Goal: Task Accomplishment & Management: Manage account settings

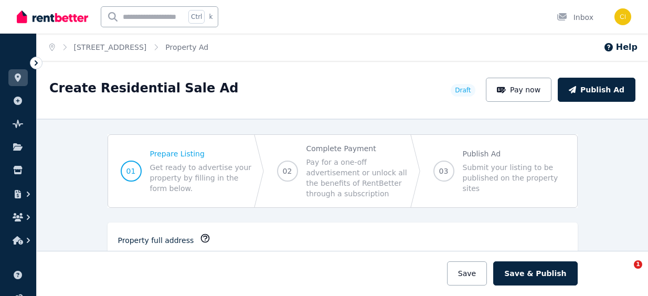
select select "***"
select select "**********"
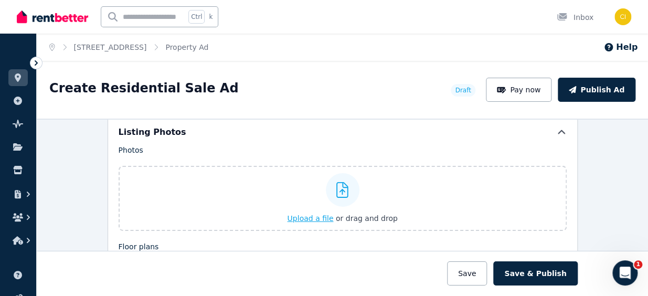
scroll to position [1212, 0]
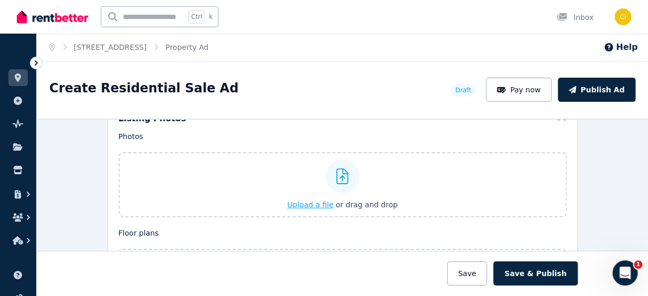
click at [357, 202] on span "or drag and drop" at bounding box center [367, 204] width 62 height 8
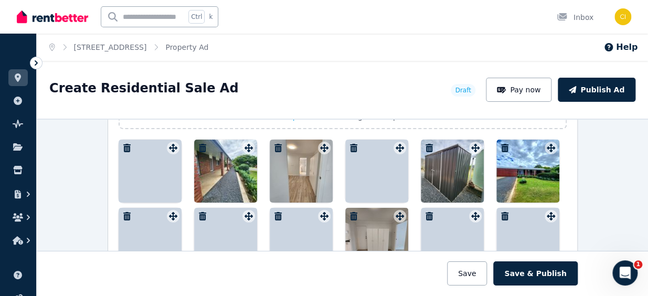
scroll to position [1284, 0]
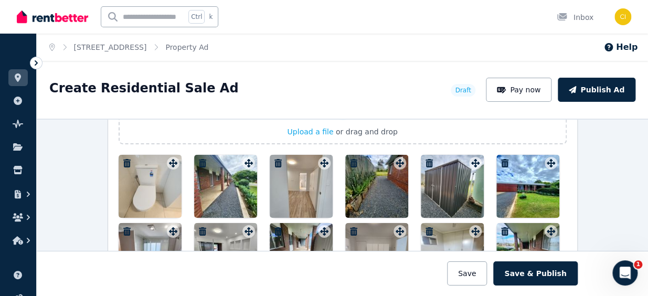
drag, startPoint x: 530, startPoint y: 191, endPoint x: 141, endPoint y: 167, distance: 390.4
click at [524, 192] on div at bounding box center [527, 186] width 63 height 63
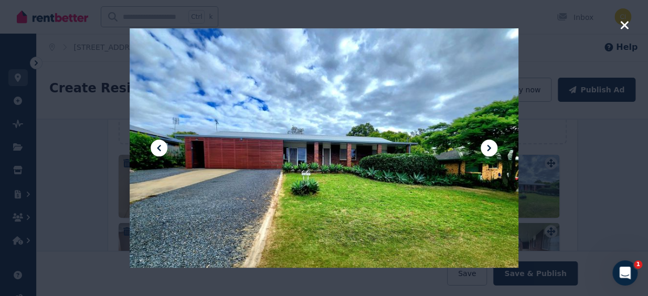
click at [160, 145] on icon at bounding box center [159, 148] width 4 height 6
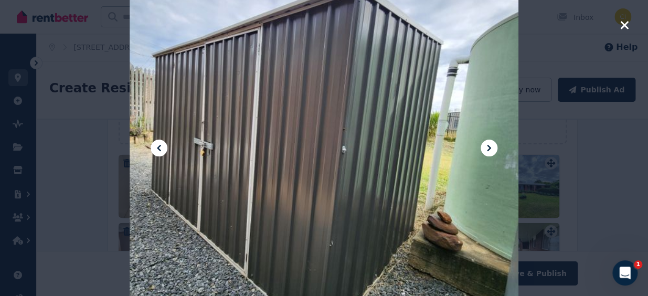
click at [160, 145] on icon at bounding box center [159, 148] width 4 height 6
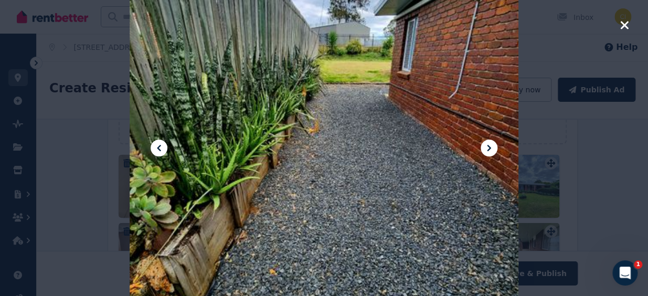
click at [160, 145] on icon at bounding box center [159, 148] width 4 height 6
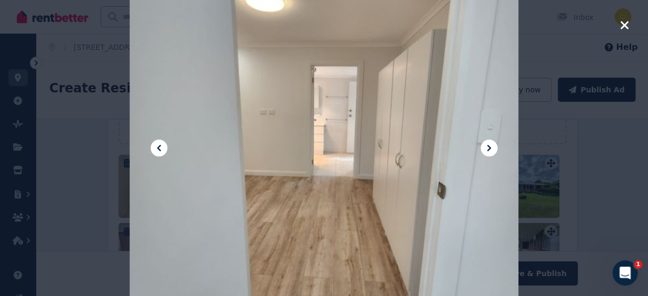
click at [160, 145] on icon at bounding box center [159, 148] width 4 height 6
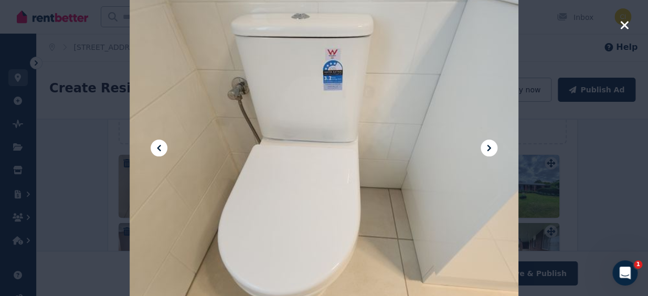
click at [160, 145] on icon at bounding box center [159, 148] width 4 height 6
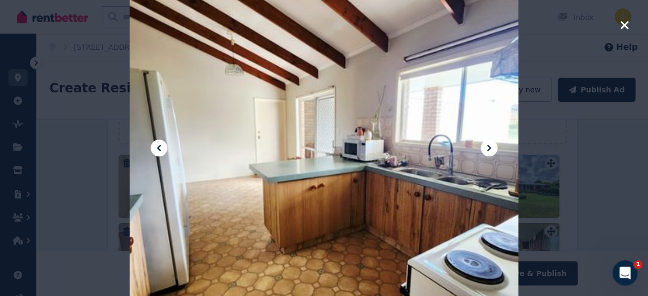
click at [160, 145] on icon at bounding box center [159, 148] width 4 height 6
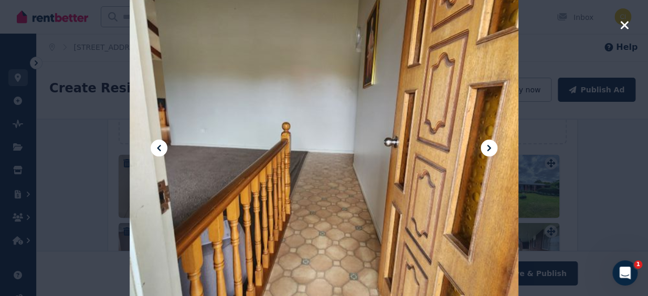
click at [160, 145] on icon at bounding box center [159, 148] width 4 height 6
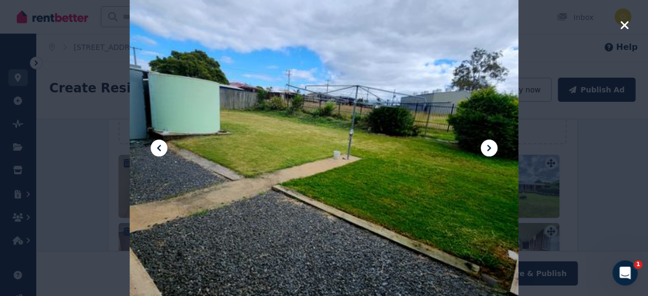
click at [160, 145] on icon at bounding box center [159, 148] width 4 height 6
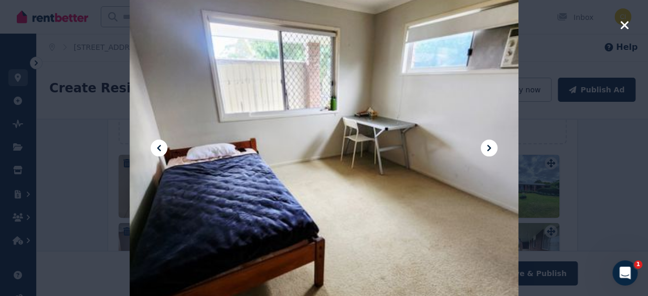
click at [160, 145] on icon at bounding box center [159, 148] width 4 height 6
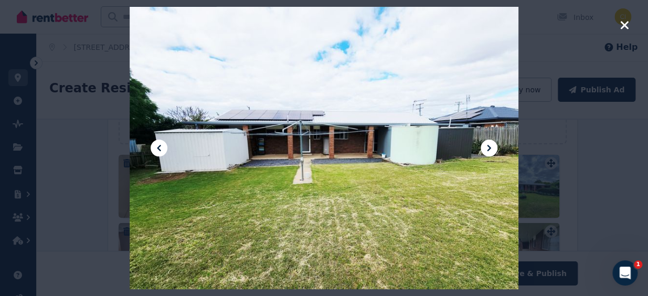
click at [160, 145] on icon at bounding box center [159, 148] width 4 height 6
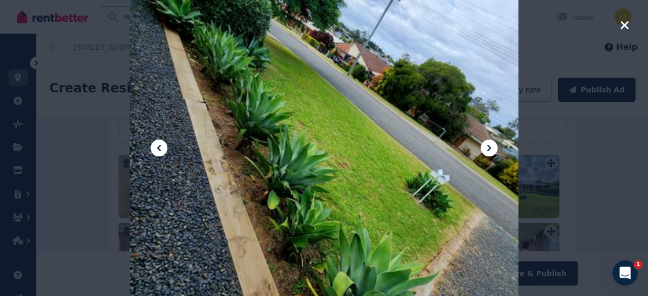
click at [160, 145] on icon at bounding box center [159, 148] width 4 height 6
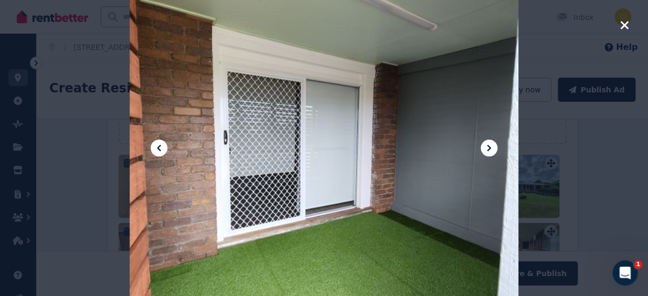
click at [160, 145] on icon at bounding box center [159, 148] width 4 height 6
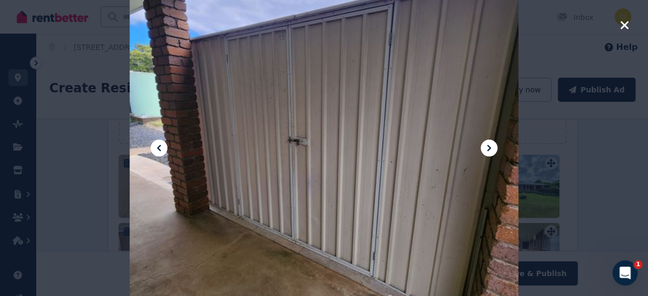
click at [160, 145] on icon at bounding box center [159, 148] width 4 height 6
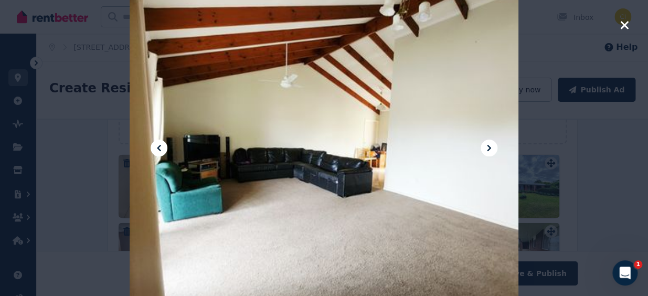
click at [160, 145] on icon at bounding box center [159, 148] width 4 height 6
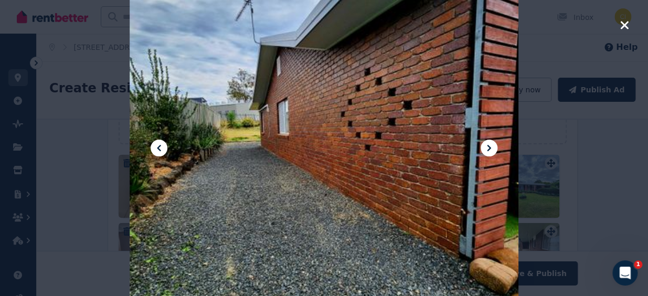
click at [160, 145] on icon at bounding box center [159, 148] width 4 height 6
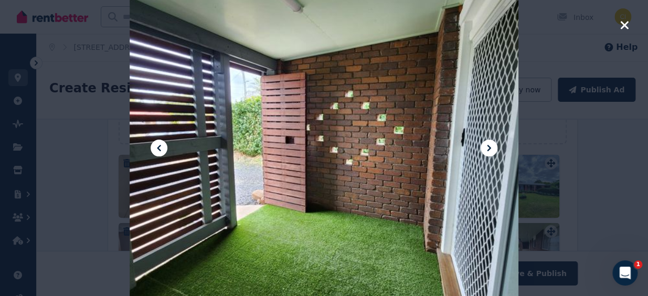
click at [160, 145] on icon at bounding box center [159, 148] width 4 height 6
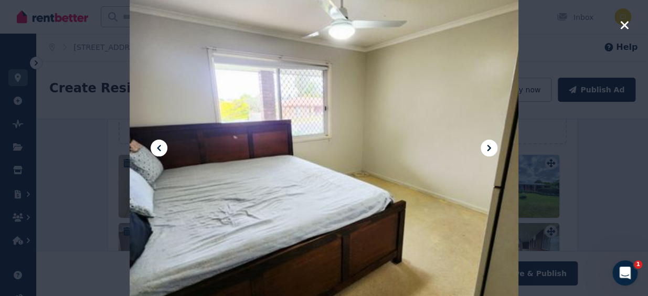
click at [160, 145] on icon at bounding box center [159, 148] width 4 height 6
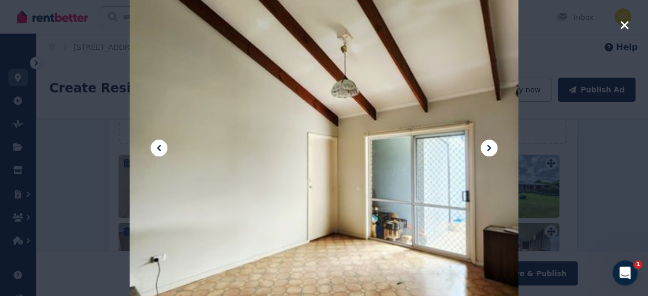
click at [158, 149] on icon at bounding box center [159, 148] width 4 height 6
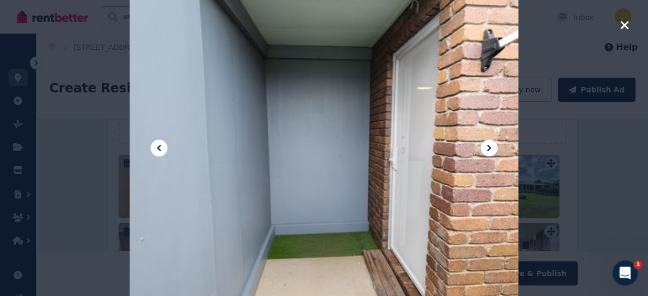
click at [158, 149] on icon at bounding box center [159, 148] width 4 height 6
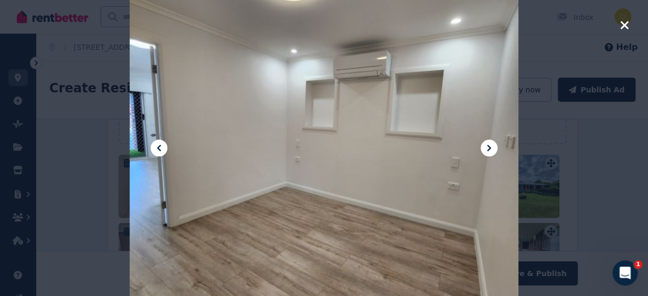
click at [158, 149] on icon at bounding box center [159, 148] width 4 height 6
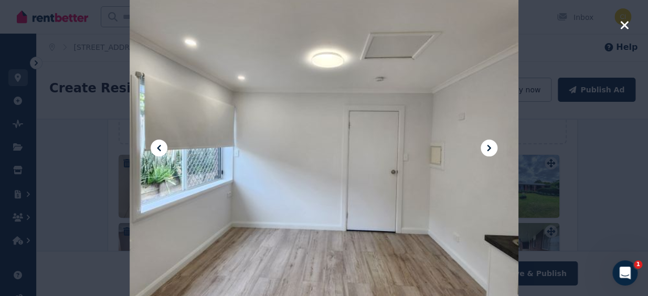
click at [158, 149] on icon at bounding box center [159, 148] width 4 height 6
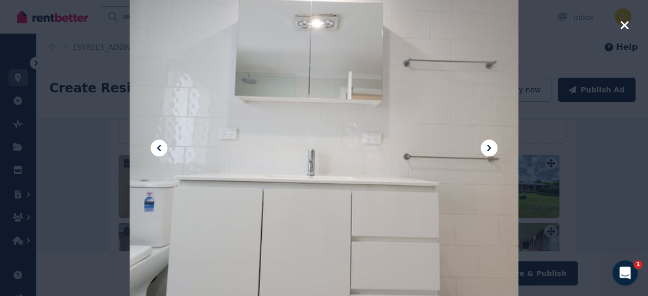
click at [465, 116] on div at bounding box center [324, 147] width 389 height 559
click at [622, 26] on icon "button" at bounding box center [624, 25] width 8 height 8
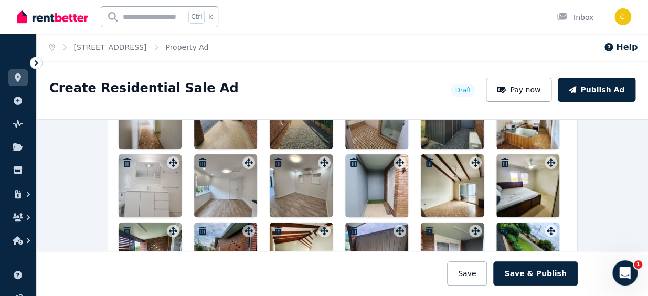
scroll to position [1570, 0]
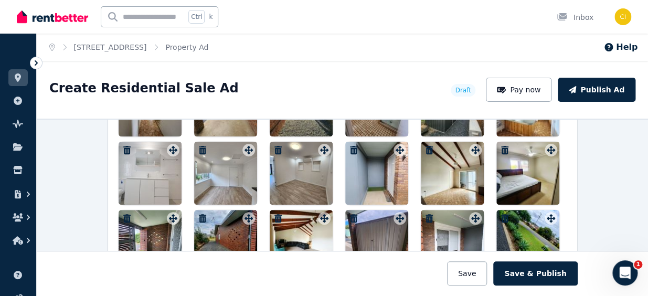
click at [141, 173] on div at bounding box center [150, 173] width 63 height 63
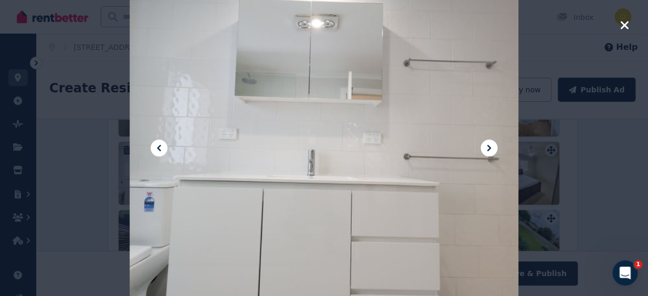
click at [624, 23] on icon "button" at bounding box center [623, 25] width 9 height 13
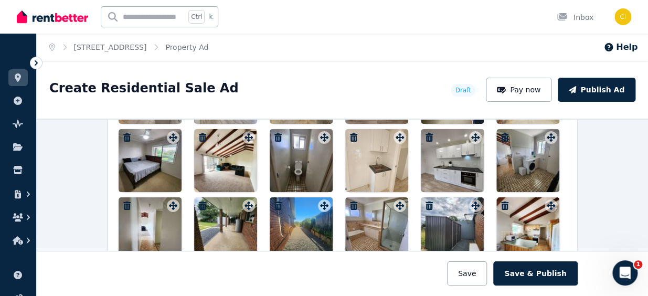
scroll to position [1523, 0]
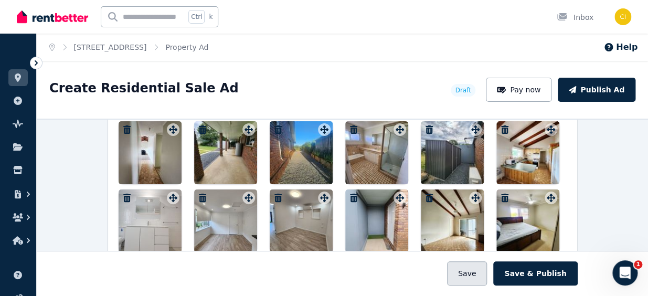
click at [475, 271] on button "Save" at bounding box center [467, 273] width 40 height 24
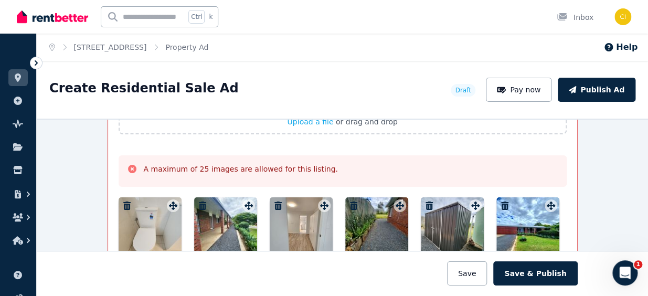
scroll to position [1424, 0]
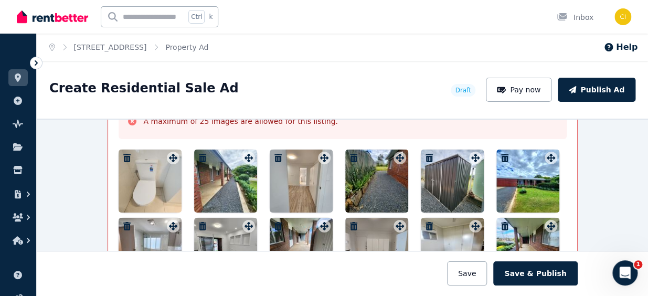
click at [122, 154] on icon "button" at bounding box center [127, 158] width 10 height 8
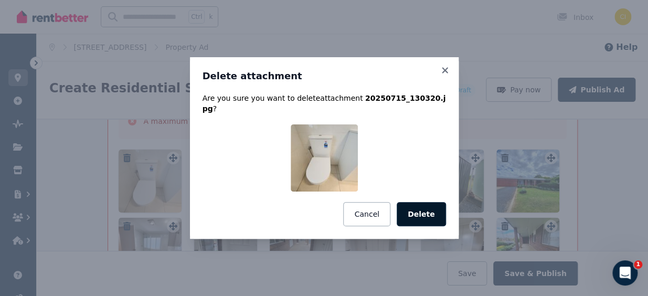
click at [433, 209] on button "Delete" at bounding box center [421, 214] width 49 height 24
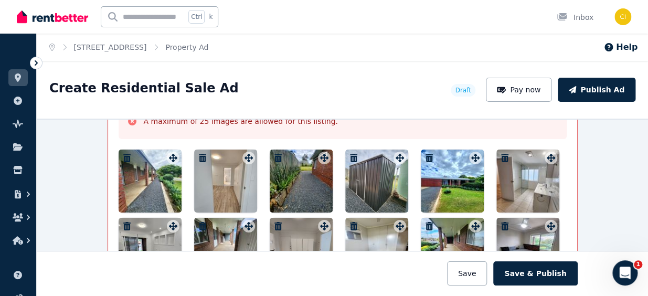
click at [276, 155] on icon "button" at bounding box center [277, 158] width 7 height 8
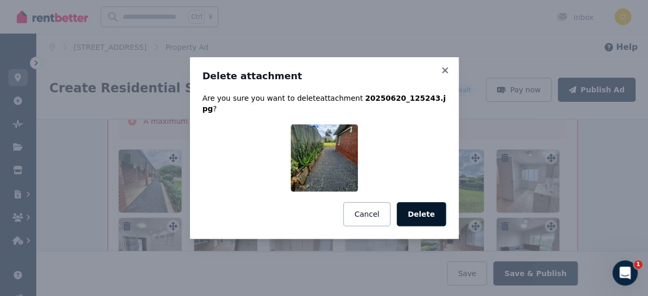
click at [441, 210] on button "Delete" at bounding box center [421, 214] width 49 height 24
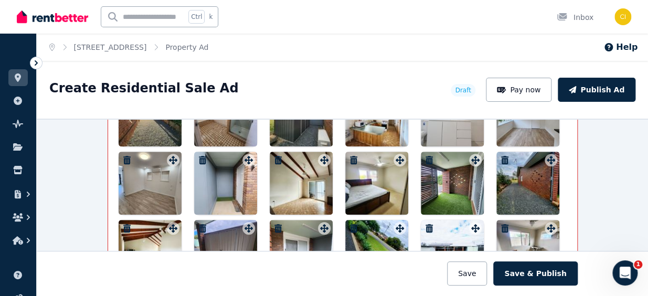
scroll to position [1710, 0]
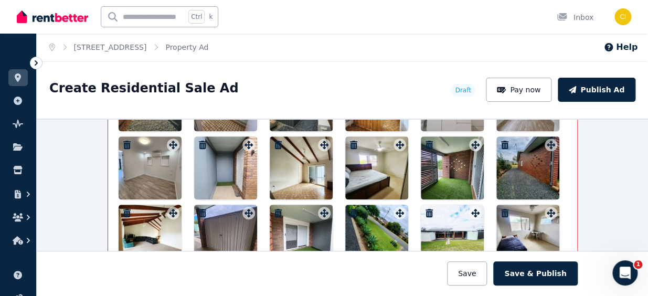
click at [455, 231] on div at bounding box center [452, 236] width 63 height 63
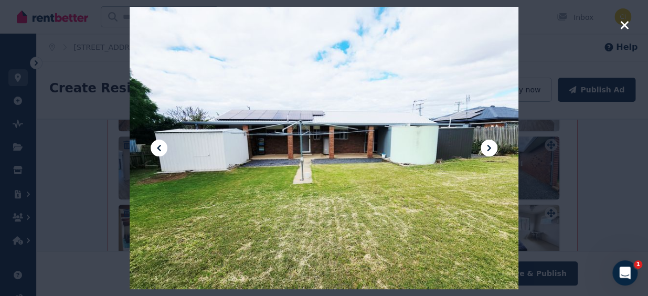
click at [625, 27] on icon "button" at bounding box center [624, 25] width 8 height 8
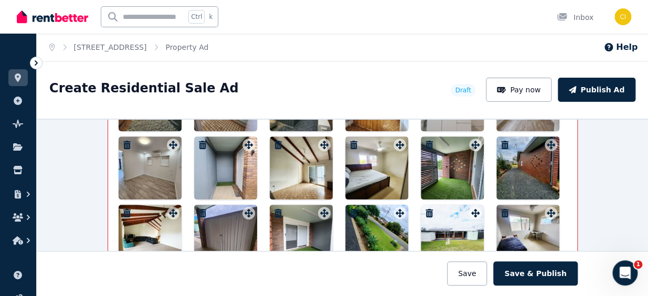
click at [211, 229] on div at bounding box center [225, 236] width 63 height 63
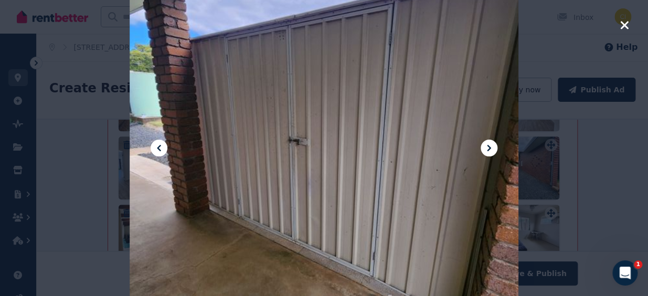
click at [627, 22] on icon "button" at bounding box center [624, 25] width 8 height 8
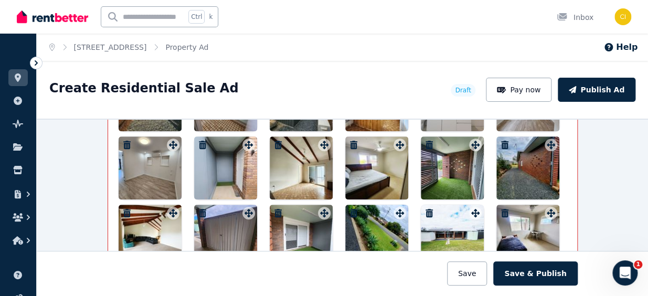
click at [199, 210] on icon "button" at bounding box center [202, 213] width 7 height 8
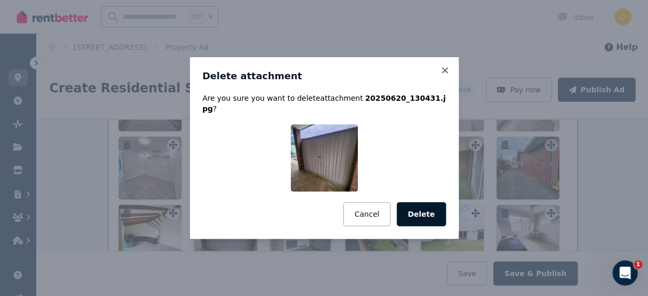
click at [419, 211] on button "Delete" at bounding box center [421, 214] width 49 height 24
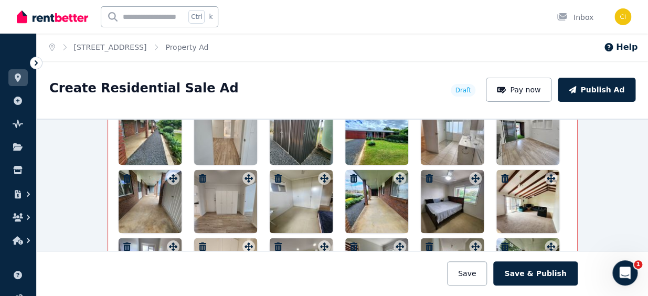
scroll to position [1424, 0]
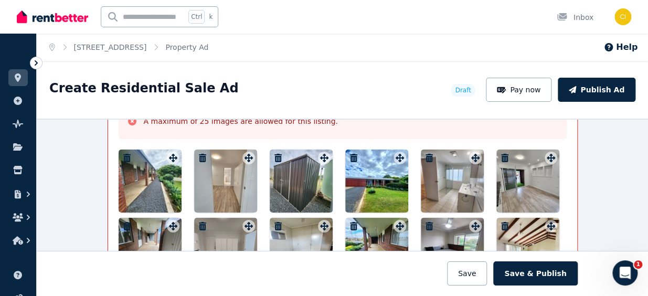
click at [273, 154] on icon "button" at bounding box center [278, 158] width 10 height 8
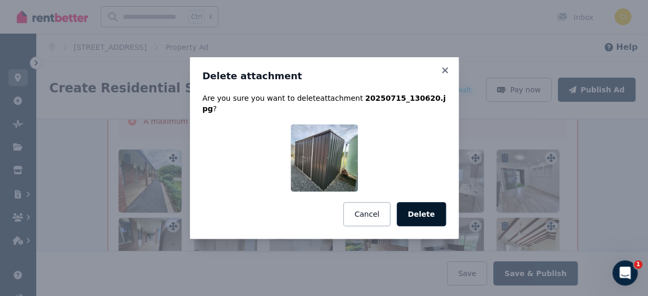
click at [432, 206] on button "Delete" at bounding box center [421, 214] width 49 height 24
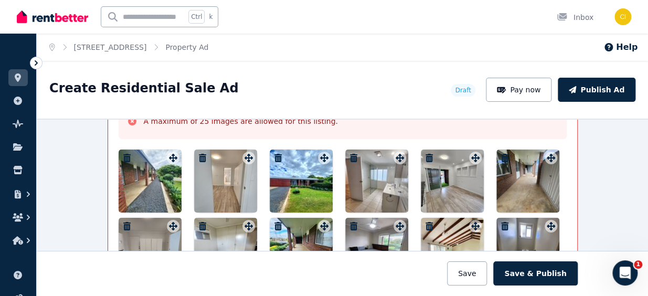
scroll to position [1376, 0]
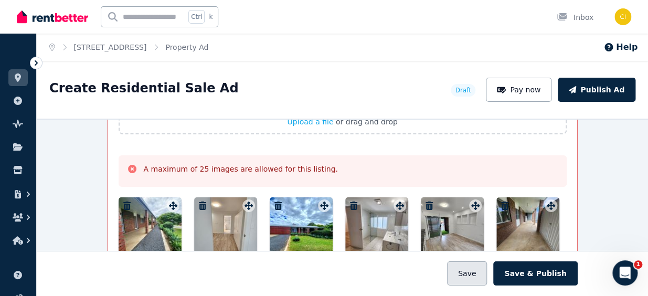
click at [476, 276] on button "Save" at bounding box center [467, 273] width 40 height 24
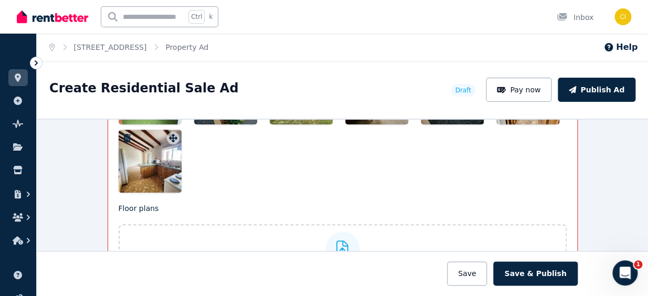
scroll to position [1758, 0]
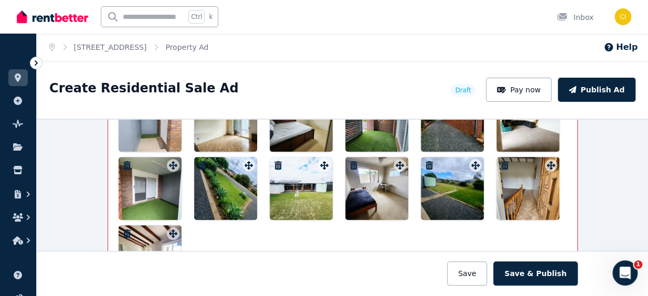
click at [198, 163] on icon "button" at bounding box center [202, 165] width 10 height 8
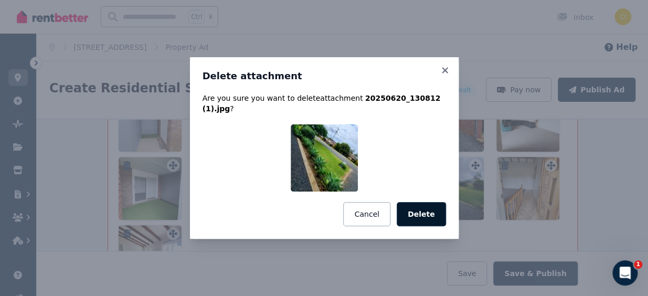
click at [426, 205] on button "Delete" at bounding box center [421, 214] width 49 height 24
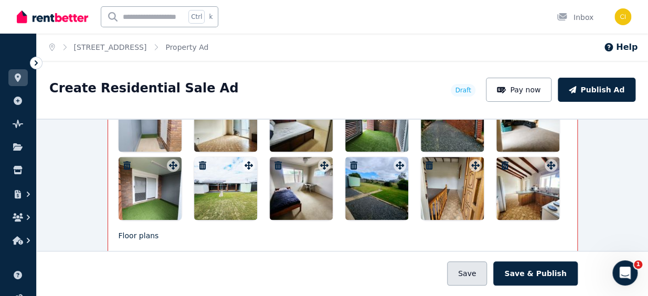
click at [471, 274] on button "Save" at bounding box center [467, 273] width 40 height 24
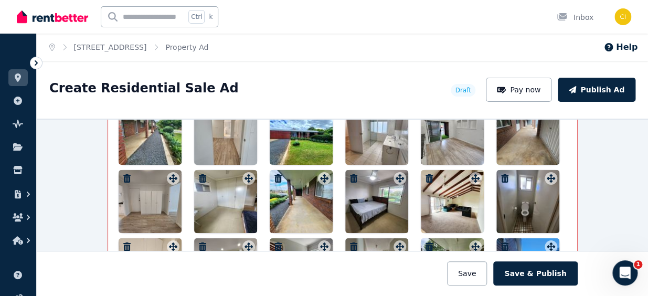
scroll to position [1424, 0]
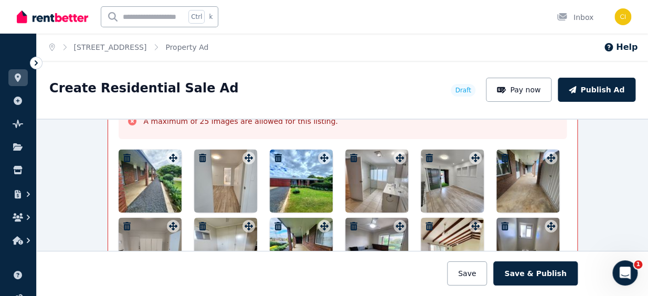
click at [199, 154] on icon "button" at bounding box center [202, 158] width 7 height 8
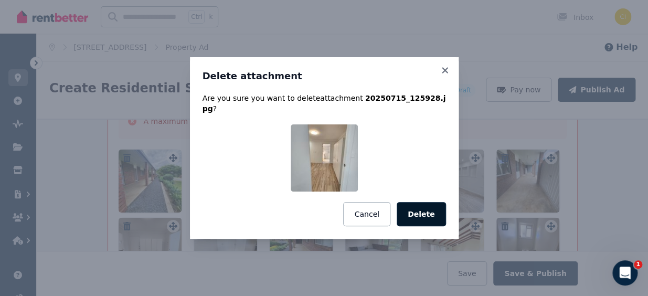
click at [427, 209] on button "Delete" at bounding box center [421, 214] width 49 height 24
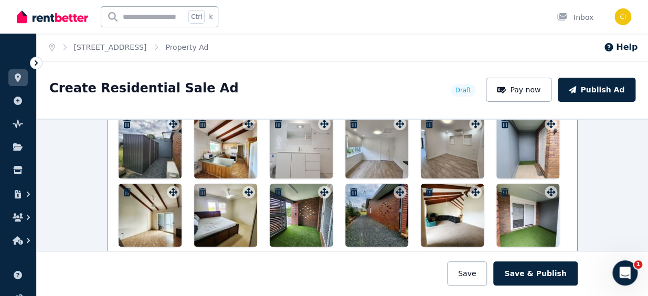
scroll to position [1710, 0]
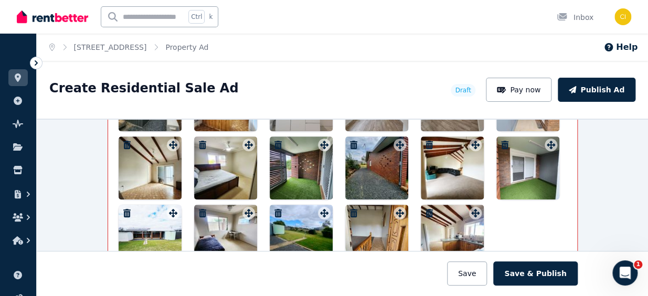
click at [199, 142] on icon "button" at bounding box center [202, 145] width 7 height 8
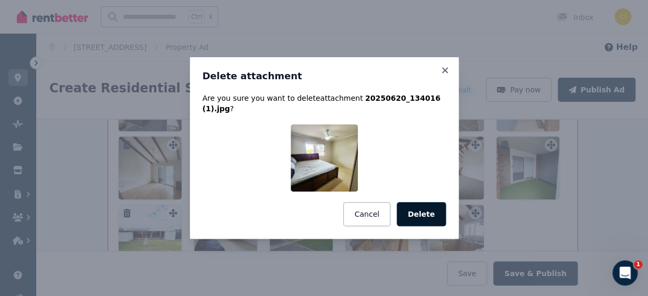
click at [439, 213] on button "Delete" at bounding box center [421, 214] width 49 height 24
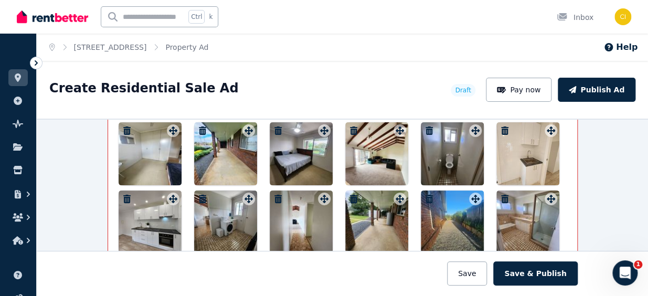
scroll to position [1472, 0]
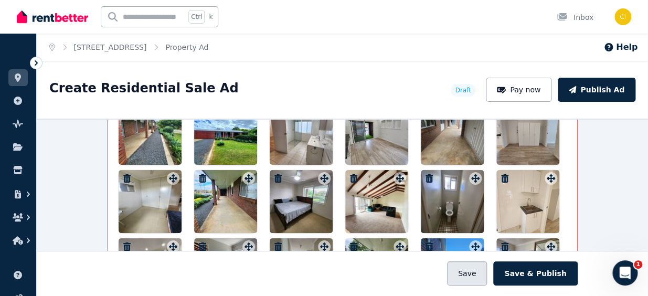
click at [473, 274] on button "Save" at bounding box center [467, 273] width 40 height 24
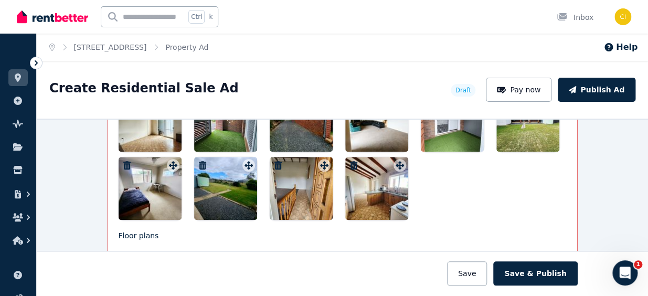
scroll to position [1710, 0]
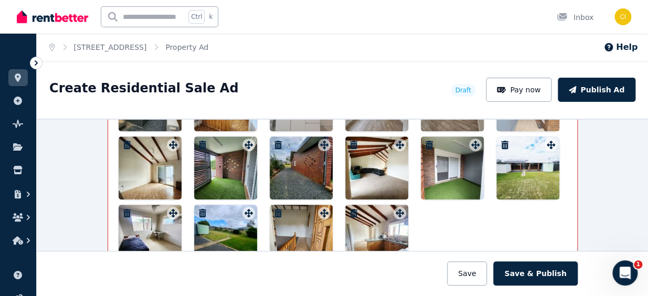
click at [275, 209] on icon "button" at bounding box center [278, 213] width 10 height 8
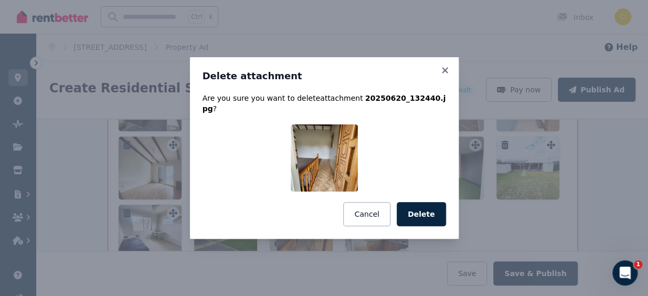
click at [423, 204] on button "Delete" at bounding box center [421, 214] width 49 height 24
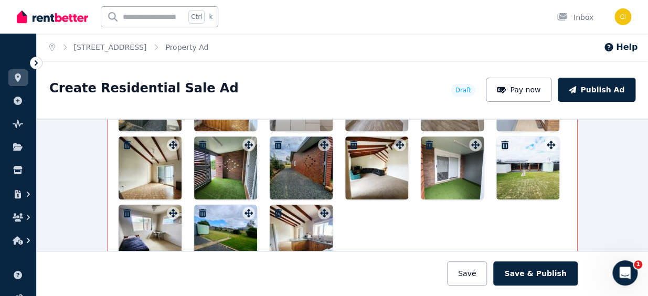
scroll to position [1663, 0]
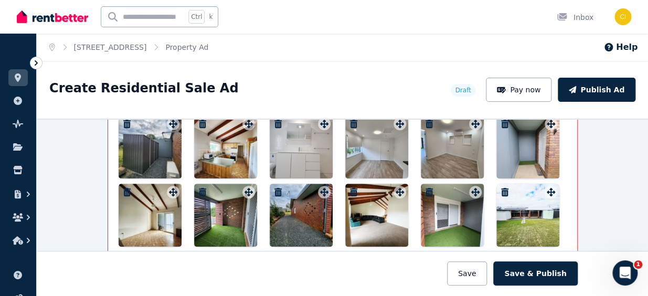
click at [425, 188] on icon "button" at bounding box center [429, 192] width 10 height 8
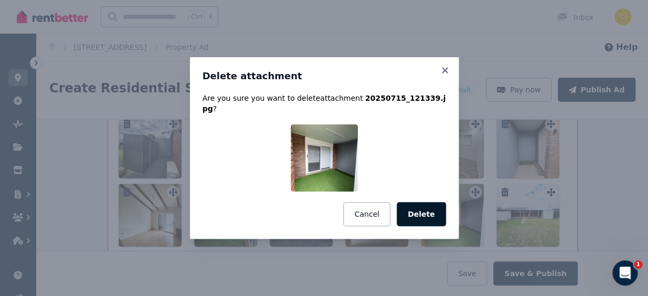
click at [425, 210] on button "Delete" at bounding box center [421, 214] width 49 height 24
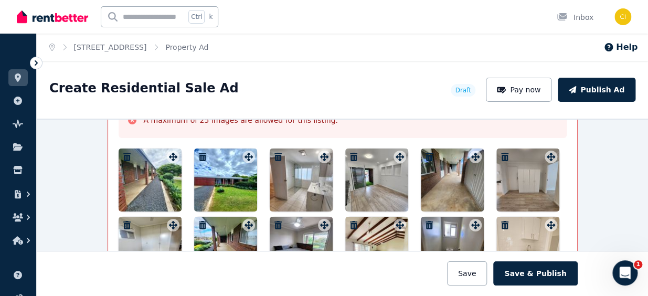
scroll to position [1424, 0]
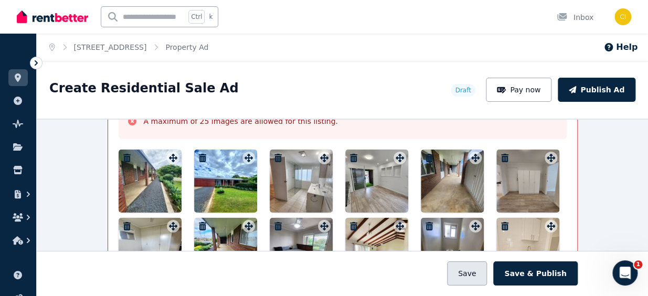
click at [474, 268] on button "Save" at bounding box center [467, 273] width 40 height 24
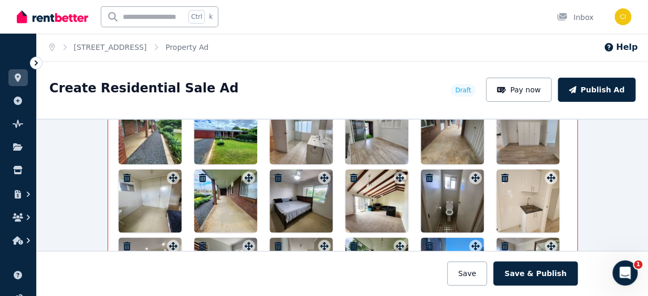
scroll to position [1472, 0]
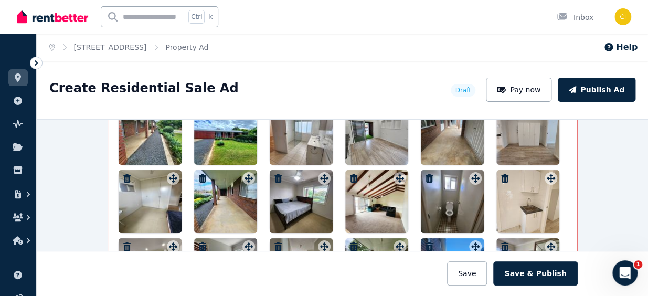
click at [122, 176] on icon "button" at bounding box center [127, 178] width 10 height 8
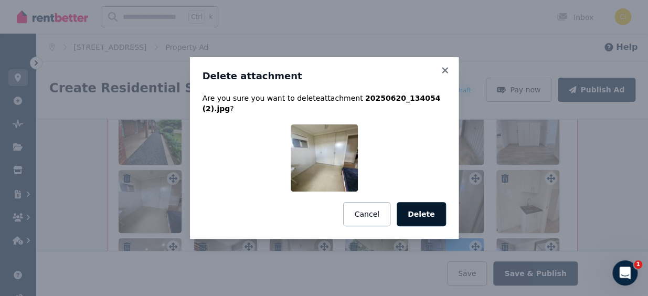
click at [432, 206] on button "Delete" at bounding box center [421, 214] width 49 height 24
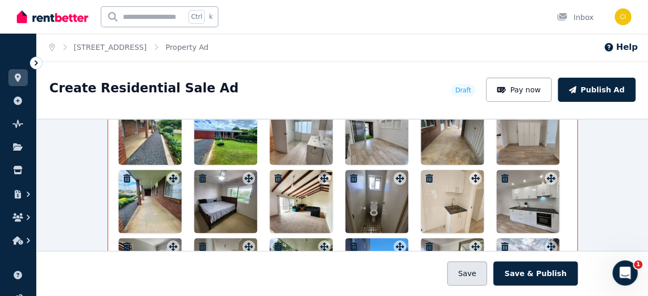
click at [477, 277] on button "Save" at bounding box center [467, 273] width 40 height 24
click at [350, 175] on icon "button" at bounding box center [353, 178] width 7 height 8
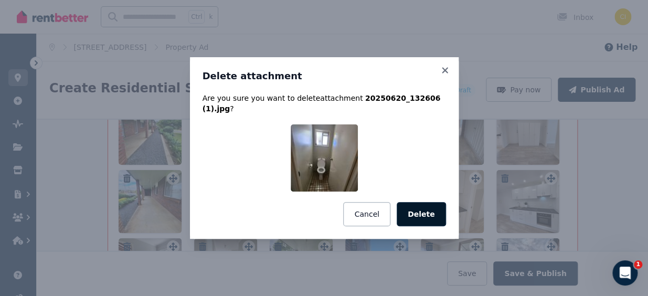
click at [421, 209] on button "Delete" at bounding box center [421, 214] width 49 height 24
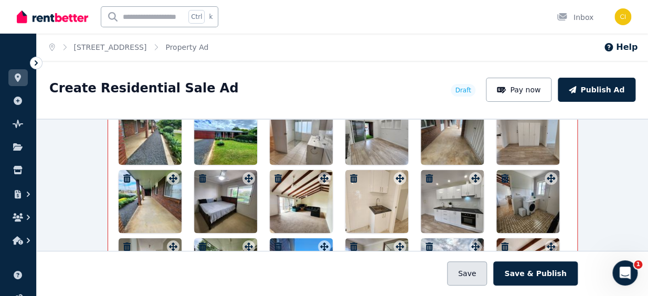
drag, startPoint x: 468, startPoint y: 273, endPoint x: 454, endPoint y: 267, distance: 14.8
click at [468, 273] on button "Save" at bounding box center [467, 273] width 40 height 24
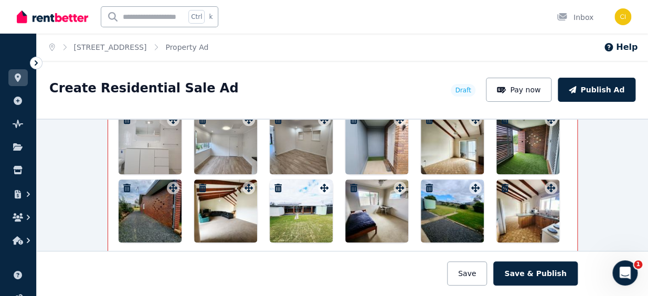
scroll to position [1710, 0]
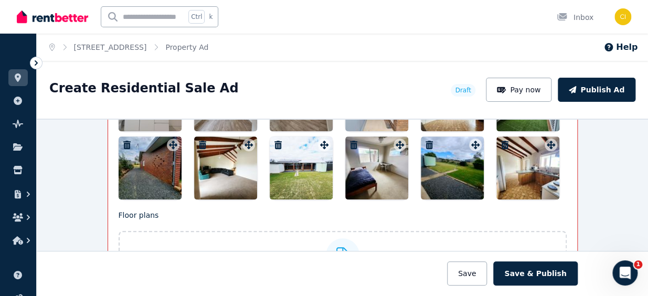
click at [274, 141] on icon "button" at bounding box center [277, 145] width 7 height 8
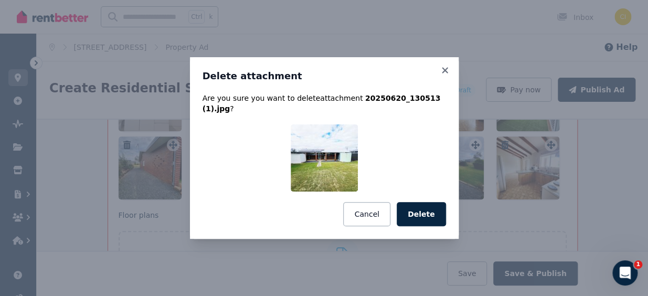
click at [420, 210] on button "Delete" at bounding box center [421, 214] width 49 height 24
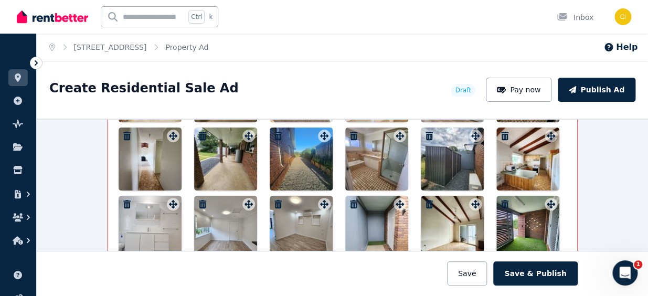
scroll to position [1567, 0]
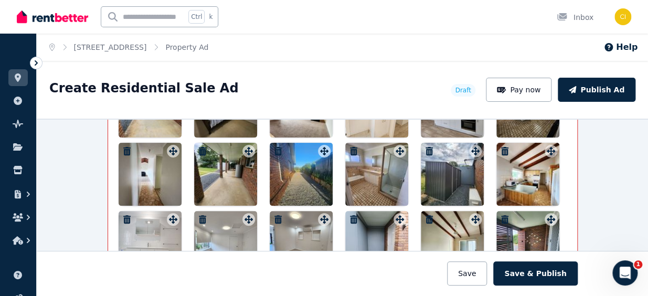
click at [298, 175] on div at bounding box center [301, 174] width 63 height 63
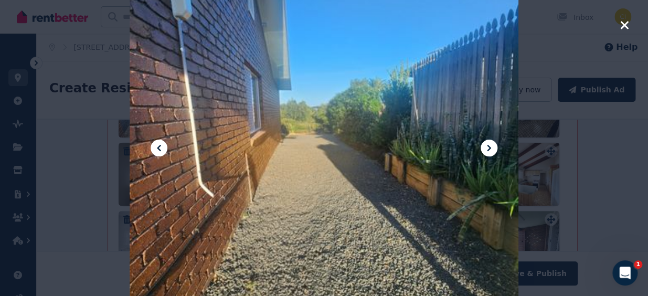
click at [624, 24] on icon "button" at bounding box center [624, 25] width 8 height 8
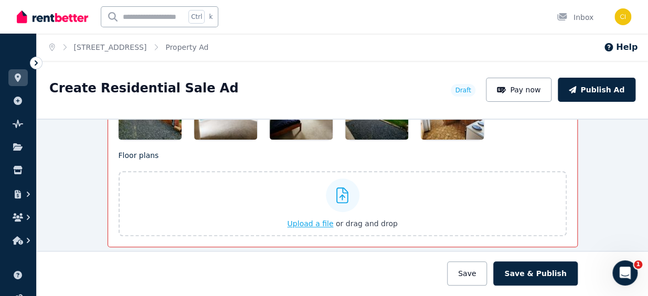
scroll to position [1758, 0]
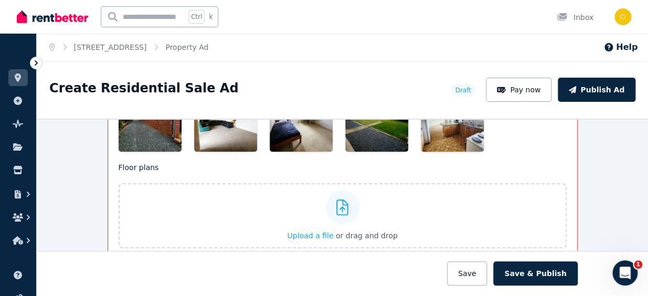
click at [144, 130] on div at bounding box center [150, 120] width 63 height 63
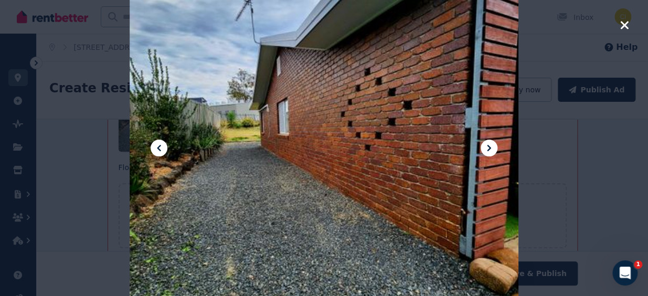
click at [624, 26] on icon "button" at bounding box center [624, 25] width 8 height 8
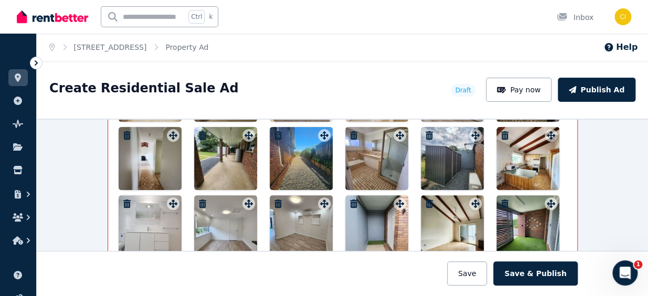
scroll to position [1567, 0]
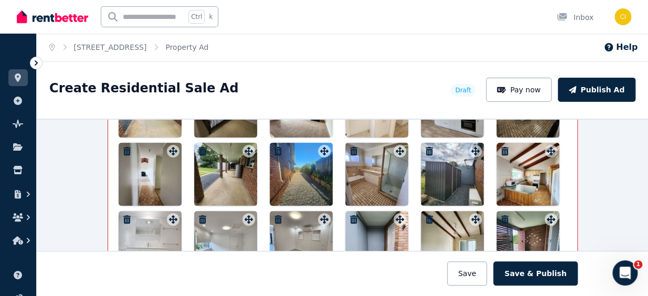
click at [294, 182] on div at bounding box center [301, 174] width 63 height 63
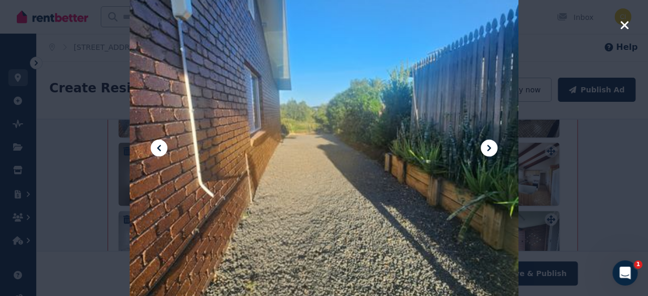
click at [627, 23] on icon "button" at bounding box center [623, 25] width 9 height 13
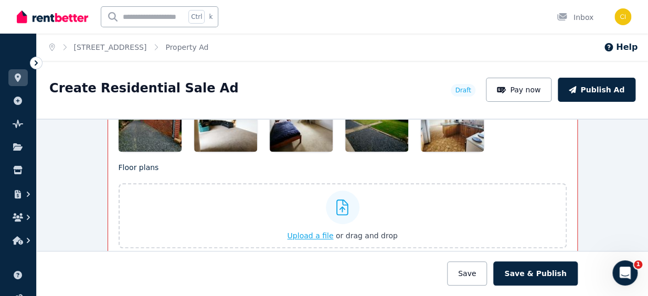
scroll to position [1710, 0]
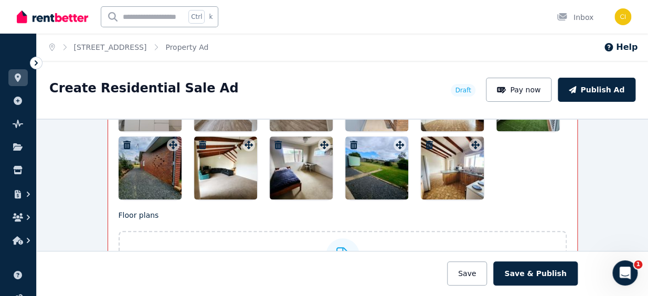
click at [152, 165] on div at bounding box center [150, 167] width 63 height 63
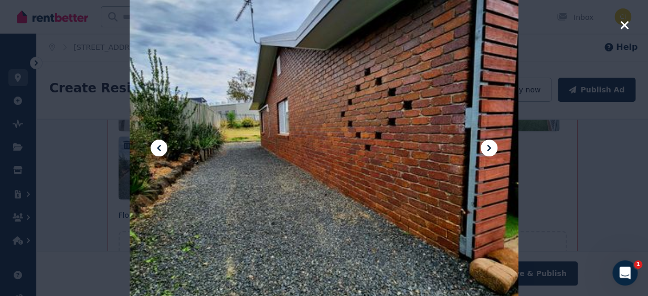
click at [626, 25] on icon "button" at bounding box center [623, 25] width 9 height 13
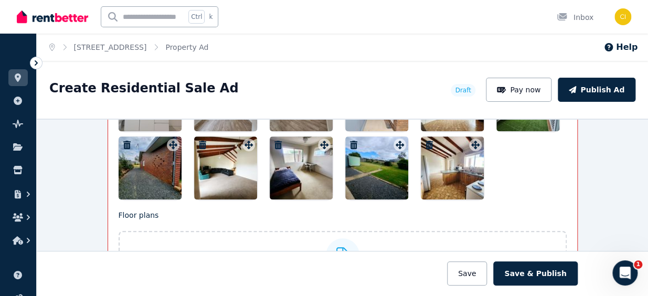
click at [125, 141] on icon "button" at bounding box center [127, 145] width 10 height 8
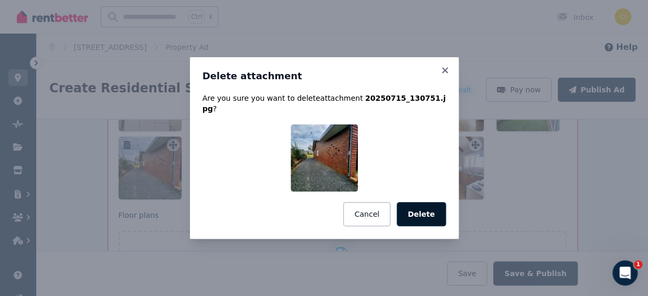
click at [423, 209] on button "Delete" at bounding box center [421, 214] width 49 height 24
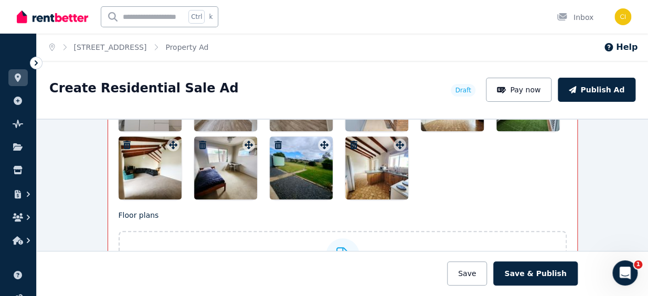
scroll to position [1615, 0]
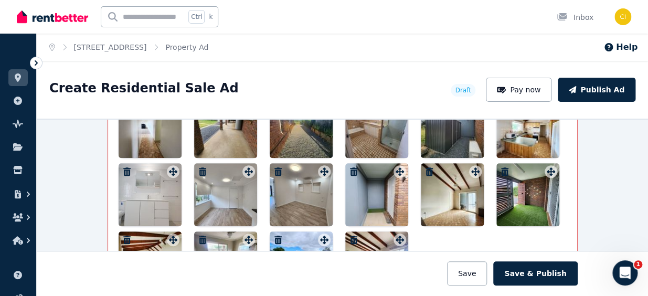
click at [145, 189] on div at bounding box center [150, 194] width 63 height 63
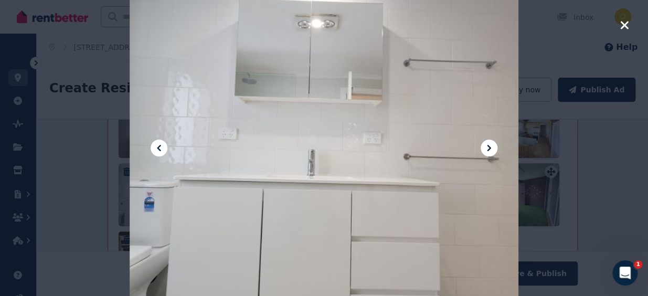
click at [619, 25] on icon "button" at bounding box center [623, 25] width 9 height 13
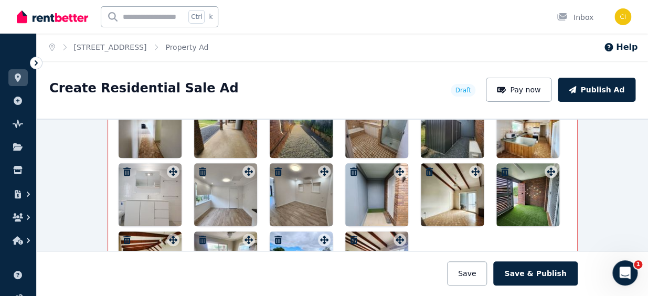
click at [123, 167] on icon "button" at bounding box center [126, 171] width 7 height 8
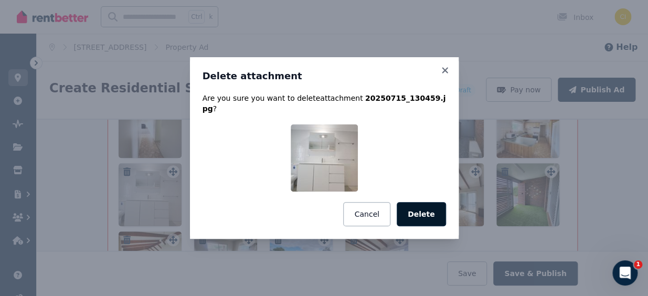
click at [423, 211] on button "Delete" at bounding box center [421, 214] width 49 height 24
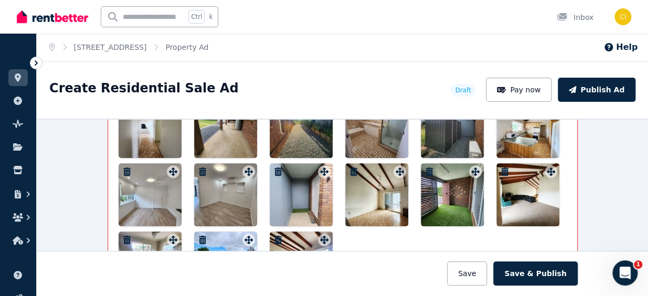
click at [274, 168] on icon "button" at bounding box center [277, 171] width 7 height 8
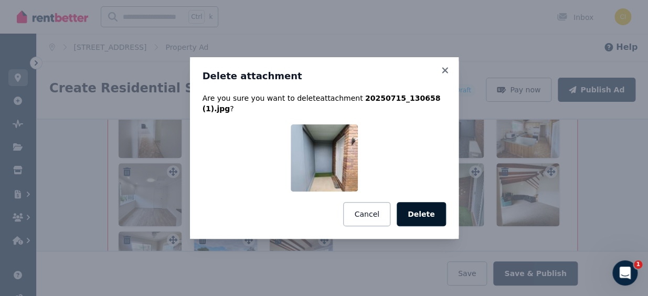
click at [430, 205] on button "Delete" at bounding box center [421, 214] width 49 height 24
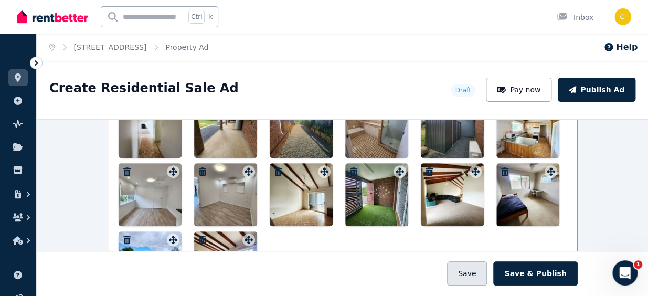
click at [468, 276] on button "Save" at bounding box center [467, 273] width 40 height 24
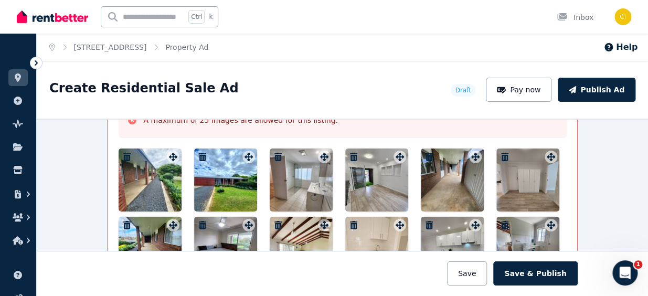
scroll to position [1424, 0]
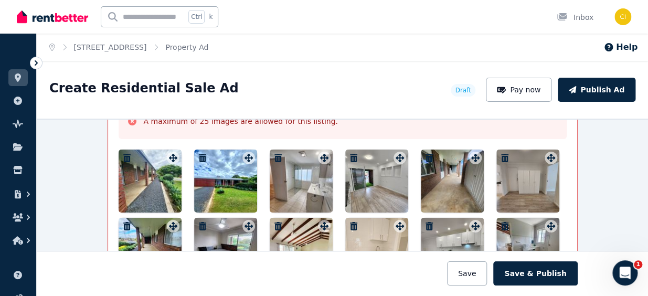
click at [499, 154] on icon "button" at bounding box center [504, 158] width 10 height 8
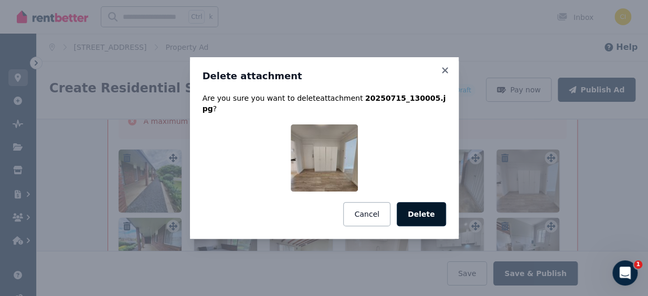
click at [425, 207] on button "Delete" at bounding box center [421, 214] width 49 height 24
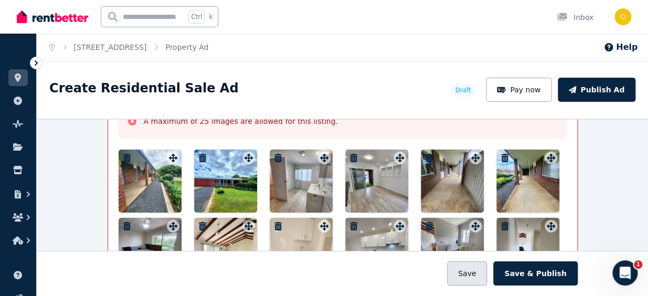
click at [478, 276] on button "Save" at bounding box center [467, 273] width 40 height 24
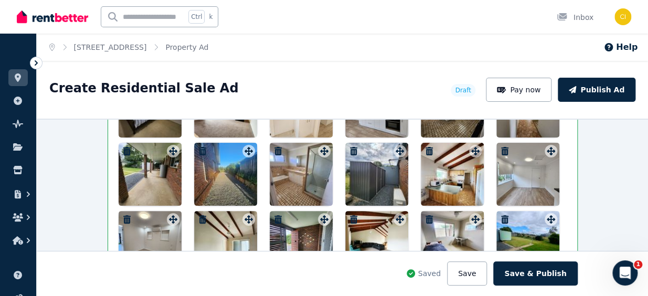
scroll to position [1610, 0]
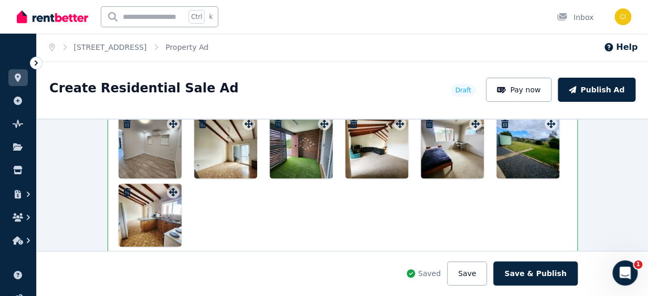
drag, startPoint x: 225, startPoint y: 147, endPoint x: 219, endPoint y: 216, distance: 69.0
click at [216, 220] on div at bounding box center [343, 79] width 448 height 336
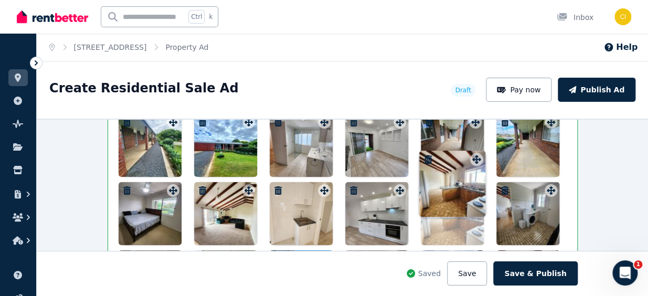
scroll to position [1401, 0]
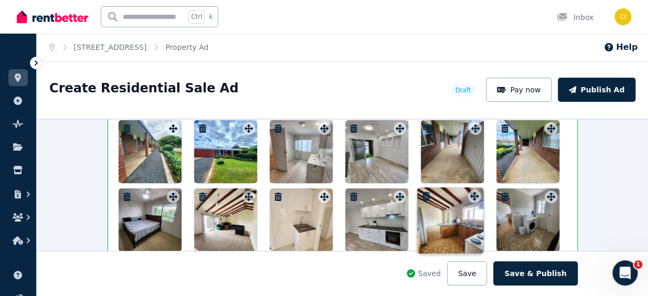
drag, startPoint x: 169, startPoint y: 190, endPoint x: 474, endPoint y: 188, distance: 304.2
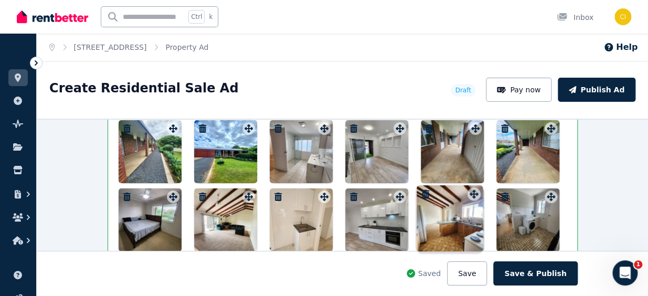
click at [474, 188] on div "Photos Upload a file or drag and drop Uploaded " 20250321_170617(1).jpg " Uploa…" at bounding box center [343, 240] width 448 height 432
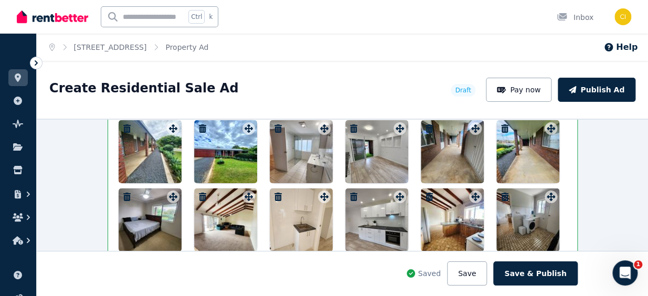
drag, startPoint x: 136, startPoint y: 152, endPoint x: 152, endPoint y: 151, distance: 16.3
click at [152, 151] on div at bounding box center [150, 151] width 63 height 63
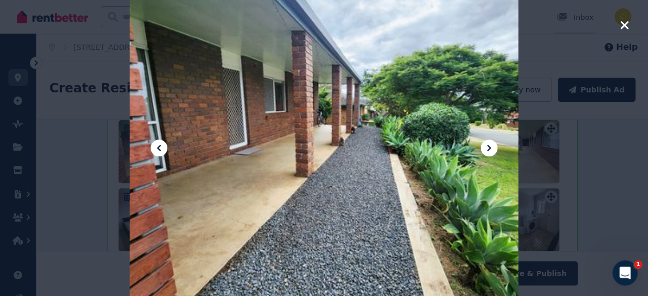
drag, startPoint x: 622, startPoint y: 21, endPoint x: 590, endPoint y: 26, distance: 32.9
click at [623, 21] on icon "button" at bounding box center [623, 25] width 9 height 13
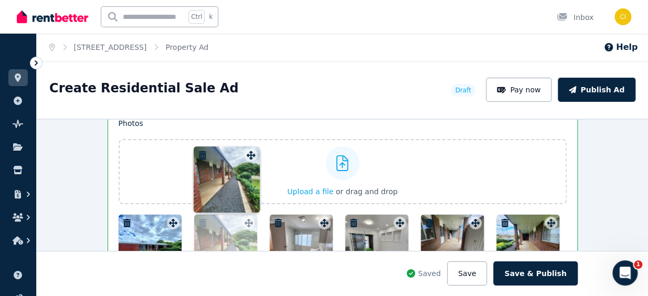
scroll to position [1303, 0]
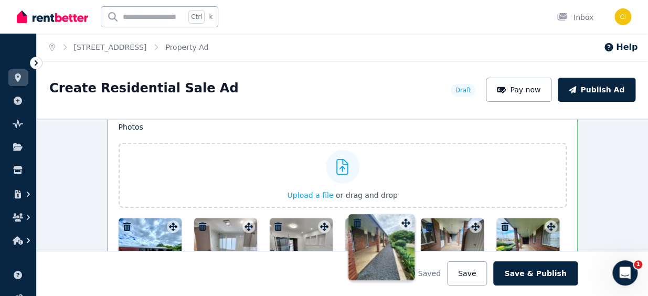
drag, startPoint x: 168, startPoint y: 126, endPoint x: 404, endPoint y: 215, distance: 251.4
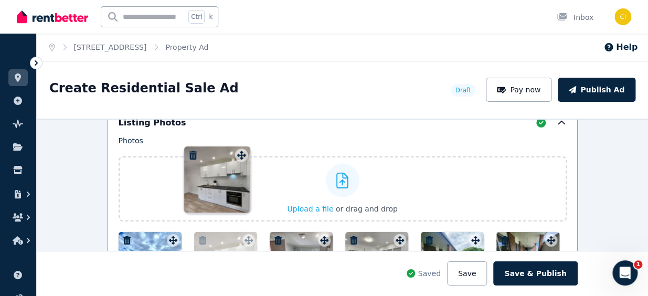
scroll to position [1289, 0]
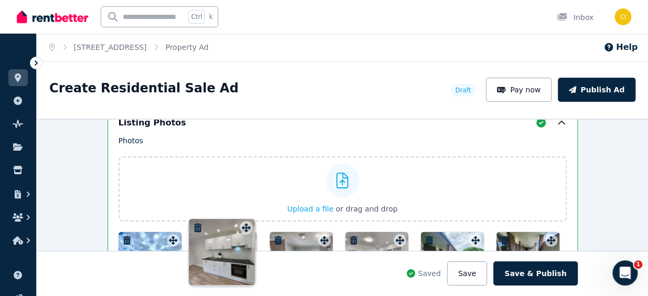
drag, startPoint x: 398, startPoint y: 152, endPoint x: 246, endPoint y: 221, distance: 166.6
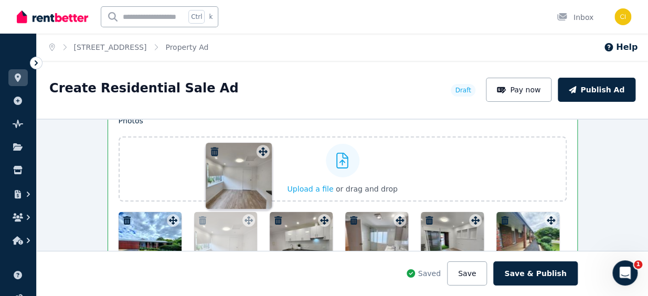
scroll to position [1308, 0]
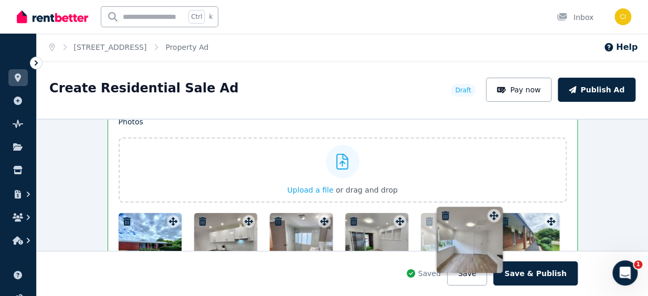
drag, startPoint x: 172, startPoint y: 156, endPoint x: 495, endPoint y: 207, distance: 327.5
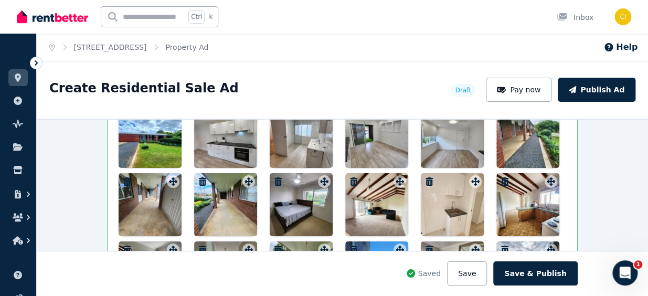
scroll to position [1404, 0]
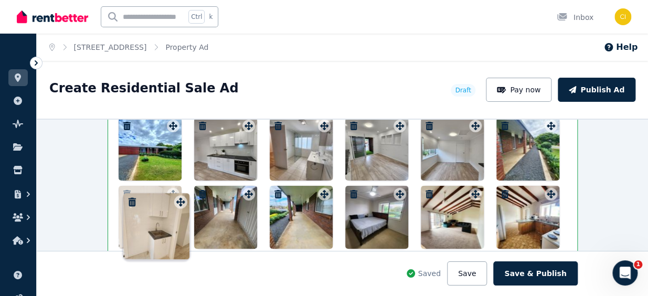
drag, startPoint x: 470, startPoint y: 194, endPoint x: 178, endPoint y: 196, distance: 291.6
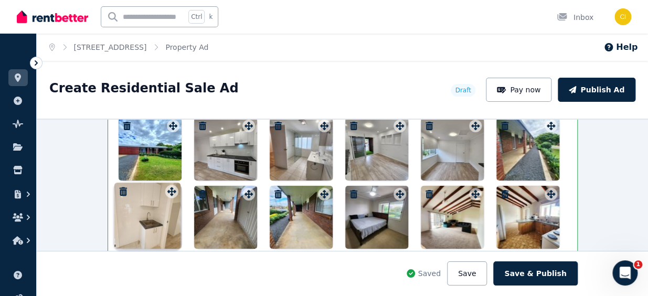
click at [178, 196] on div "Photos Upload a file or drag and drop Uploaded " 20250321_170617(1).jpg " Uploa…" at bounding box center [343, 237] width 448 height 432
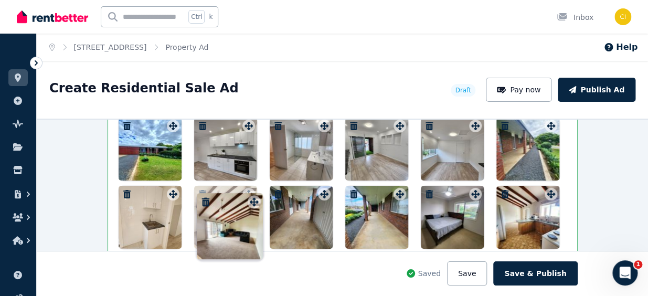
drag, startPoint x: 473, startPoint y: 192, endPoint x: 255, endPoint y: 194, distance: 218.2
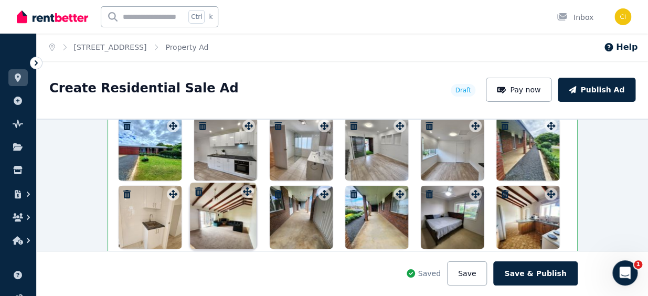
click at [255, 194] on div "Photos Upload a file or drag and drop Uploaded " 20250321_170617(1).jpg " Uploa…" at bounding box center [343, 237] width 448 height 432
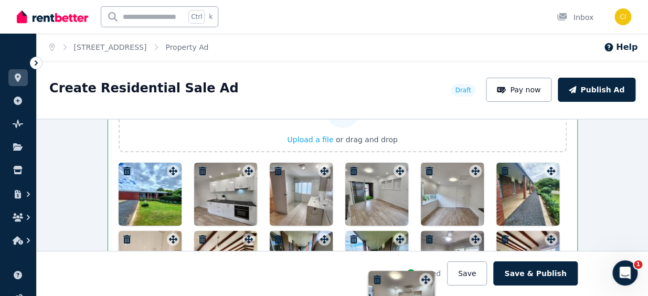
scroll to position [1374, 0]
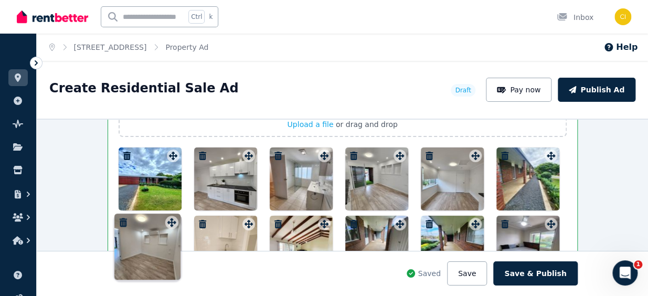
drag, startPoint x: 244, startPoint y: 186, endPoint x: 170, endPoint y: 215, distance: 79.4
click at [170, 215] on div "Photos Upload a file or drag and drop Uploaded " 20250321_170617(1).jpg " Uploa…" at bounding box center [343, 267] width 448 height 432
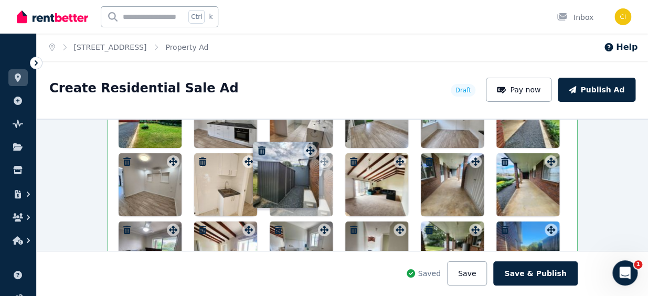
scroll to position [1381, 0]
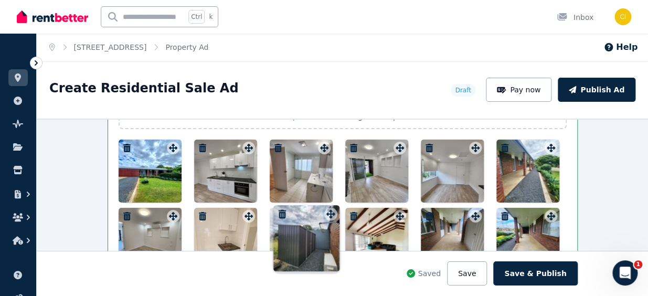
drag, startPoint x: 169, startPoint y: 168, endPoint x: 329, endPoint y: 206, distance: 164.9
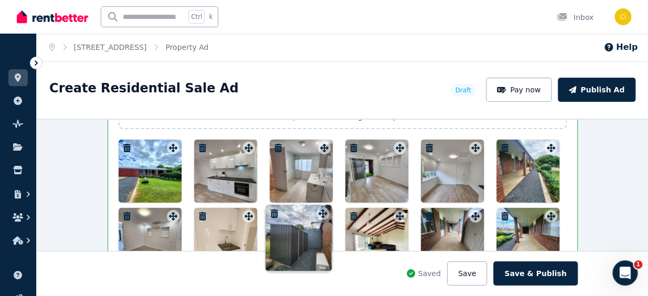
click at [329, 206] on div "Photos Upload a file or drag and drop Uploaded " 20250321_170617(1).jpg " Uploa…" at bounding box center [343, 259] width 448 height 432
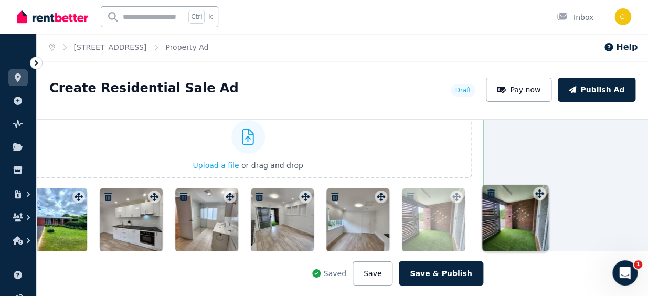
scroll to position [1333, 94]
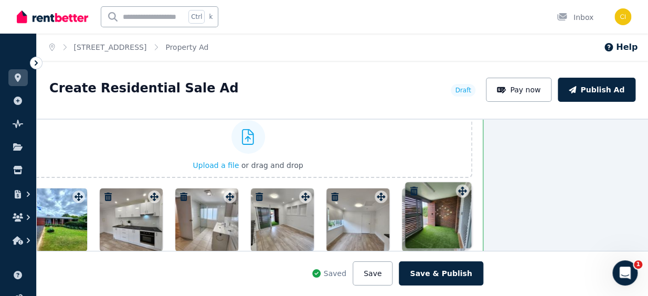
drag, startPoint x: 397, startPoint y: 209, endPoint x: 462, endPoint y: 184, distance: 70.0
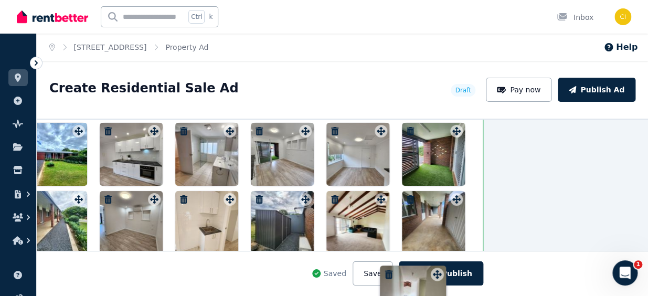
scroll to position [1427, 94]
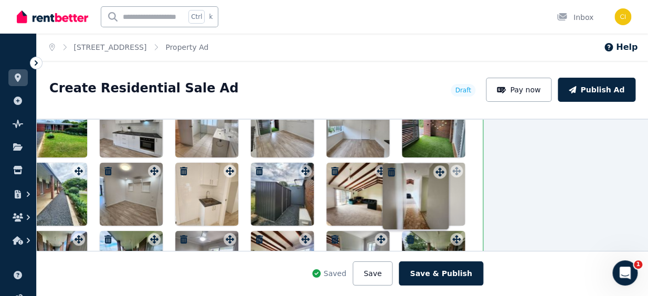
drag, startPoint x: 377, startPoint y: 141, endPoint x: 439, endPoint y: 164, distance: 66.2
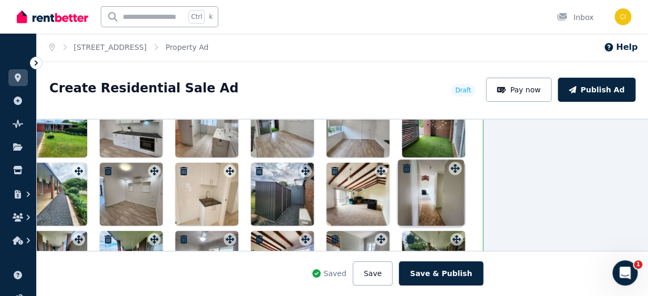
click at [439, 164] on div "Photos Upload a file or drag and drop Uploaded " 20250321_170617(1).jpg " Uploa…" at bounding box center [248, 214] width 448 height 432
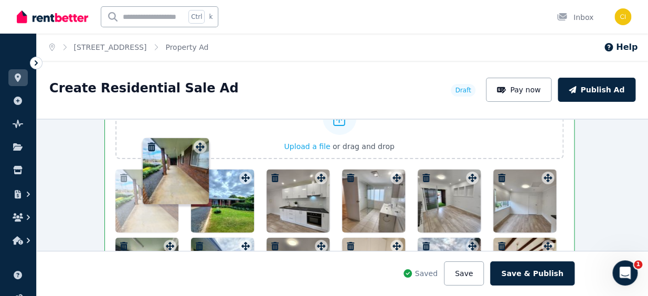
scroll to position [1351, 3]
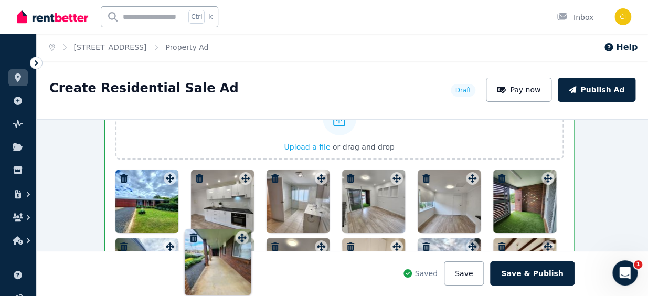
drag, startPoint x: 152, startPoint y: 194, endPoint x: 242, endPoint y: 233, distance: 99.1
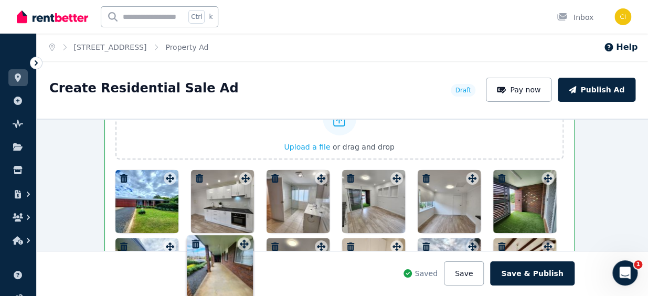
click at [242, 233] on div "Photos Upload a file or drag and drop Uploaded " 20250321_170617(1).jpg " Uploa…" at bounding box center [339, 289] width 448 height 432
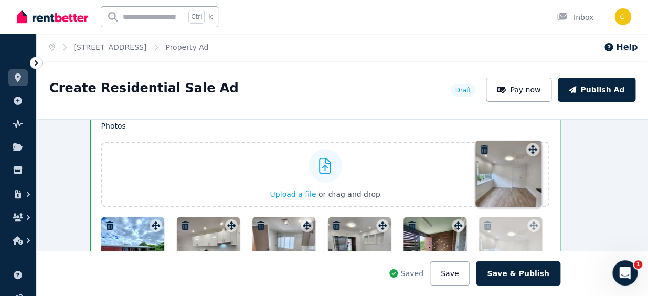
scroll to position [1274, 22]
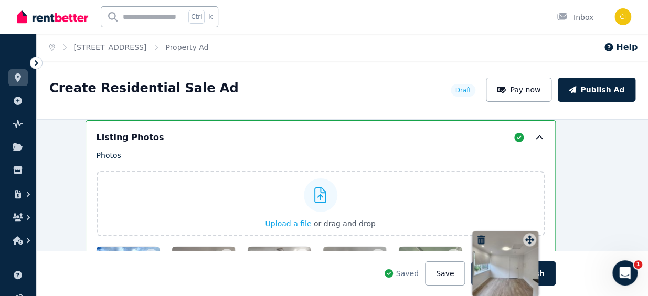
drag, startPoint x: 467, startPoint y: 129, endPoint x: 527, endPoint y: 232, distance: 119.2
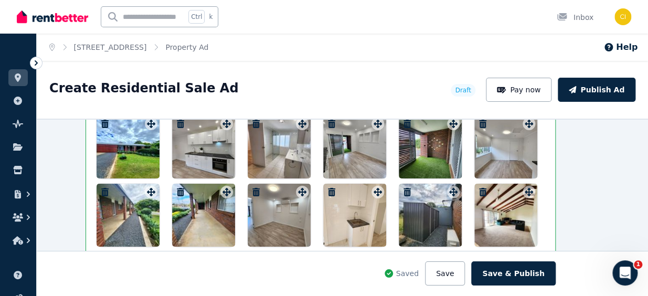
scroll to position [1417, 22]
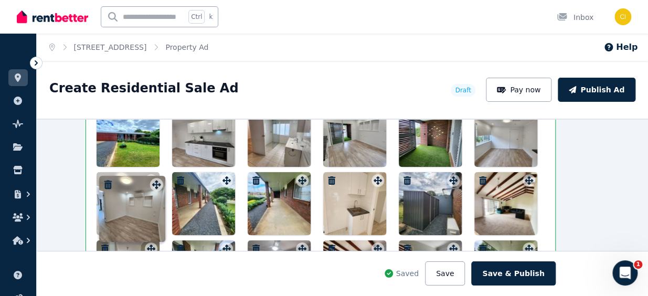
drag, startPoint x: 299, startPoint y: 180, endPoint x: 156, endPoint y: 178, distance: 142.7
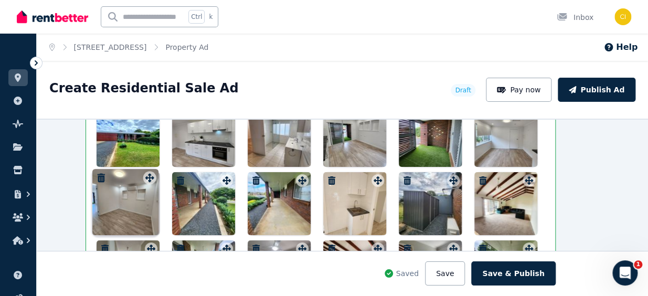
click at [156, 178] on div "Photos Upload a file or drag and drop Uploaded " 20250321_170617(1).jpg " Uploa…" at bounding box center [321, 223] width 448 height 432
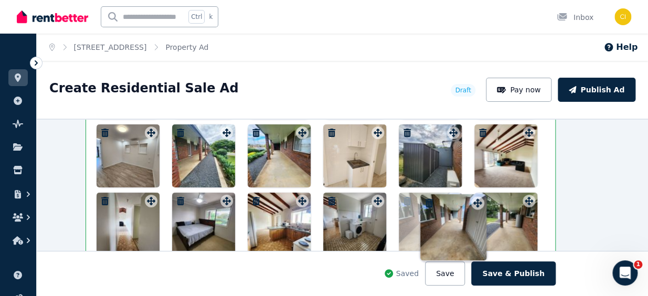
drag, startPoint x: 222, startPoint y: 201, endPoint x: 476, endPoint y: 197, distance: 253.9
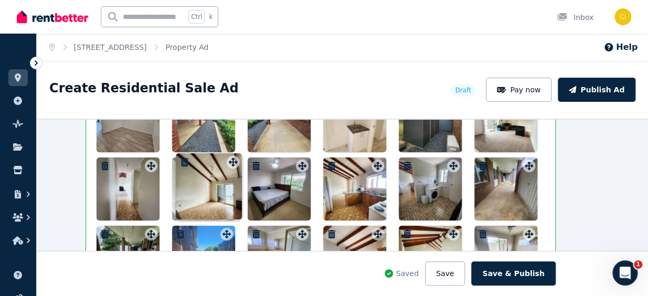
scroll to position [1487, 22]
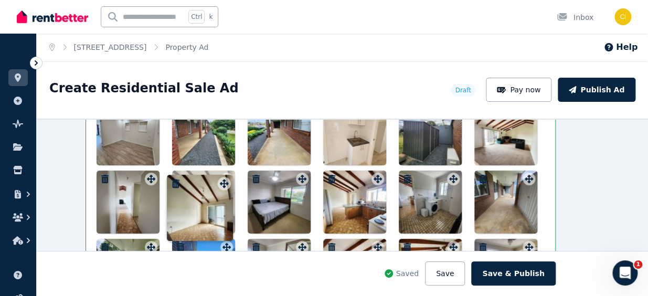
drag, startPoint x: 372, startPoint y: 173, endPoint x: 222, endPoint y: 176, distance: 150.6
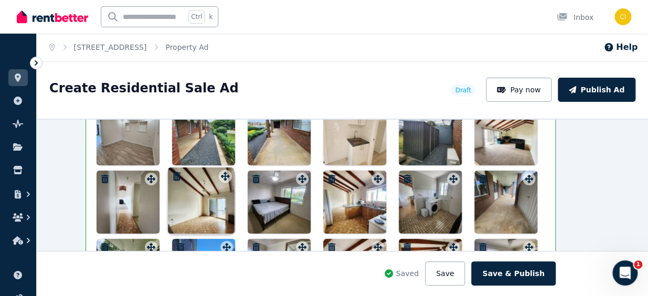
click at [222, 176] on div "Photos Upload a file or drag and drop Uploaded " 20250321_170617(1).jpg " Uploa…" at bounding box center [321, 154] width 448 height 432
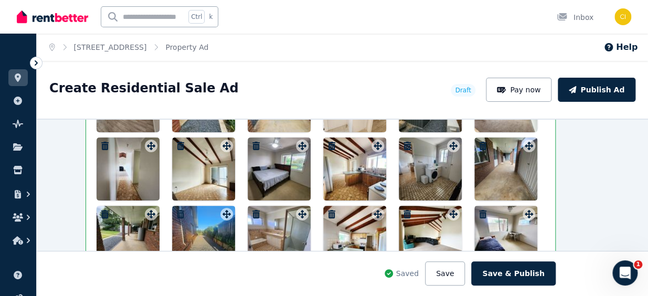
scroll to position [1535, 22]
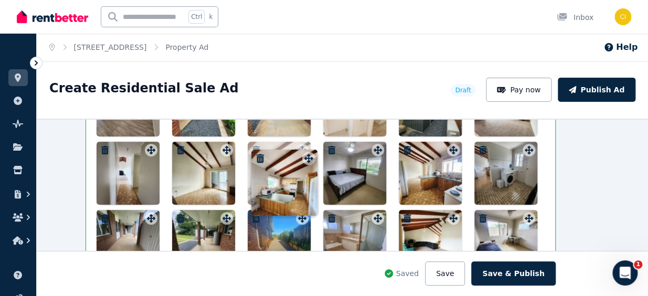
drag, startPoint x: 372, startPoint y: 199, endPoint x: 306, endPoint y: 152, distance: 81.2
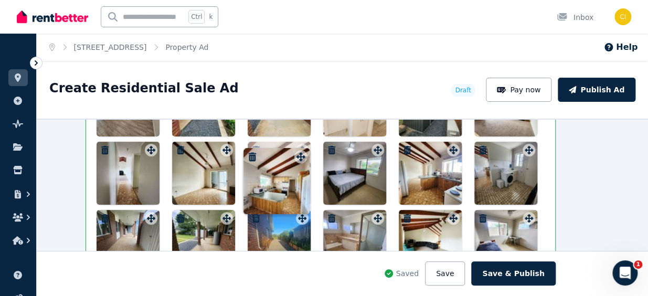
click at [306, 152] on div "Photos Upload a file or drag and drop Uploaded " 20250321_170617(1).jpg " Uploa…" at bounding box center [321, 125] width 448 height 432
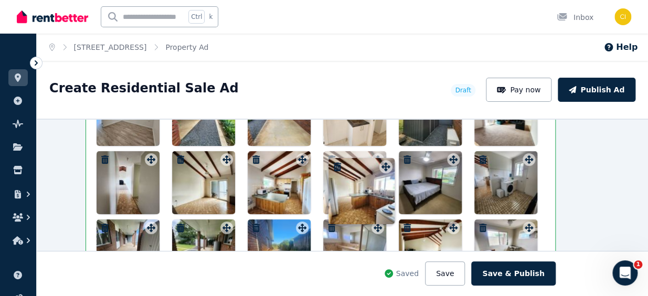
drag, startPoint x: 446, startPoint y: 159, endPoint x: 381, endPoint y: 160, distance: 64.5
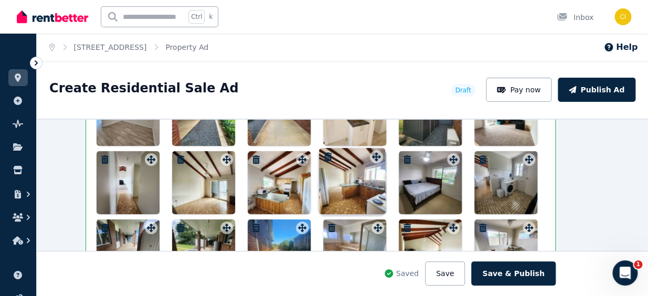
click at [381, 160] on div "Photos Upload a file or drag and drop Uploaded " 20250321_170617(1).jpg " Uploa…" at bounding box center [321, 134] width 448 height 432
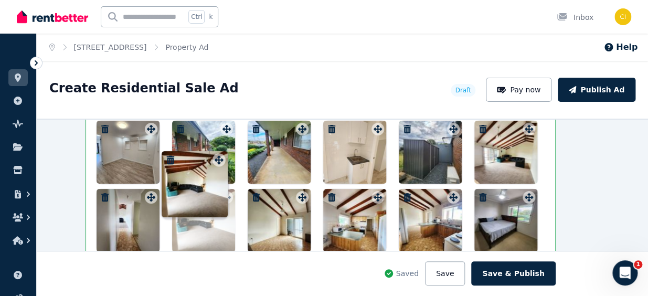
drag, startPoint x: 448, startPoint y: 226, endPoint x: 217, endPoint y: 152, distance: 242.8
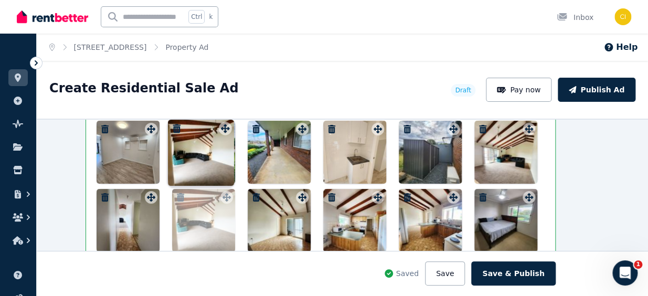
click at [217, 152] on div "Photos Upload a file or drag and drop Uploaded " 20250321_170617(1).jpg " Uploa…" at bounding box center [321, 172] width 448 height 432
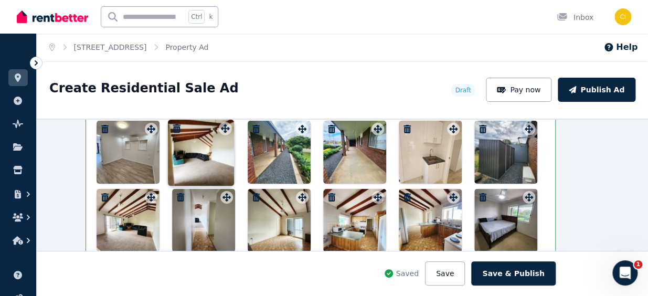
scroll to position [1466, 22]
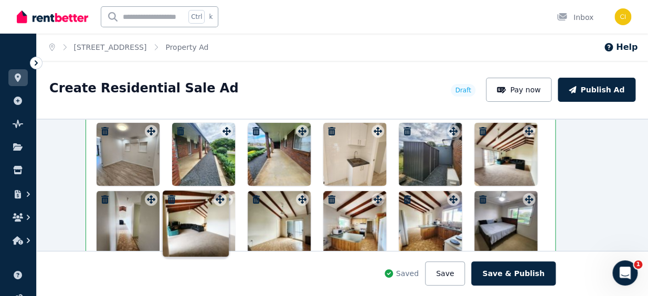
drag, startPoint x: 221, startPoint y: 127, endPoint x: 218, endPoint y: 189, distance: 62.0
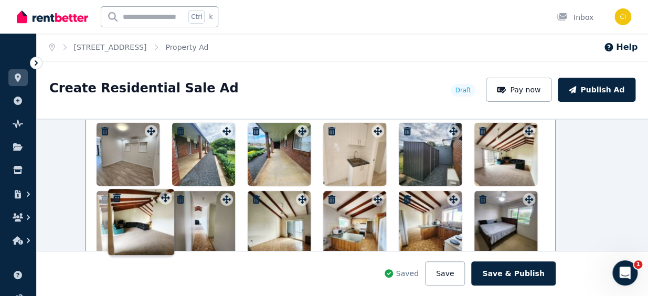
drag, startPoint x: 223, startPoint y: 199, endPoint x: 165, endPoint y: 191, distance: 58.7
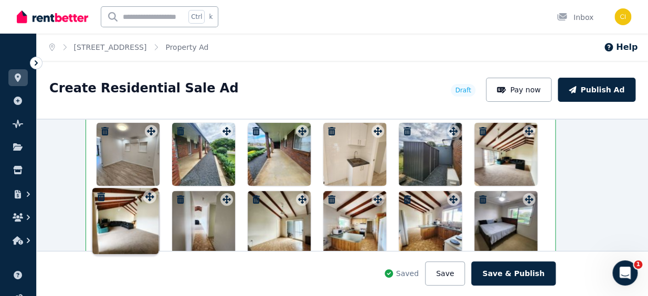
click at [165, 191] on div "Photos Upload a file or drag and drop Uploaded " 20250321_170617(1).jpg " Uploa…" at bounding box center [321, 174] width 448 height 432
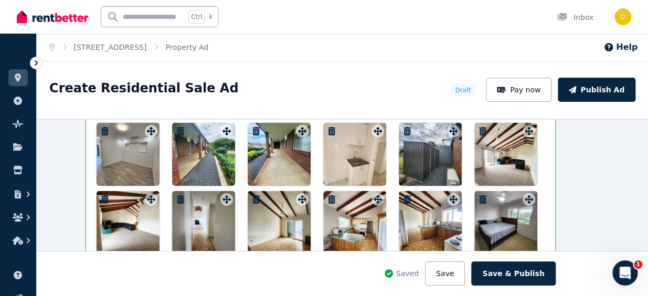
drag, startPoint x: 403, startPoint y: 125, endPoint x: 446, endPoint y: 233, distance: 115.8
click at [446, 233] on div at bounding box center [321, 223] width 448 height 336
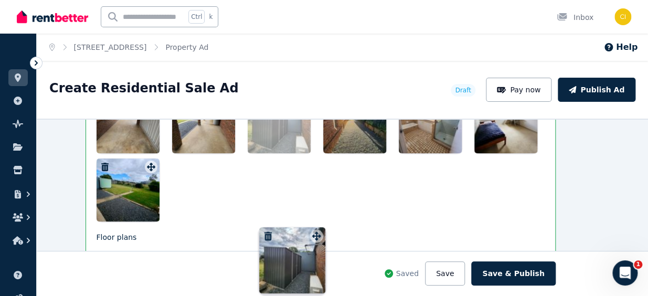
scroll to position [1636, 22]
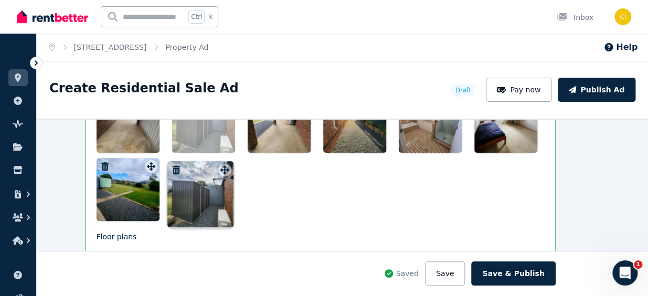
drag, startPoint x: 450, startPoint y: 130, endPoint x: 224, endPoint y: 163, distance: 227.9
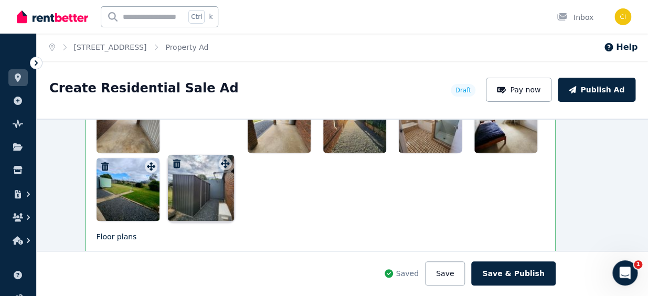
scroll to position [1568, 22]
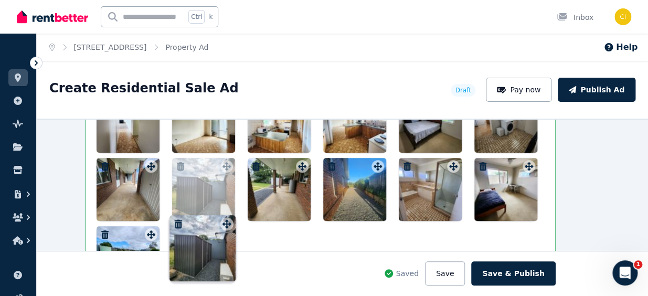
drag, startPoint x: 222, startPoint y: 165, endPoint x: 226, endPoint y: 217, distance: 51.5
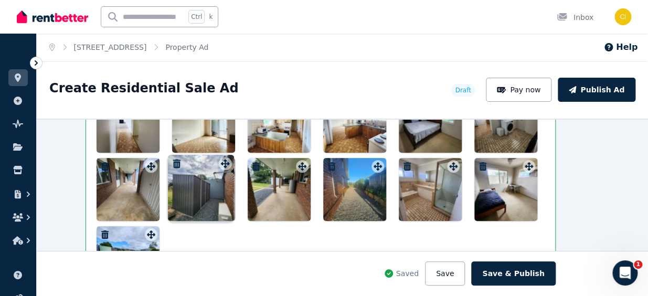
click at [226, 217] on div "Photos Upload a file or drag and drop Uploaded " 20250321_170617(1).jpg " Uploa…" at bounding box center [321, 73] width 448 height 432
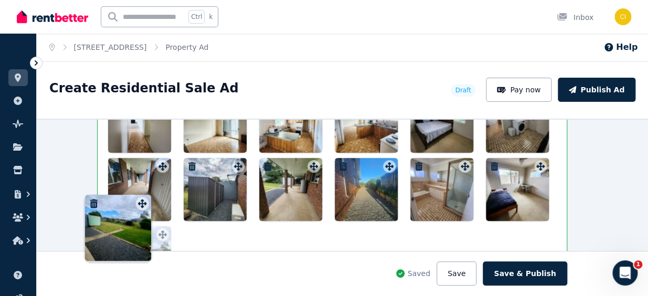
scroll to position [1568, 0]
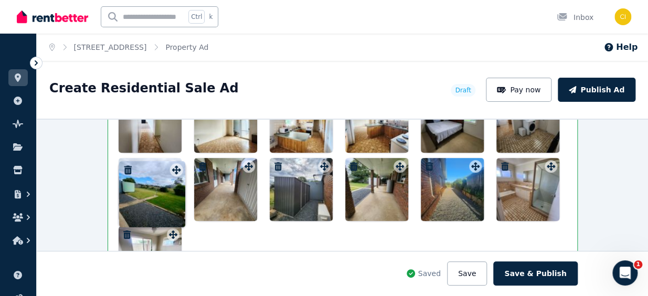
drag, startPoint x: 147, startPoint y: 234, endPoint x: 175, endPoint y: 164, distance: 76.3
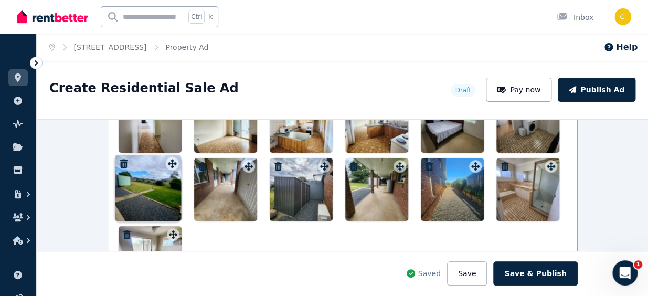
click at [175, 164] on div "Photos Upload a file or drag and drop Uploaded " 20250321_170617(1).jpg " Uploa…" at bounding box center [343, 73] width 448 height 432
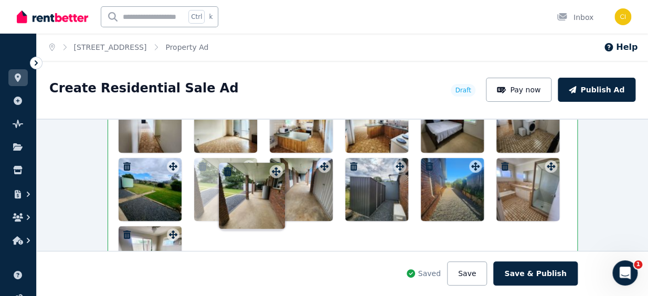
drag, startPoint x: 398, startPoint y: 165, endPoint x: 277, endPoint y: 164, distance: 120.6
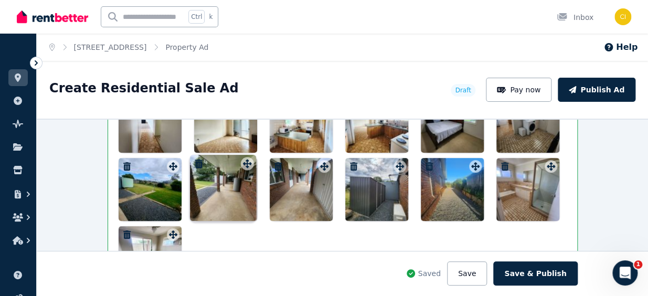
click at [277, 164] on div "Photos Upload a file or drag and drop Uploaded " 20250321_170617(1).jpg " Uploa…" at bounding box center [343, 73] width 448 height 432
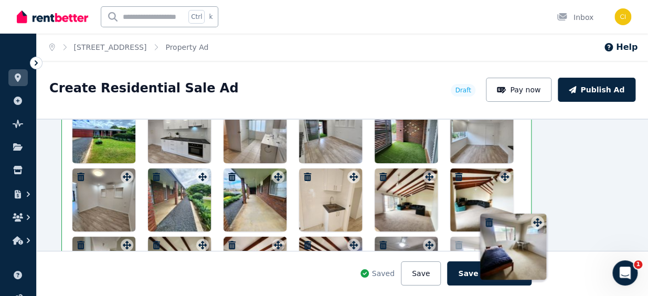
scroll to position [1421, 46]
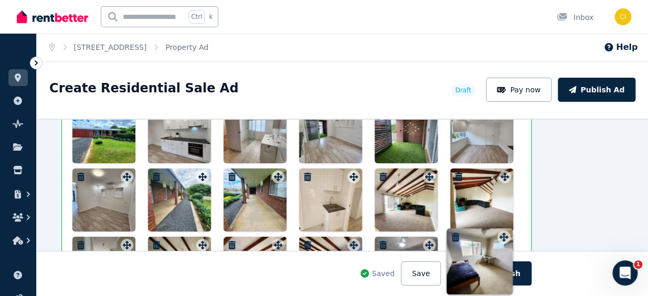
drag, startPoint x: 169, startPoint y: 186, endPoint x: 503, endPoint y: 230, distance: 336.4
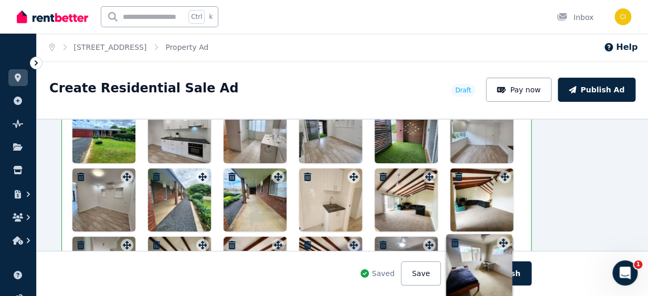
click at [503, 230] on div "Photos Upload a file or drag and drop Uploaded " 20250321_170617(1).jpg " Uploa…" at bounding box center [296, 220] width 448 height 432
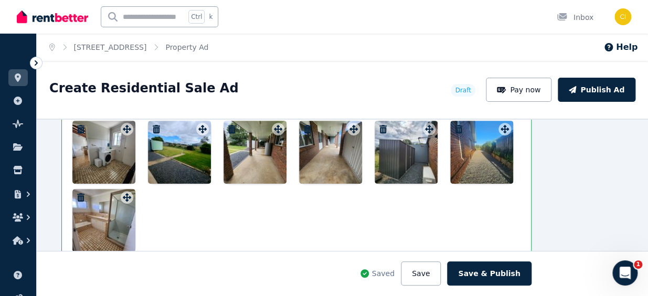
scroll to position [1611, 46]
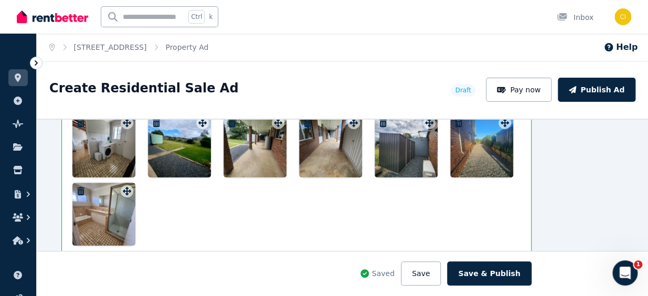
drag, startPoint x: 126, startPoint y: 194, endPoint x: 125, endPoint y: 187, distance: 7.4
click at [125, 187] on div at bounding box center [103, 214] width 63 height 63
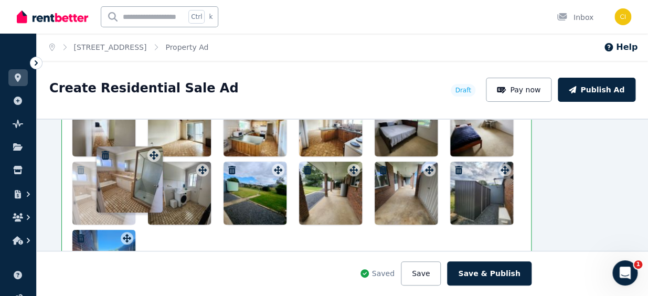
scroll to position [1534, 46]
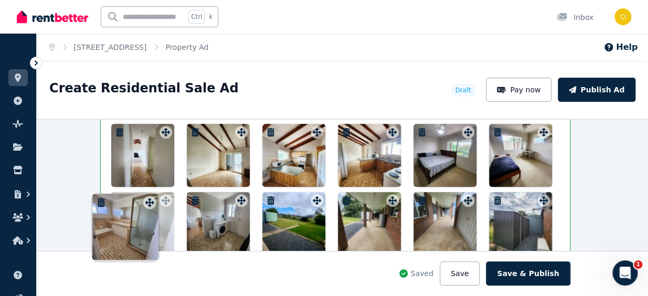
drag, startPoint x: 124, startPoint y: 185, endPoint x: 147, endPoint y: 195, distance: 25.3
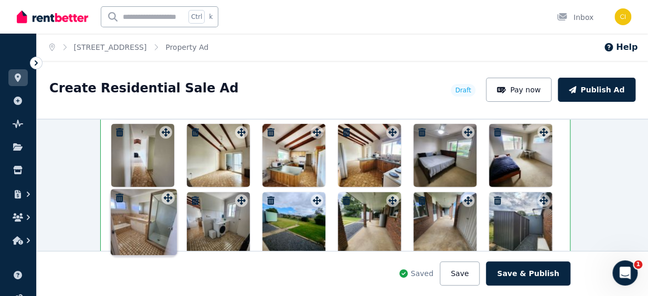
click at [147, 195] on div "Photos Upload a file or drag and drop Uploaded " 20250321_170617(1).jpg " Uploa…" at bounding box center [335, 107] width 448 height 432
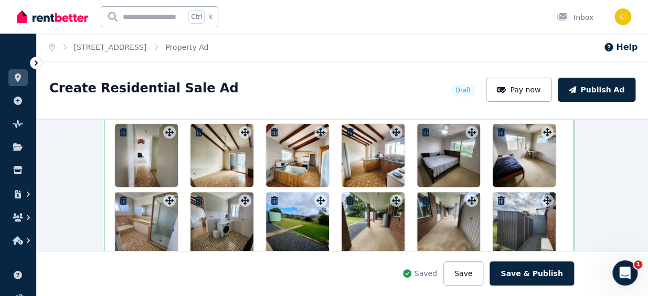
scroll to position [1486, 4]
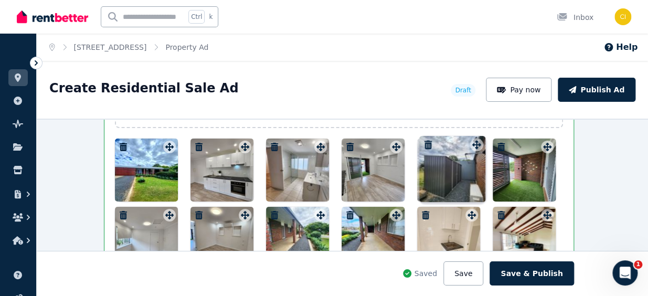
drag, startPoint x: 545, startPoint y: 247, endPoint x: 480, endPoint y: 153, distance: 114.2
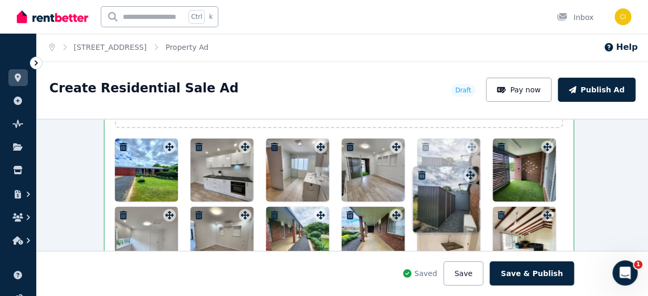
click at [478, 141] on div "Photos Upload a file or drag and drop Uploaded " 20250321_170617(1).jpg " Uploa…" at bounding box center [339, 258] width 448 height 432
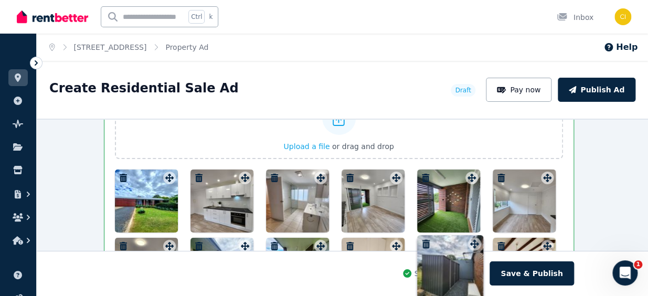
drag, startPoint x: 471, startPoint y: 175, endPoint x: 477, endPoint y: 234, distance: 60.1
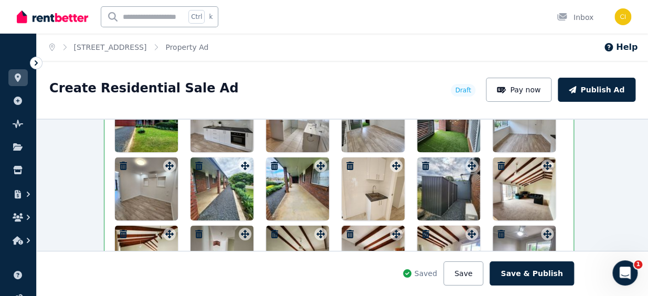
scroll to position [1447, 4]
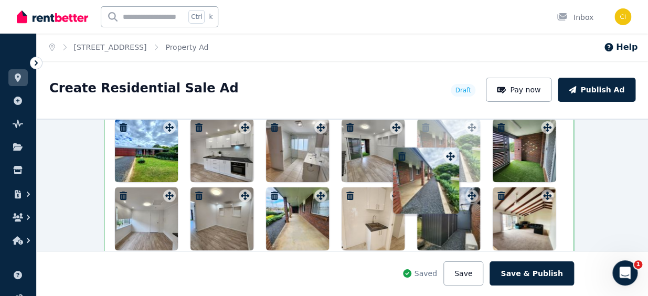
drag, startPoint x: 241, startPoint y: 149, endPoint x: 449, endPoint y: 148, distance: 208.2
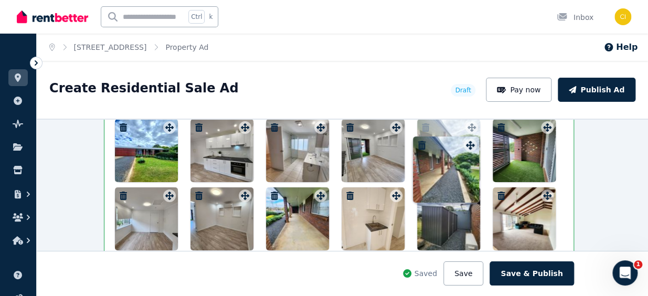
click at [449, 148] on div "Photos Upload a file or drag and drop Uploaded " 20250321_170617(1).jpg " Uploa…" at bounding box center [339, 239] width 448 height 432
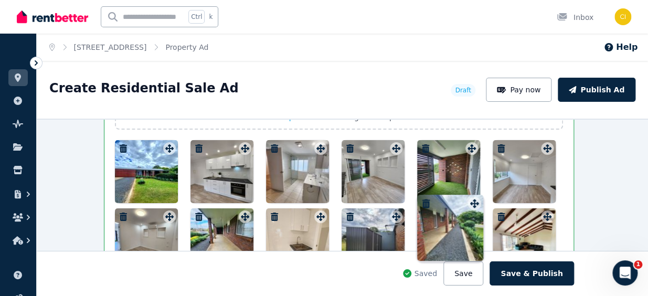
drag, startPoint x: 466, startPoint y: 145, endPoint x: 472, endPoint y: 194, distance: 49.1
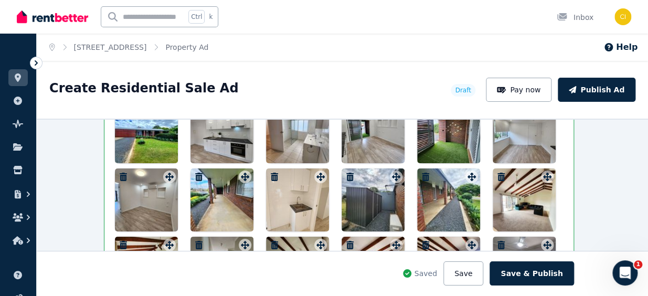
scroll to position [1429, 4]
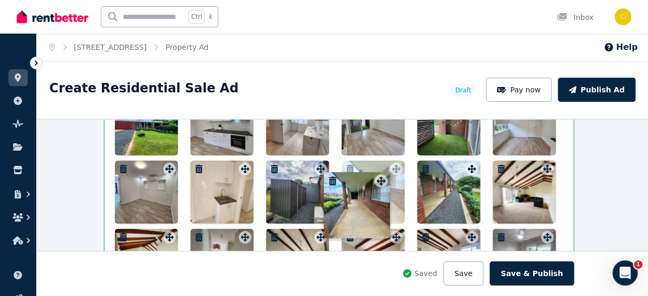
drag, startPoint x: 239, startPoint y: 169, endPoint x: 378, endPoint y: 175, distance: 139.1
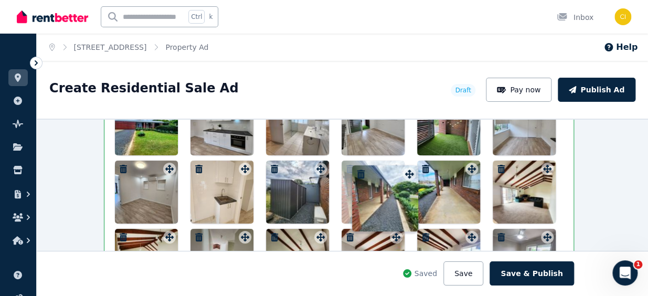
drag, startPoint x: 468, startPoint y: 168, endPoint x: 408, endPoint y: 166, distance: 60.9
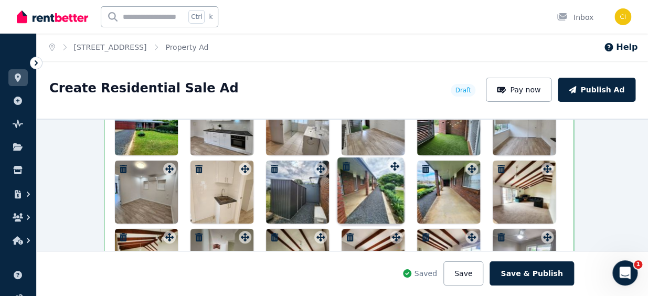
click at [408, 166] on div "Photos Upload a file or drag and drop Uploaded " 20250321_170617(1).jpg " Uploa…" at bounding box center [339, 212] width 448 height 432
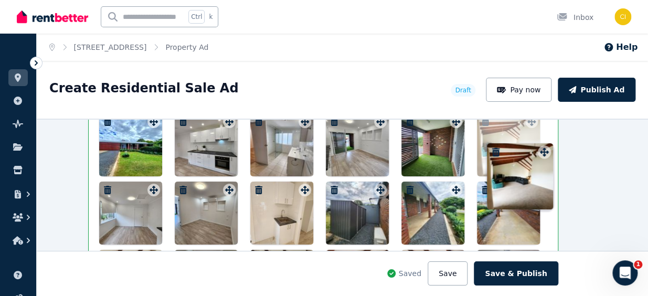
scroll to position [1380, 47]
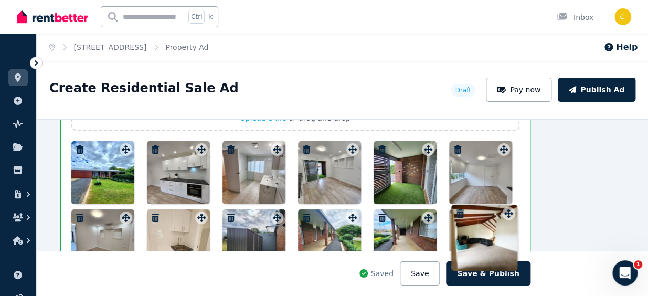
drag, startPoint x: 165, startPoint y: 190, endPoint x: 507, endPoint y: 208, distance: 342.4
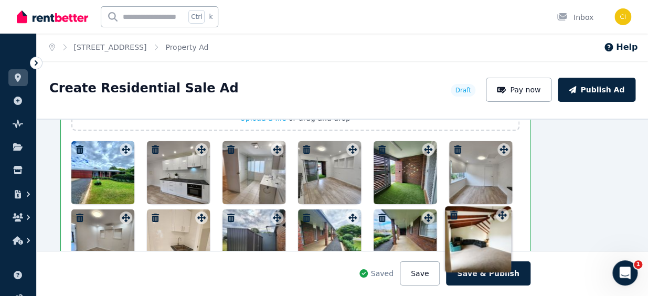
click at [507, 208] on div "Photos Upload a file or drag and drop Uploaded " 20250321_170617(1).jpg " Uploa…" at bounding box center [295, 261] width 448 height 432
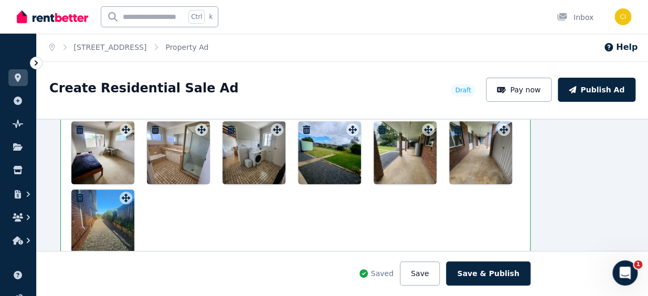
scroll to position [1619, 47]
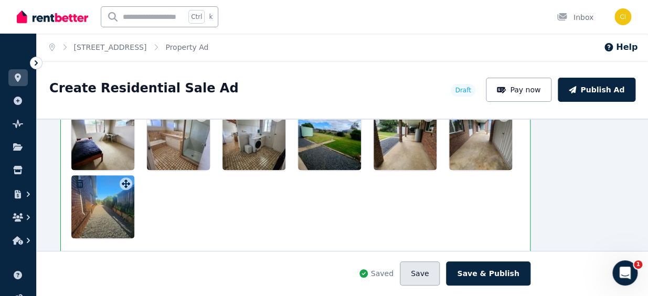
click at [421, 279] on button "Save" at bounding box center [420, 273] width 40 height 24
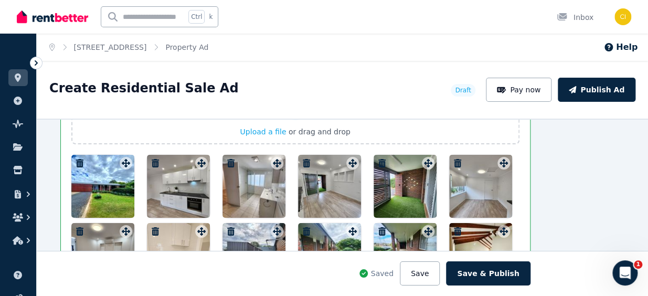
scroll to position [1380, 47]
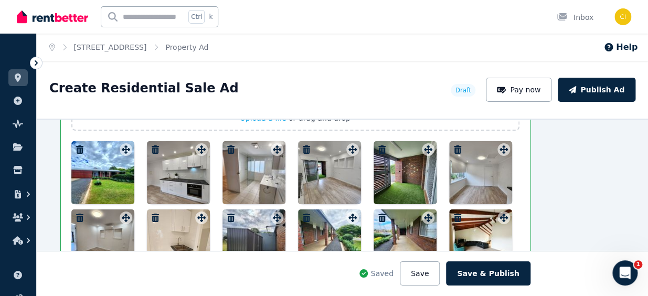
click at [168, 175] on div at bounding box center [178, 172] width 63 height 63
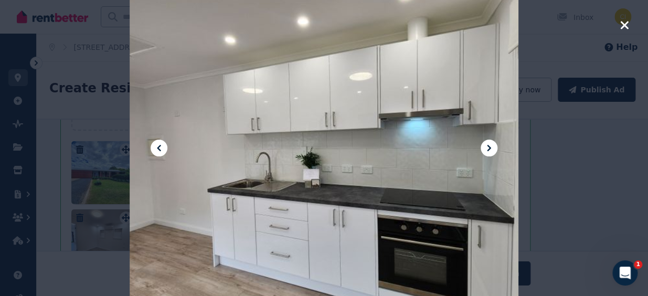
click at [156, 147] on icon at bounding box center [159, 148] width 13 height 13
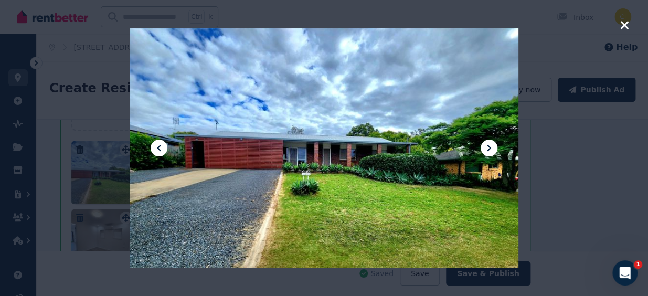
click at [492, 147] on icon at bounding box center [489, 148] width 13 height 13
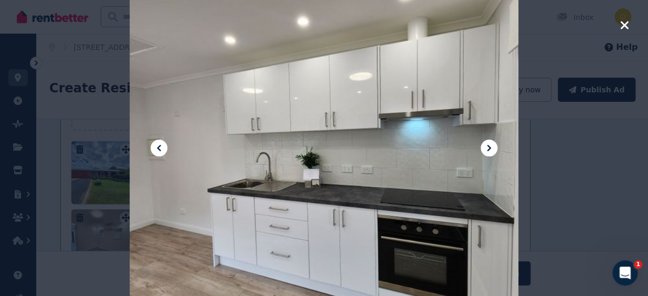
click at [492, 147] on icon at bounding box center [489, 148] width 13 height 13
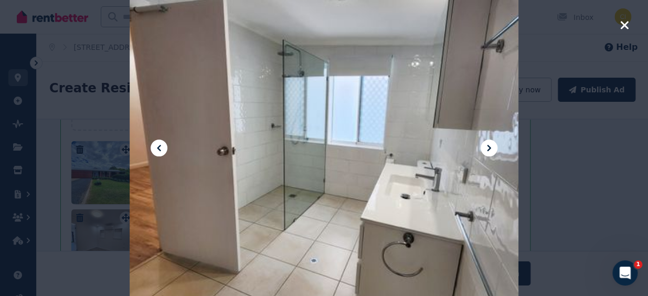
click at [492, 147] on icon at bounding box center [489, 148] width 13 height 13
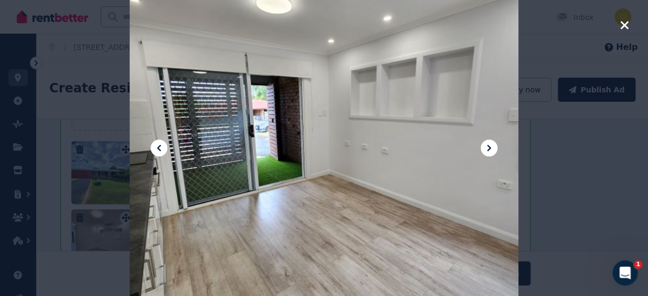
click at [492, 147] on icon at bounding box center [489, 148] width 13 height 13
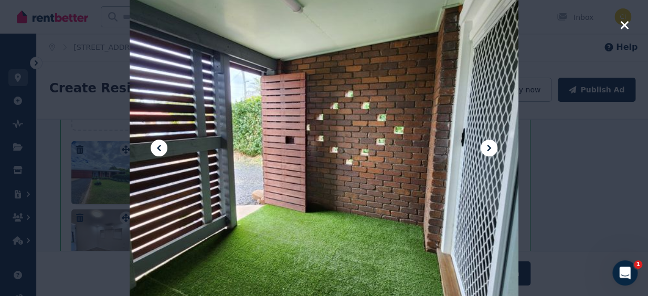
click at [492, 147] on icon at bounding box center [489, 148] width 13 height 13
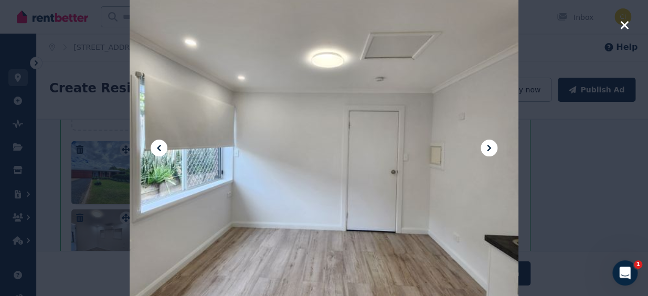
click at [492, 147] on icon at bounding box center [489, 148] width 13 height 13
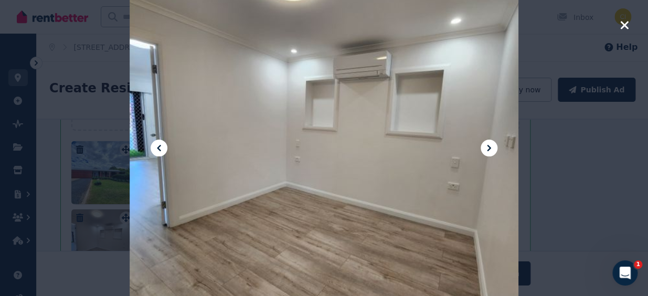
click at [163, 147] on icon at bounding box center [159, 148] width 13 height 13
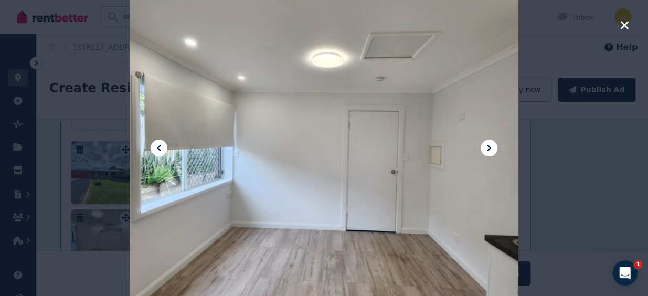
click at [487, 147] on icon at bounding box center [489, 148] width 13 height 13
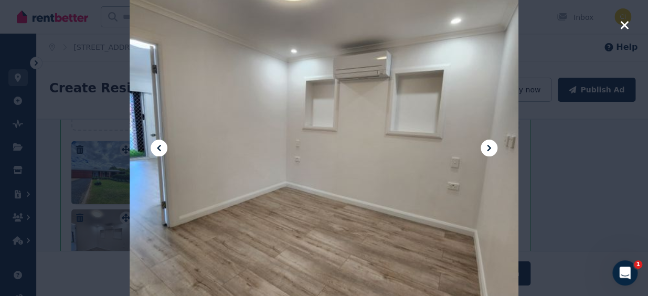
click at [487, 147] on icon at bounding box center [489, 148] width 13 height 13
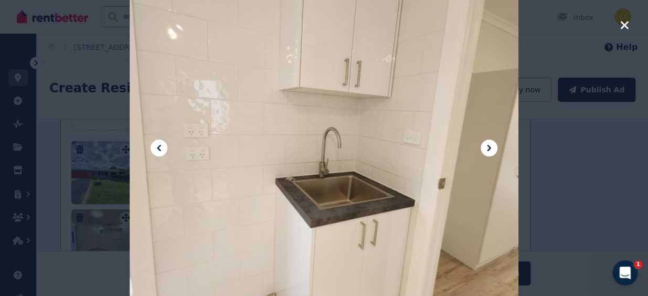
click at [487, 147] on icon at bounding box center [489, 148] width 13 height 13
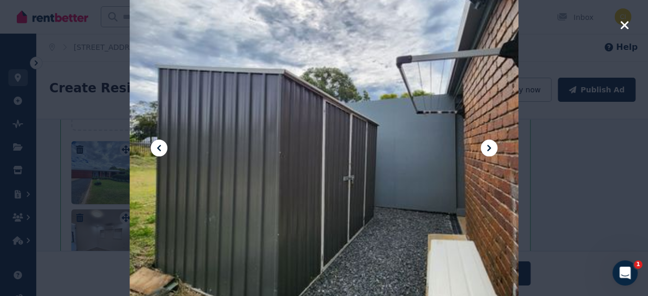
click at [487, 147] on icon at bounding box center [489, 148] width 13 height 13
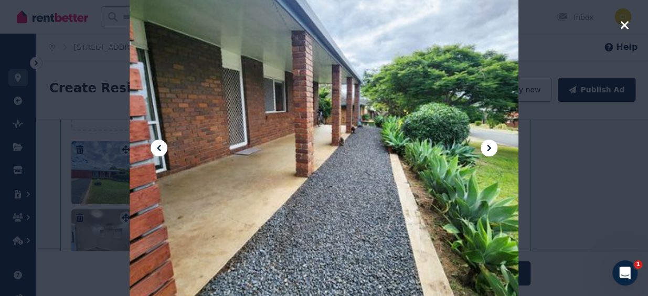
click at [487, 147] on icon at bounding box center [489, 148] width 13 height 13
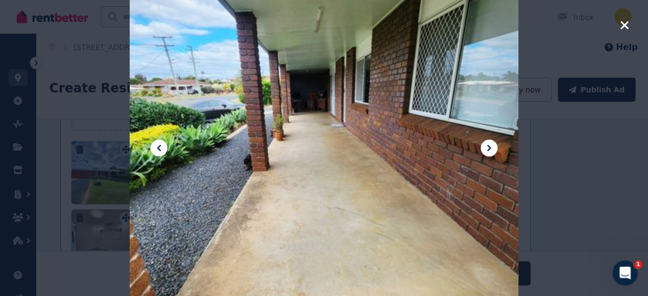
click at [487, 147] on icon at bounding box center [489, 148] width 13 height 13
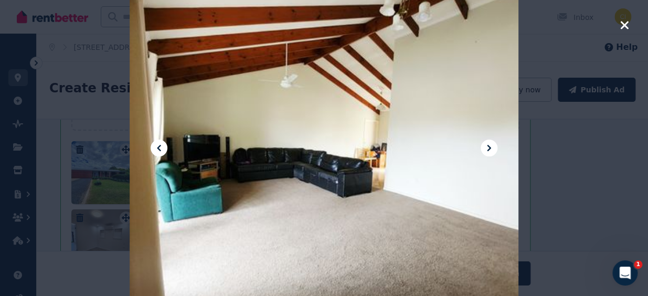
click at [487, 147] on icon at bounding box center [489, 148] width 13 height 13
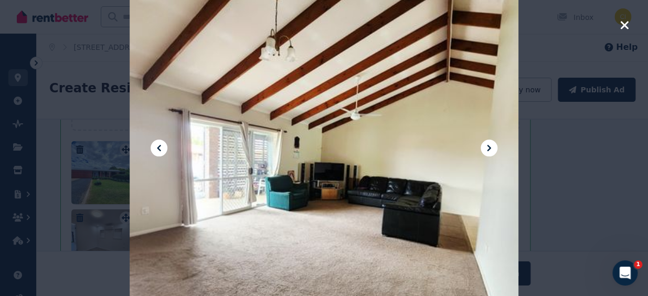
click at [487, 147] on icon at bounding box center [489, 148] width 13 height 13
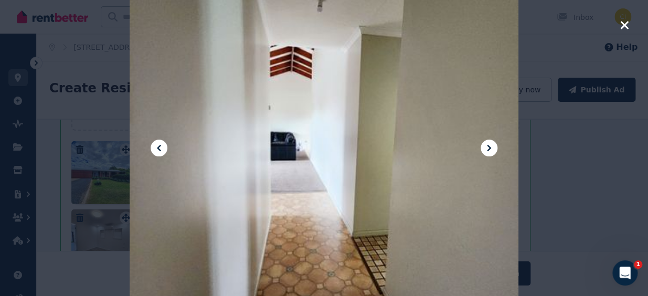
click at [487, 147] on icon at bounding box center [489, 148] width 13 height 13
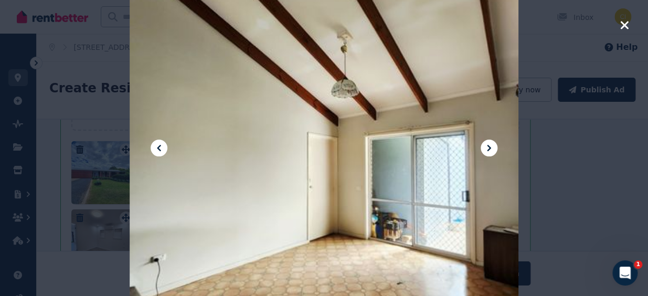
click at [485, 147] on icon at bounding box center [489, 148] width 13 height 13
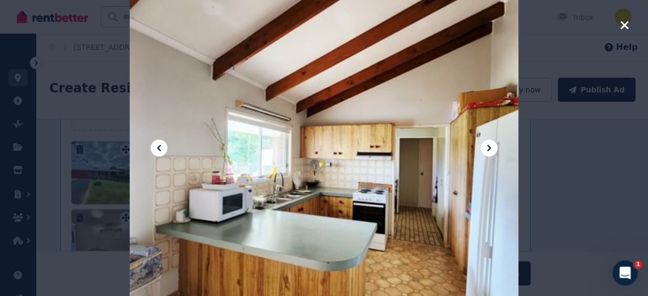
click at [485, 147] on icon at bounding box center [489, 148] width 13 height 13
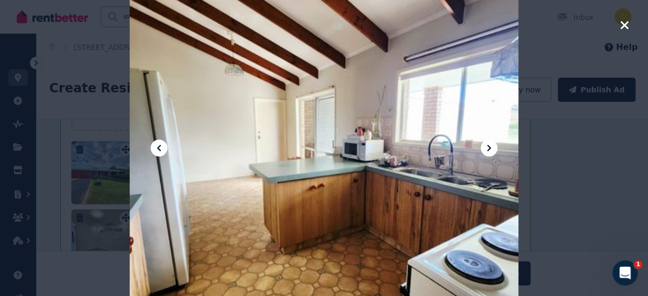
click at [487, 147] on icon at bounding box center [489, 148] width 13 height 13
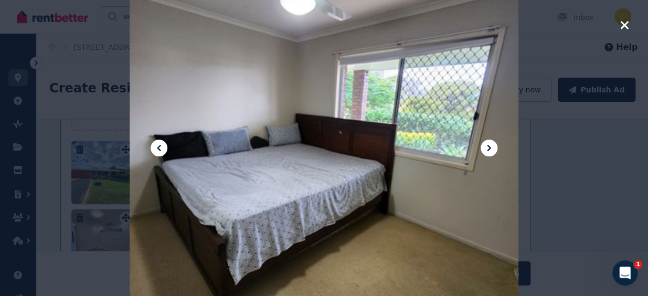
click at [488, 146] on icon at bounding box center [489, 148] width 4 height 6
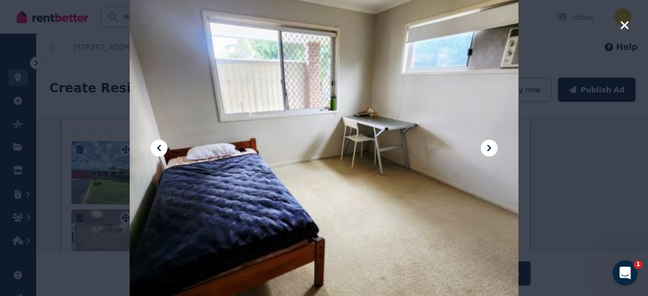
click at [489, 145] on icon at bounding box center [489, 148] width 13 height 13
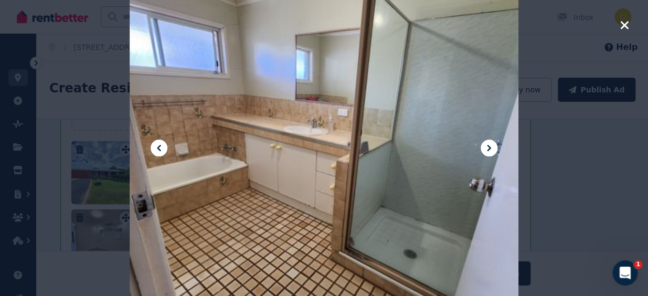
click at [489, 145] on icon at bounding box center [489, 148] width 13 height 13
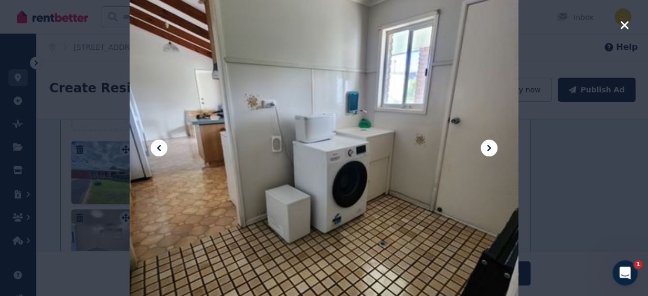
click at [489, 145] on icon at bounding box center [489, 148] width 13 height 13
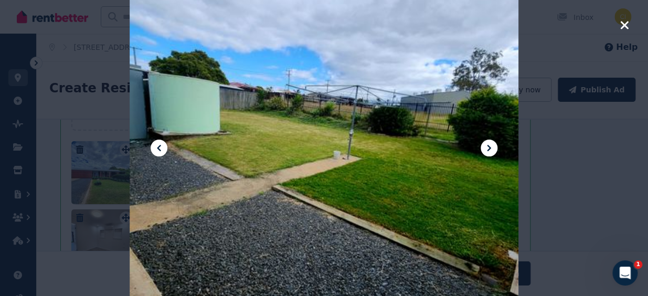
click at [491, 145] on icon at bounding box center [489, 148] width 13 height 13
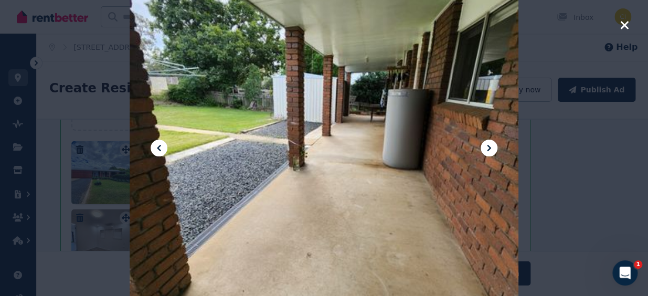
click at [491, 144] on icon at bounding box center [489, 148] width 13 height 13
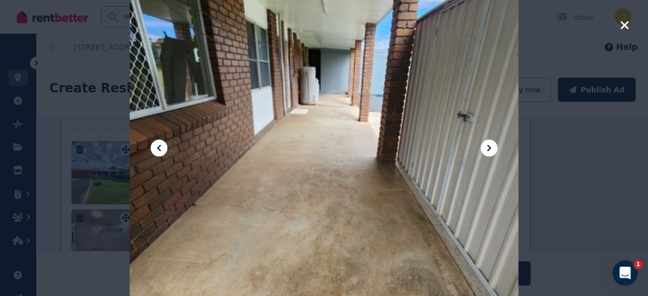
click at [488, 147] on icon at bounding box center [489, 148] width 13 height 13
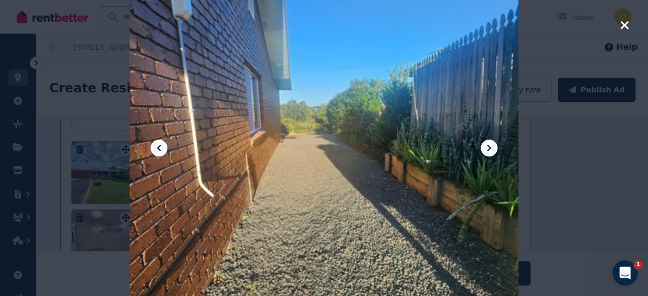
click at [412, 236] on div at bounding box center [324, 147] width 389 height 559
click at [620, 24] on icon "button" at bounding box center [623, 25] width 9 height 13
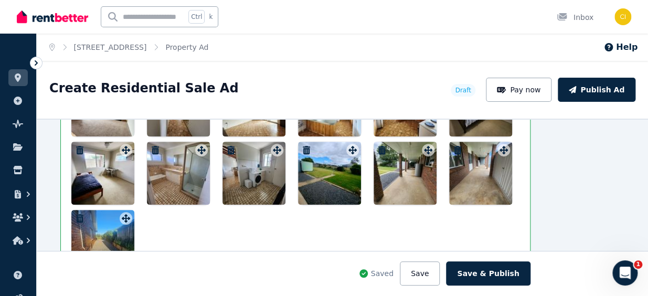
scroll to position [1571, 47]
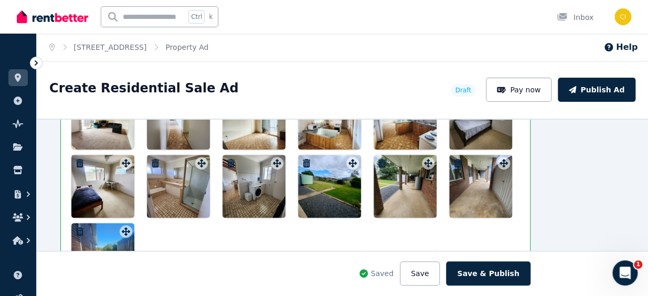
drag, startPoint x: 402, startPoint y: 194, endPoint x: 382, endPoint y: 194, distance: 19.9
click at [382, 194] on div at bounding box center [404, 186] width 63 height 63
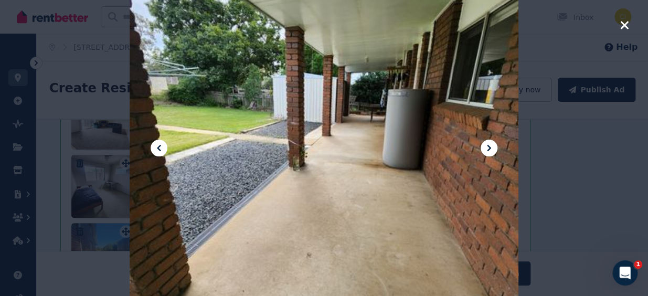
click at [625, 26] on icon "button" at bounding box center [624, 25] width 8 height 8
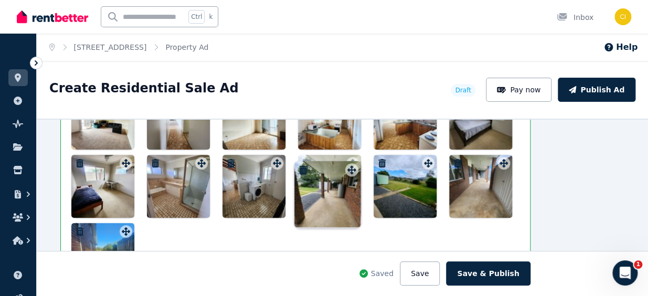
drag, startPoint x: 424, startPoint y: 162, endPoint x: 351, endPoint y: 162, distance: 73.4
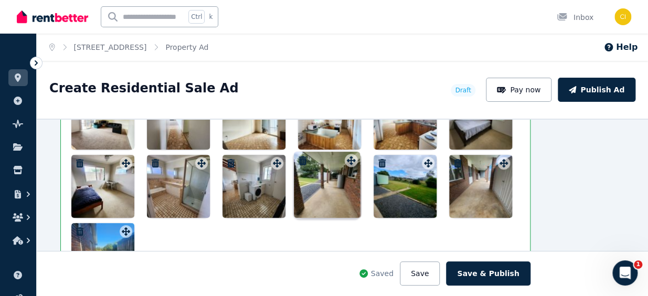
click at [351, 162] on div "Photos Upload a file or drag and drop Uploaded " 20250321_170617(1).jpg " Uploa…" at bounding box center [295, 70] width 448 height 432
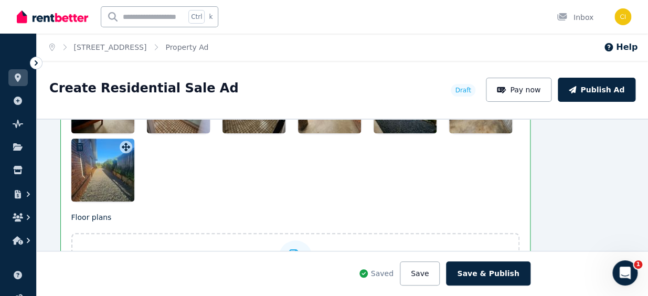
scroll to position [1666, 47]
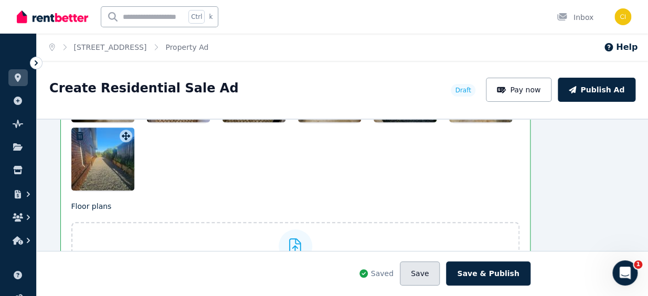
click at [424, 273] on button "Save" at bounding box center [420, 273] width 40 height 24
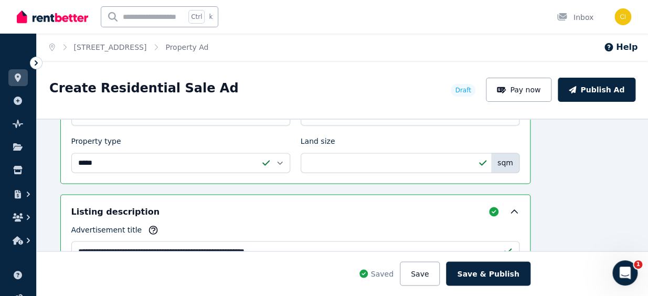
scroll to position [665, 47]
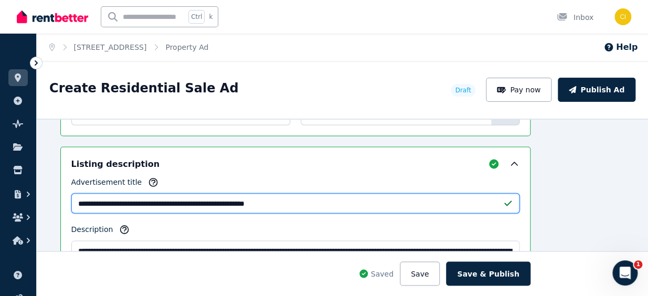
click at [279, 201] on input "**********" at bounding box center [295, 203] width 448 height 20
click at [331, 203] on input "**********" at bounding box center [295, 203] width 448 height 20
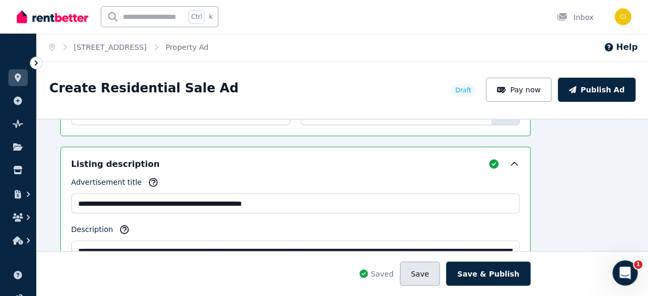
click at [424, 276] on button "Save" at bounding box center [420, 273] width 40 height 24
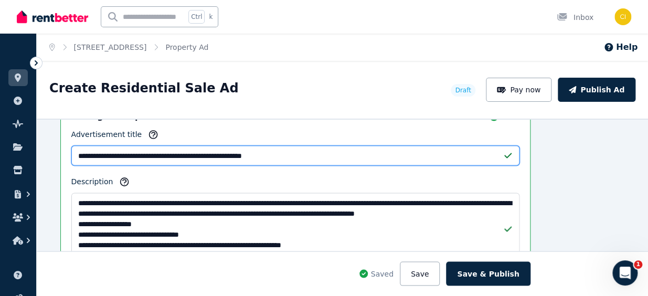
click at [271, 151] on input "**********" at bounding box center [295, 155] width 448 height 20
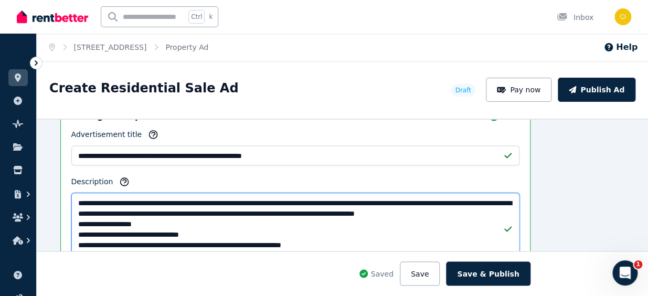
click at [266, 233] on textarea "Description" at bounding box center [295, 228] width 448 height 72
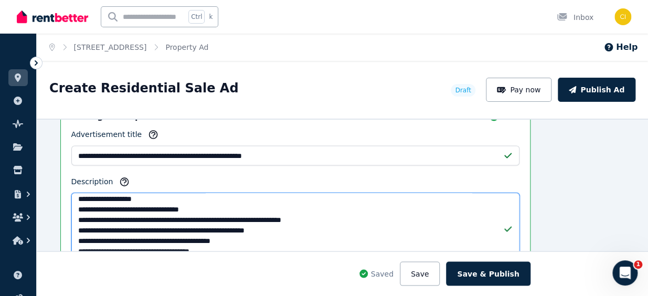
scroll to position [47, 0]
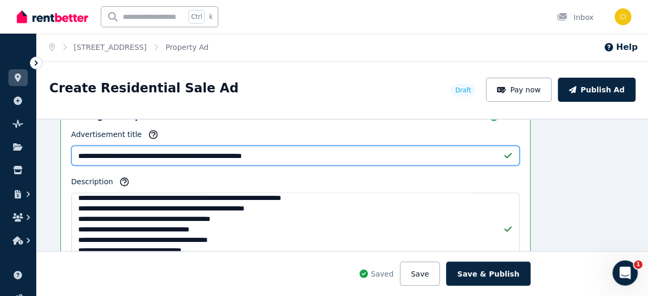
click at [271, 154] on input "**********" at bounding box center [295, 155] width 448 height 20
type input "**********"
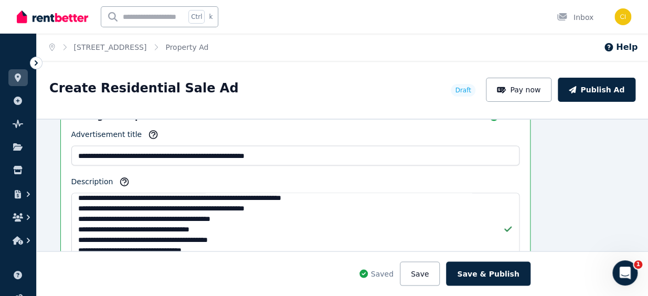
click at [357, 168] on div "**********" at bounding box center [295, 196] width 448 height 136
click at [426, 272] on button "Save" at bounding box center [420, 273] width 40 height 24
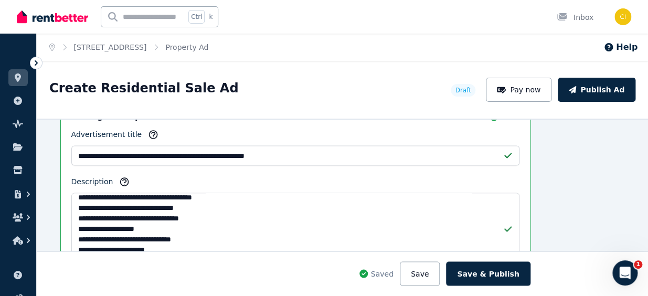
scroll to position [95, 0]
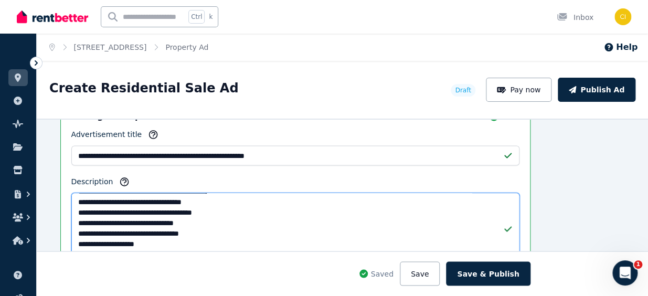
click at [174, 211] on textarea "Description" at bounding box center [295, 228] width 448 height 72
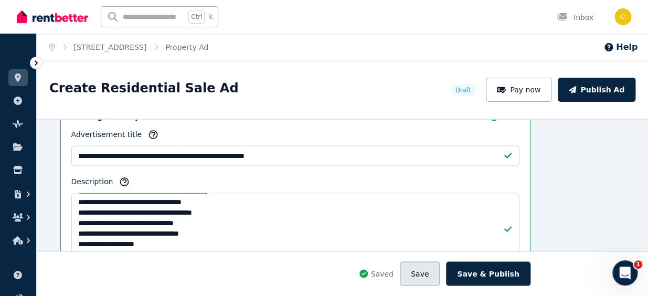
click at [428, 274] on button "Save" at bounding box center [420, 273] width 40 height 24
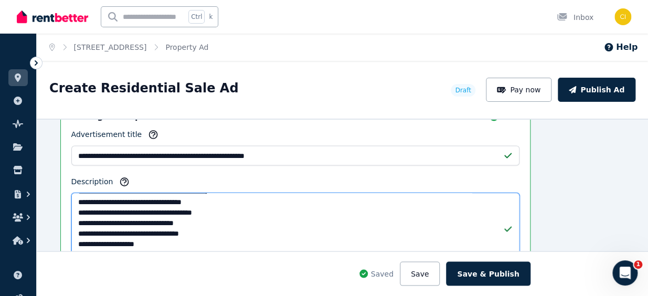
click at [105, 222] on textarea "Description" at bounding box center [295, 228] width 448 height 72
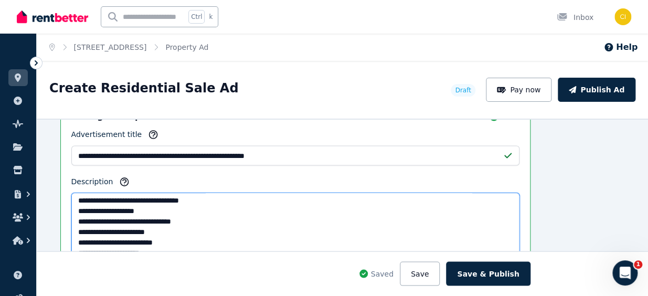
scroll to position [143, 0]
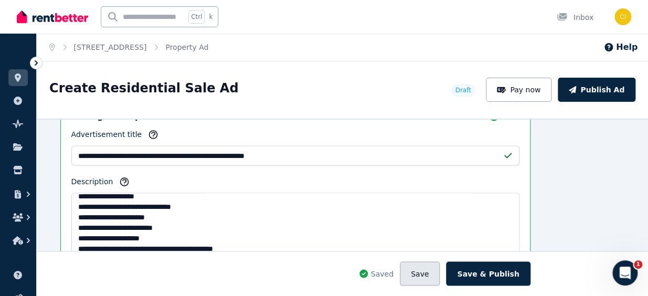
click at [421, 276] on button "Save" at bounding box center [420, 273] width 40 height 24
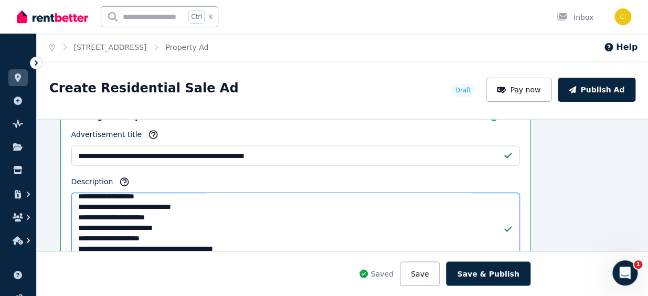
click at [90, 223] on textarea "Description" at bounding box center [295, 228] width 448 height 72
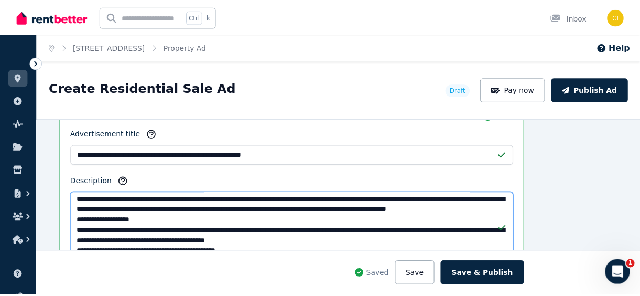
scroll to position [190, 0]
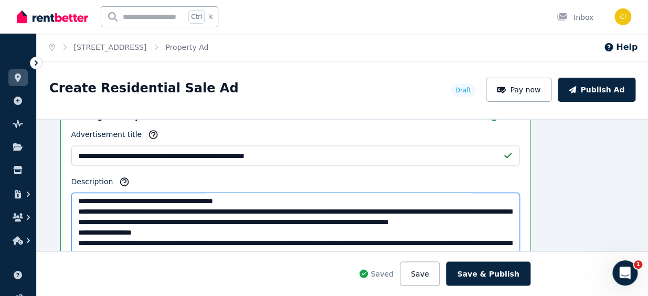
click at [187, 242] on textarea "Description" at bounding box center [295, 228] width 448 height 72
click at [316, 232] on textarea "Description" at bounding box center [295, 228] width 448 height 72
click at [170, 242] on textarea "Description" at bounding box center [295, 228] width 448 height 72
click at [315, 229] on textarea "Description" at bounding box center [295, 228] width 448 height 72
click at [409, 229] on textarea "Description" at bounding box center [295, 228] width 448 height 72
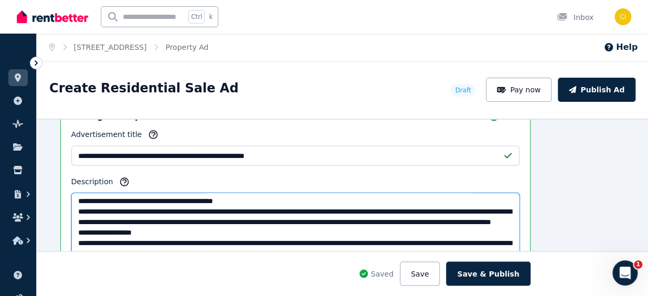
click at [315, 232] on textarea "Description" at bounding box center [295, 228] width 448 height 72
click at [316, 231] on textarea "Description" at bounding box center [295, 228] width 448 height 72
drag, startPoint x: 331, startPoint y: 229, endPoint x: 317, endPoint y: 234, distance: 14.9
click at [317, 234] on textarea "Description" at bounding box center [295, 228] width 448 height 72
type textarea "**********"
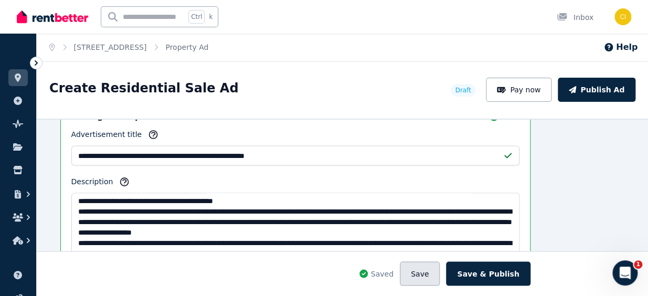
click at [425, 279] on button "Save" at bounding box center [420, 273] width 40 height 24
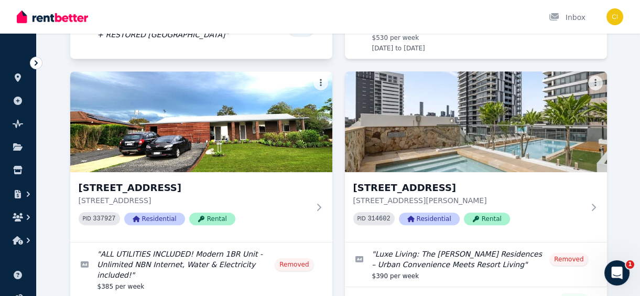
scroll to position [858, 0]
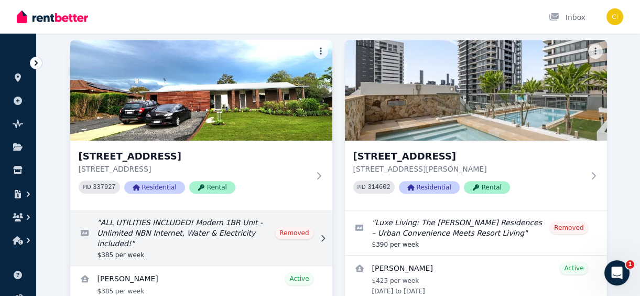
click at [262, 221] on link "Edit listing: ALL UTILITIES INCLUDED! Modern 1BR Unit - Unlimited NBN Internet,…" at bounding box center [201, 238] width 262 height 55
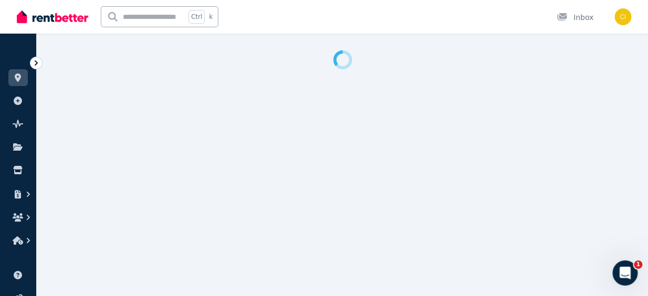
select select "**********"
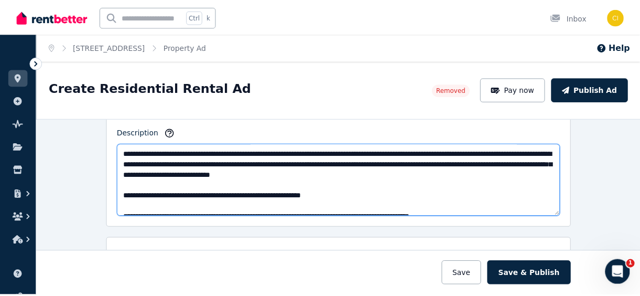
scroll to position [267, 0]
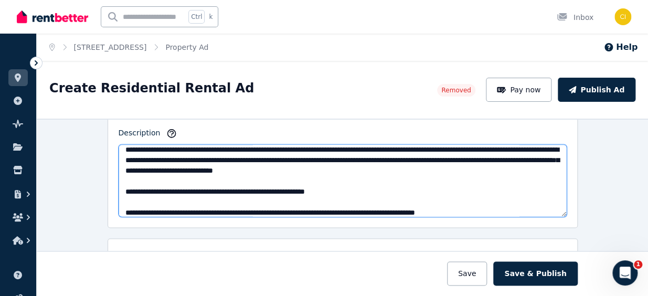
drag, startPoint x: 120, startPoint y: 159, endPoint x: 464, endPoint y: 177, distance: 344.5
click at [464, 177] on textarea "Description" at bounding box center [343, 180] width 448 height 72
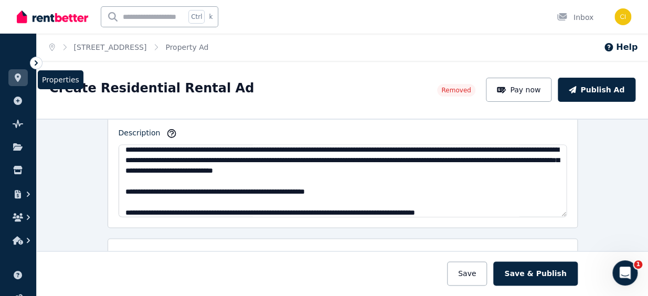
click at [15, 77] on icon at bounding box center [18, 77] width 6 height 8
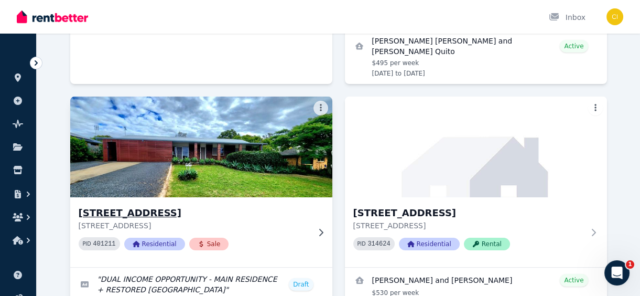
scroll to position [619, 0]
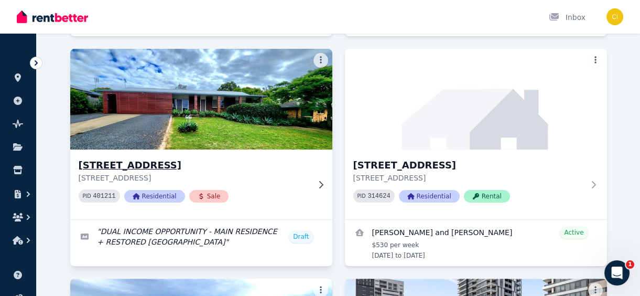
click at [246, 100] on img at bounding box center [200, 99] width 275 height 106
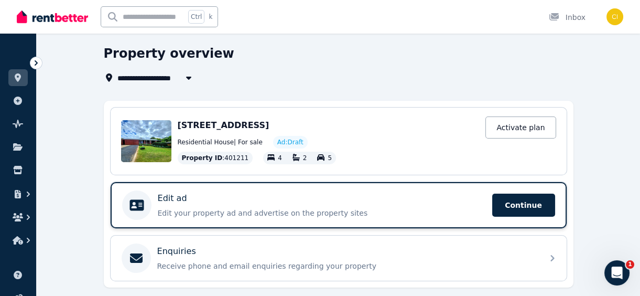
scroll to position [63, 0]
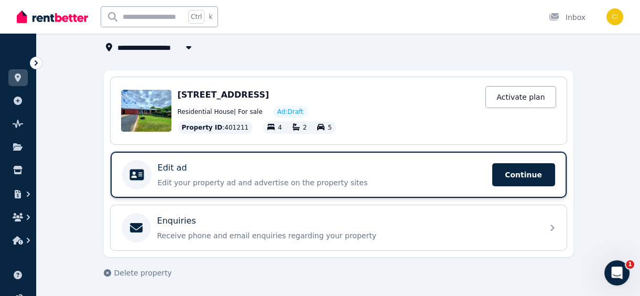
click at [420, 169] on div "Edit ad" at bounding box center [322, 168] width 328 height 13
select select "***"
select select "**********"
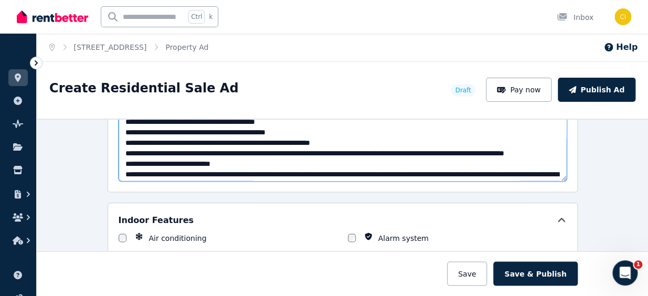
scroll to position [190, 0]
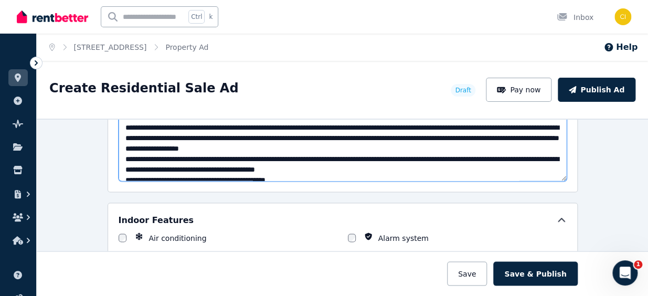
click at [256, 145] on textarea "Description" at bounding box center [343, 145] width 448 height 72
paste textarea "**********"
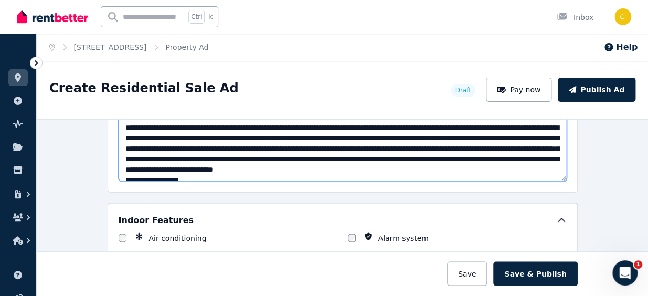
scroll to position [195, 0]
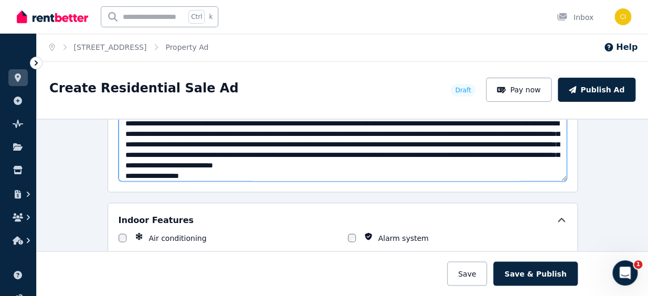
click at [324, 141] on textarea "Description" at bounding box center [343, 145] width 448 height 72
click at [294, 142] on textarea "Description" at bounding box center [343, 145] width 448 height 72
click at [320, 137] on textarea "Description" at bounding box center [343, 145] width 448 height 72
click at [262, 143] on textarea "Description" at bounding box center [343, 145] width 448 height 72
drag, startPoint x: 513, startPoint y: 150, endPoint x: 362, endPoint y: 153, distance: 151.6
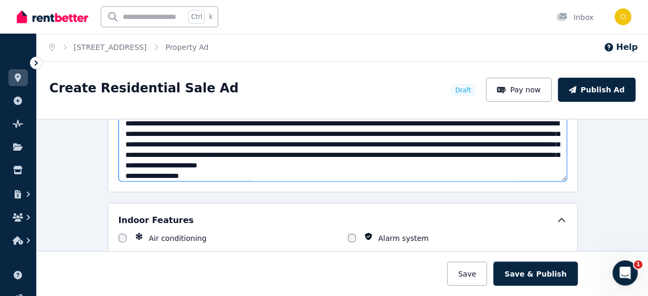
click at [362, 153] on textarea "Description" at bounding box center [343, 145] width 448 height 72
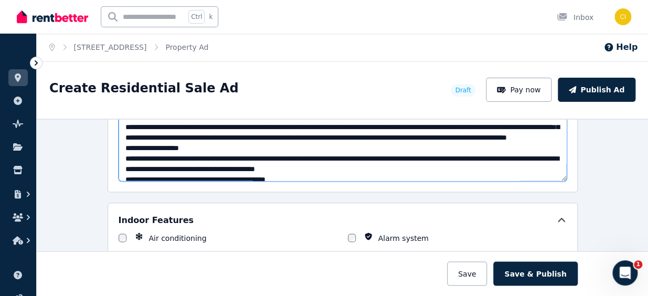
scroll to position [242, 0]
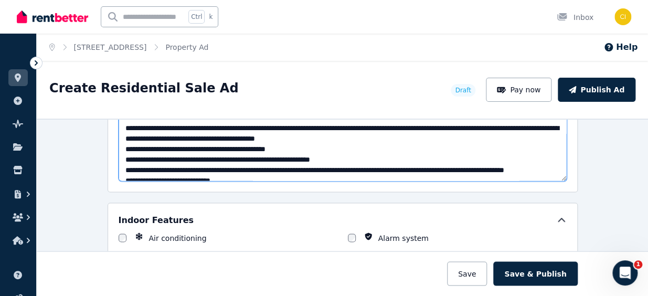
drag, startPoint x: 251, startPoint y: 126, endPoint x: 447, endPoint y: 130, distance: 196.2
click at [447, 130] on textarea "Description" at bounding box center [343, 145] width 448 height 72
drag, startPoint x: 517, startPoint y: 124, endPoint x: 249, endPoint y: 125, distance: 268.0
click at [249, 125] on textarea "Description" at bounding box center [343, 145] width 448 height 72
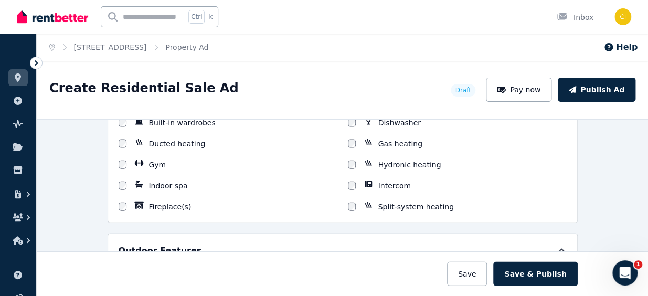
scroll to position [906, 0]
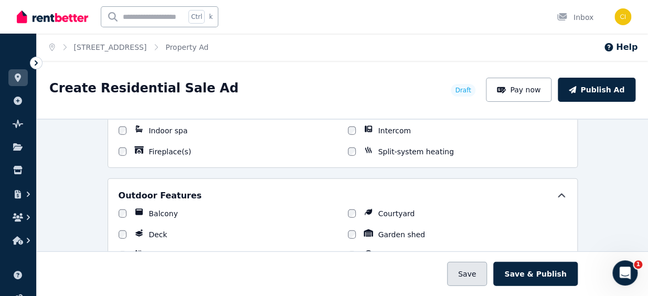
click at [470, 276] on button "Save" at bounding box center [467, 273] width 40 height 24
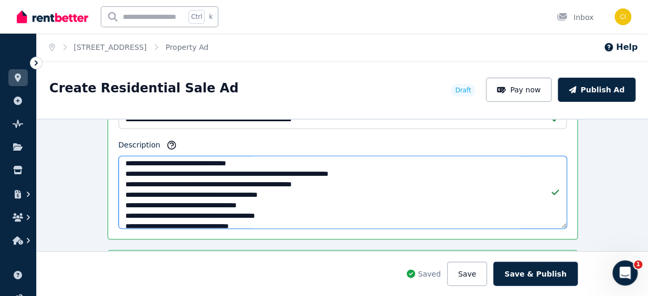
scroll to position [47, 0]
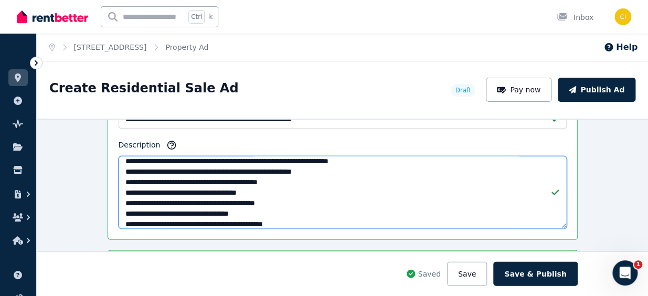
click at [277, 160] on textarea "Description" at bounding box center [343, 192] width 448 height 72
click at [202, 168] on textarea "Description" at bounding box center [343, 192] width 448 height 72
drag, startPoint x: 201, startPoint y: 166, endPoint x: 137, endPoint y: 171, distance: 63.7
click at [137, 171] on textarea "Description" at bounding box center [343, 192] width 448 height 72
click at [177, 169] on textarea "Description" at bounding box center [343, 192] width 448 height 72
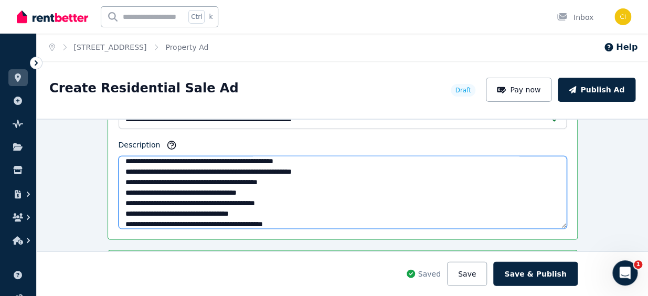
paste textarea "**********"
click at [178, 168] on textarea "Description" at bounding box center [343, 192] width 448 height 72
click at [382, 187] on textarea "Description" at bounding box center [343, 192] width 448 height 72
click at [149, 200] on textarea "Description" at bounding box center [343, 192] width 448 height 72
click at [284, 202] on textarea "Description" at bounding box center [343, 192] width 448 height 72
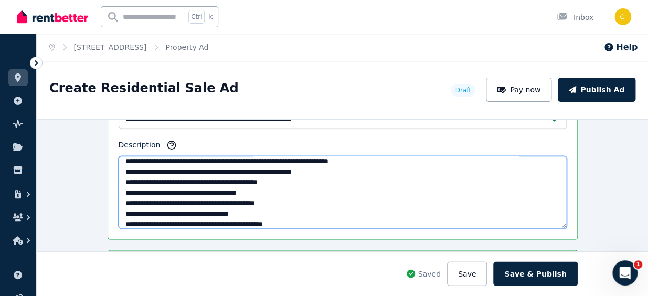
click at [152, 208] on textarea "Description" at bounding box center [343, 192] width 448 height 72
click at [328, 211] on textarea "Description" at bounding box center [343, 192] width 448 height 72
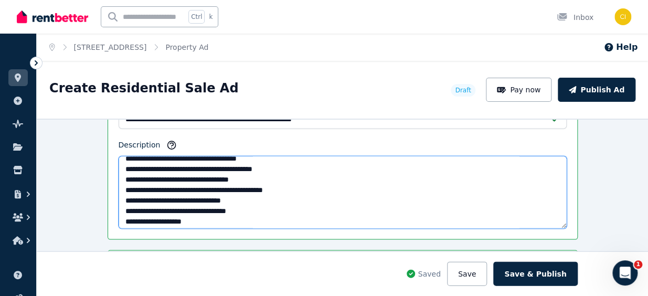
scroll to position [95, 0]
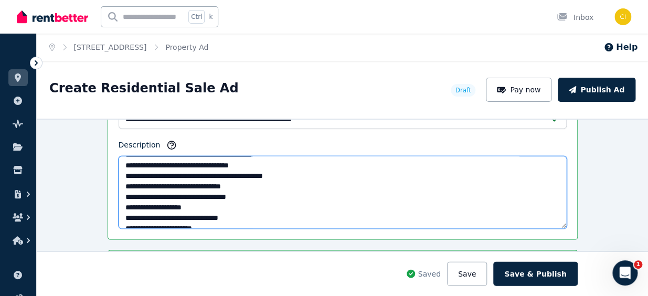
click at [181, 183] on textarea "Description" at bounding box center [343, 192] width 448 height 72
click at [331, 184] on textarea "Description" at bounding box center [343, 192] width 448 height 72
drag, startPoint x: 137, startPoint y: 173, endPoint x: 265, endPoint y: 172, distance: 128.5
click at [265, 172] on textarea "Description" at bounding box center [343, 192] width 448 height 72
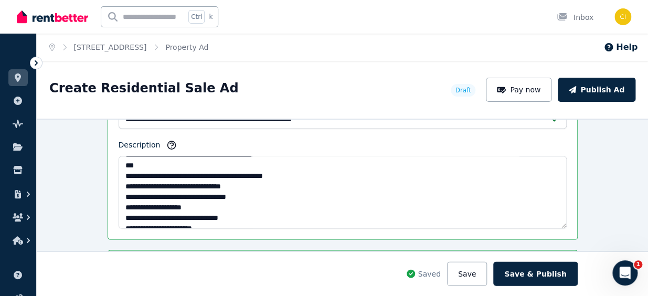
click at [255, 33] on div "Ctrl k Inbox" at bounding box center [306, 17] width 579 height 34
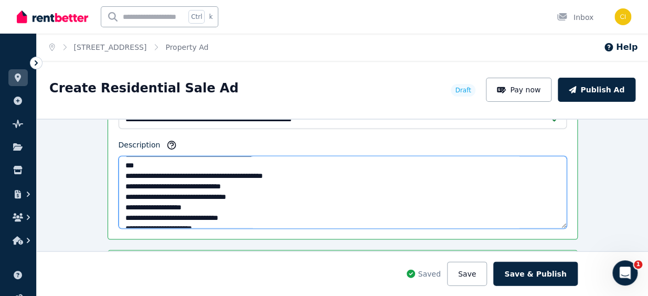
click at [298, 184] on textarea "Description" at bounding box center [343, 192] width 448 height 72
click at [277, 210] on textarea "Description" at bounding box center [343, 192] width 448 height 72
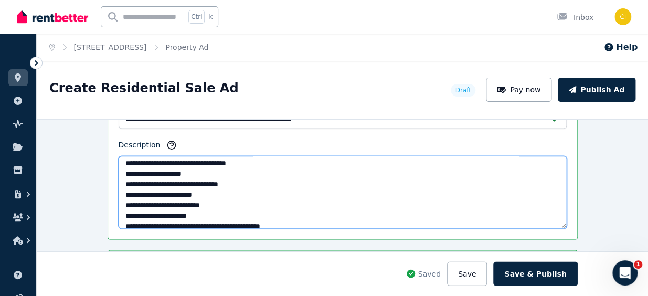
scroll to position [143, 0]
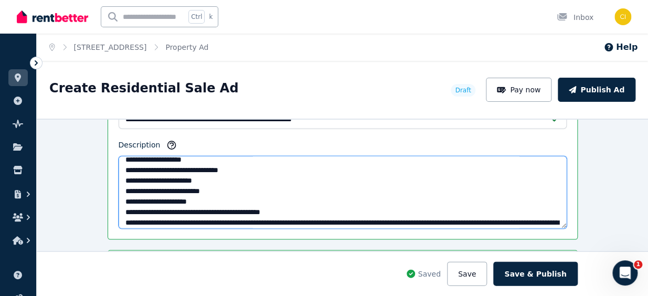
click at [136, 190] on textarea "Description" at bounding box center [343, 192] width 448 height 72
click at [279, 199] on textarea "Description" at bounding box center [343, 192] width 448 height 72
click at [244, 189] on textarea "Description" at bounding box center [343, 192] width 448 height 72
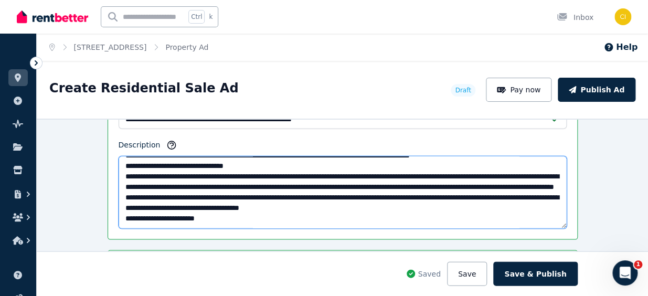
scroll to position [797, 0]
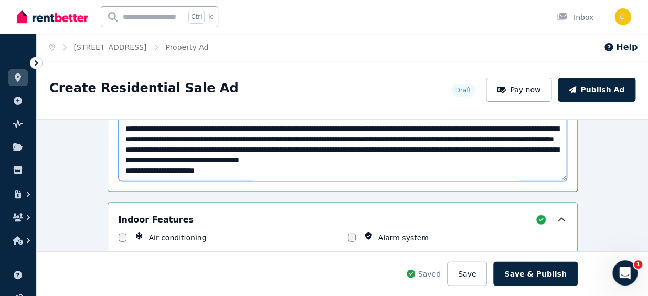
click at [340, 136] on textarea "Description" at bounding box center [343, 144] width 448 height 72
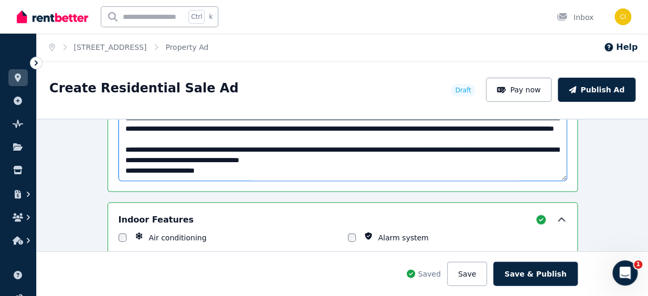
scroll to position [808, 0]
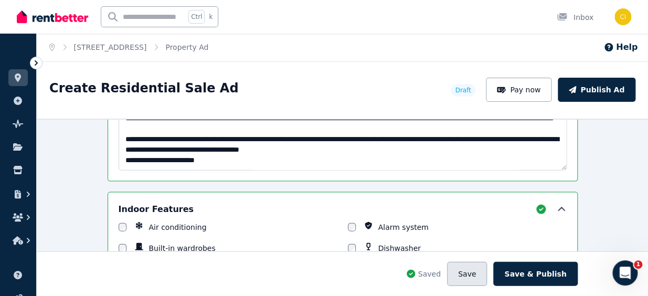
click at [470, 276] on button "Save" at bounding box center [467, 273] width 40 height 24
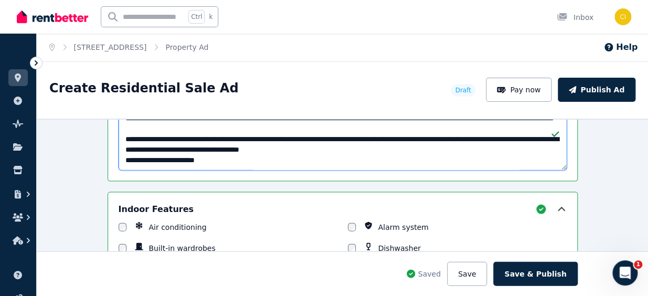
click at [156, 157] on textarea "Description" at bounding box center [343, 134] width 448 height 72
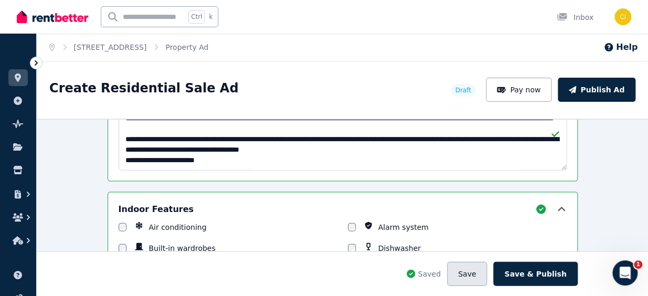
click at [471, 279] on button "Save" at bounding box center [467, 273] width 40 height 24
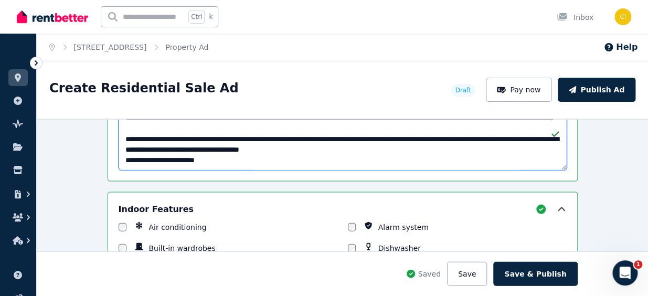
click at [401, 143] on textarea "Description" at bounding box center [343, 134] width 448 height 72
click at [397, 150] on textarea "Description" at bounding box center [343, 134] width 448 height 72
click at [394, 145] on textarea "Description" at bounding box center [343, 134] width 448 height 72
click at [395, 147] on textarea "Description" at bounding box center [343, 134] width 448 height 72
click at [393, 150] on textarea "Description" at bounding box center [343, 134] width 448 height 72
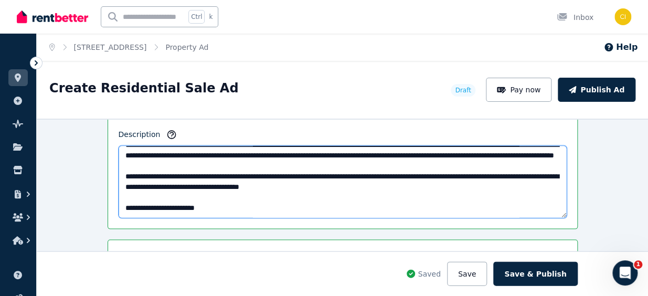
scroll to position [414, 0]
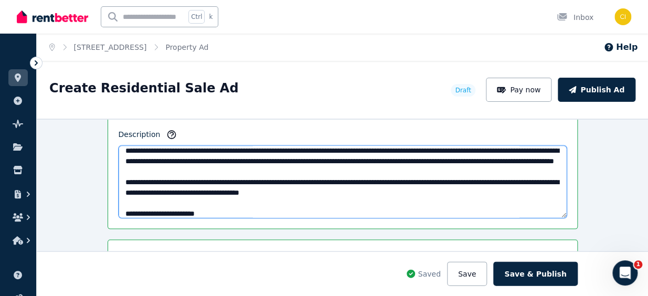
click at [477, 170] on textarea "Description" at bounding box center [343, 181] width 448 height 72
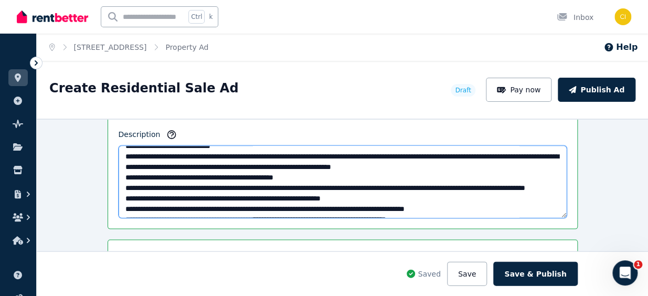
scroll to position [318, 0]
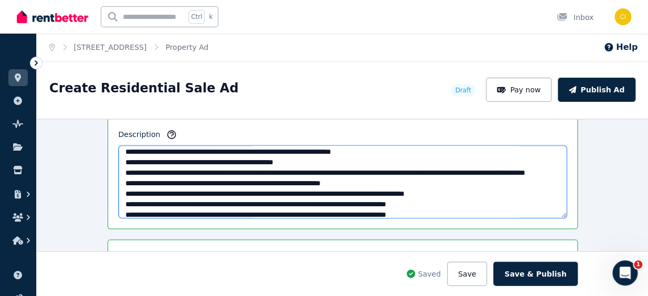
click at [221, 151] on textarea "Description" at bounding box center [343, 181] width 448 height 72
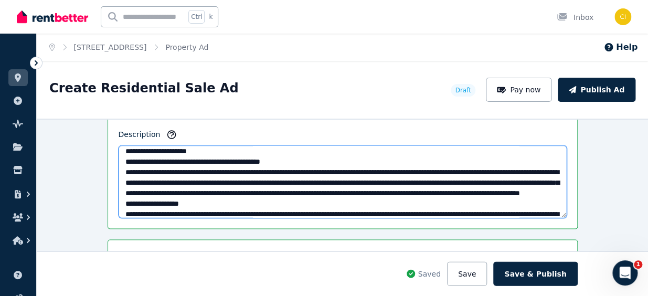
scroll to position [186, 0]
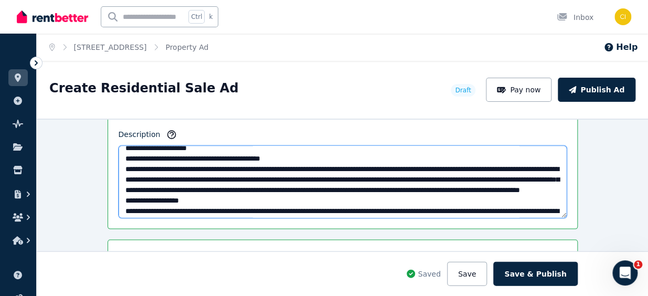
click at [246, 156] on textarea "Description" at bounding box center [343, 181] width 448 height 72
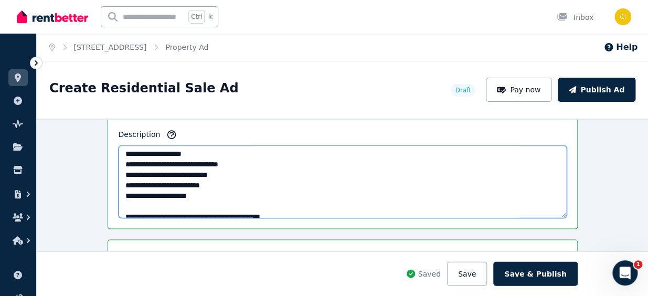
scroll to position [90, 0]
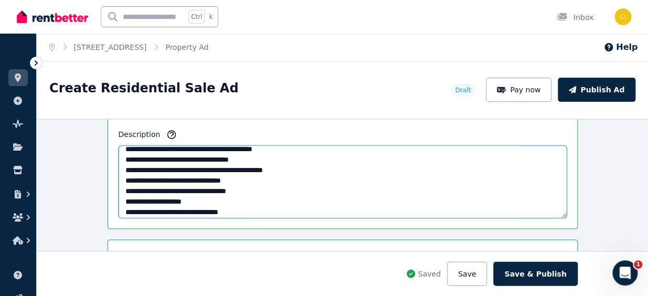
click at [264, 196] on textarea "Description" at bounding box center [343, 181] width 448 height 72
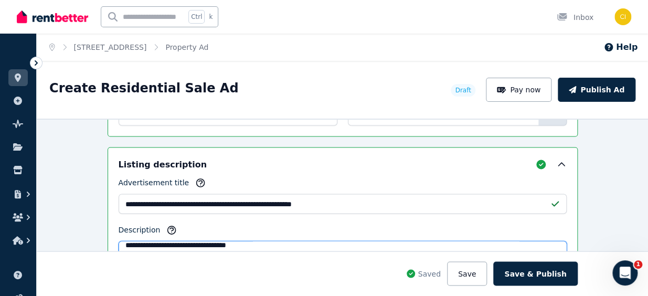
scroll to position [33, 0]
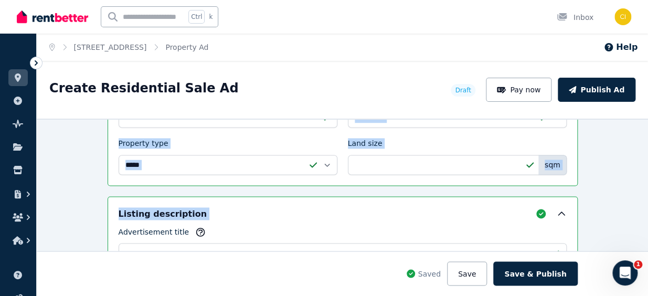
drag, startPoint x: 500, startPoint y: 168, endPoint x: 502, endPoint y: 119, distance: 48.8
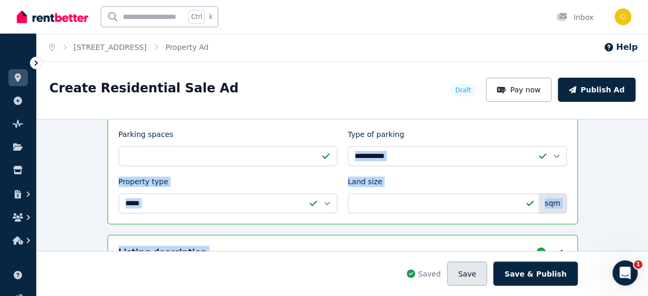
click at [479, 275] on button "Save" at bounding box center [467, 273] width 40 height 24
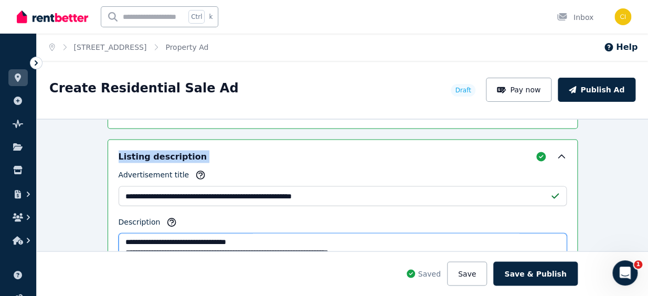
click at [120, 239] on textarea "Description" at bounding box center [343, 269] width 448 height 72
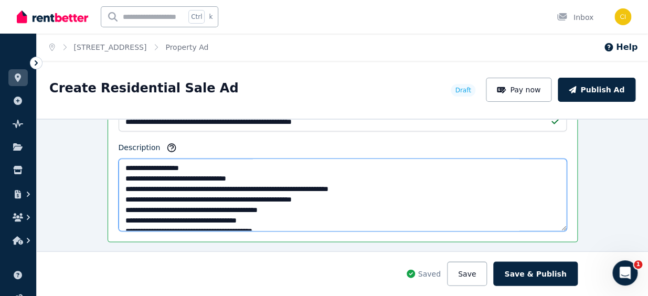
scroll to position [47, 0]
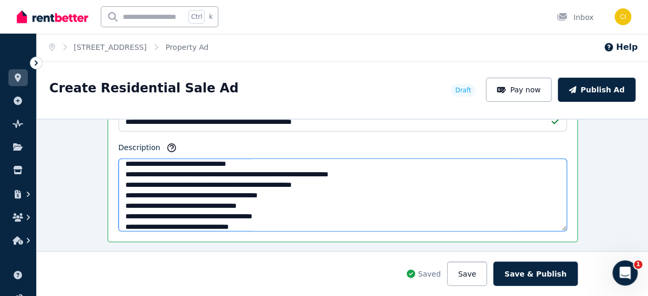
click at [228, 202] on textarea "Description" at bounding box center [343, 194] width 448 height 72
click at [304, 209] on textarea "Description" at bounding box center [343, 194] width 448 height 72
click at [188, 204] on textarea "Description" at bounding box center [343, 194] width 448 height 72
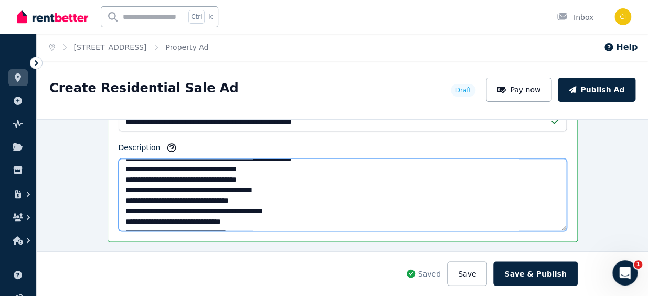
scroll to position [95, 0]
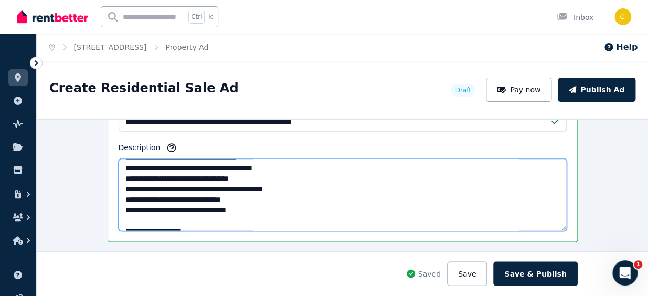
click at [137, 187] on textarea "Description" at bounding box center [343, 194] width 448 height 72
click at [271, 186] on textarea "Description" at bounding box center [343, 194] width 448 height 72
click at [221, 188] on textarea "Description" at bounding box center [343, 194] width 448 height 72
drag, startPoint x: 291, startPoint y: 196, endPoint x: 136, endPoint y: 199, distance: 154.8
click at [136, 199] on textarea "Description" at bounding box center [343, 194] width 448 height 72
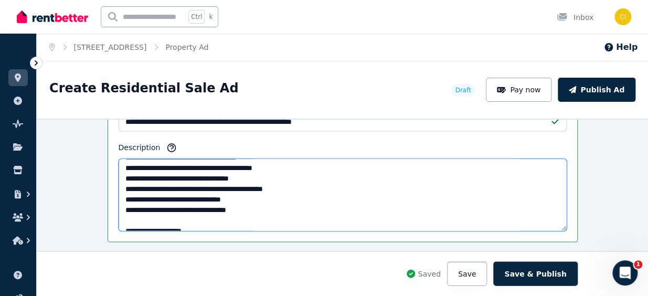
click at [138, 187] on textarea "Description" at bounding box center [343, 194] width 448 height 72
paste textarea "**********"
drag, startPoint x: 295, startPoint y: 184, endPoint x: 414, endPoint y: 185, distance: 119.6
click at [414, 185] on textarea "Description" at bounding box center [343, 194] width 448 height 72
drag, startPoint x: 293, startPoint y: 194, endPoint x: 138, endPoint y: 197, distance: 155.3
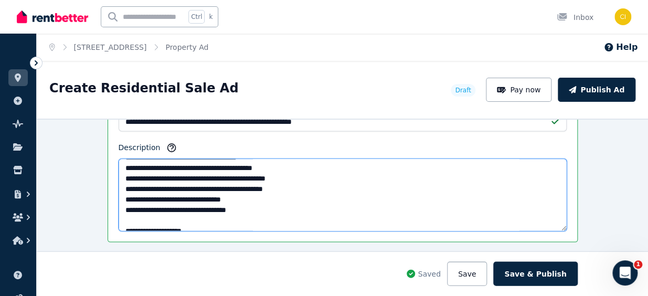
click at [138, 197] on textarea "Description" at bounding box center [343, 194] width 448 height 72
paste textarea
click at [311, 209] on textarea "Description" at bounding box center [343, 194] width 448 height 72
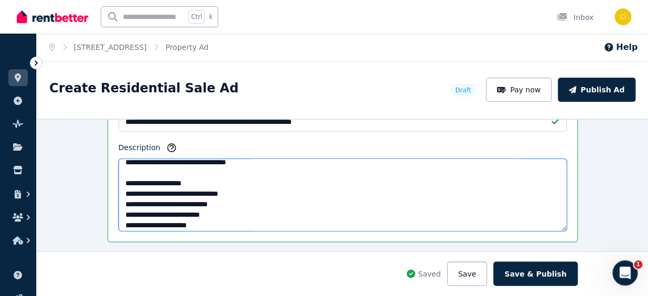
scroll to position [190, 0]
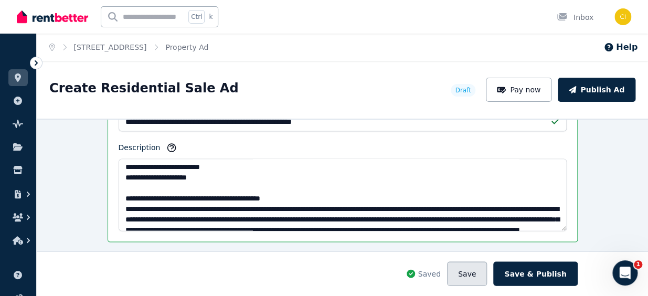
click at [482, 276] on button "Save" at bounding box center [467, 273] width 40 height 24
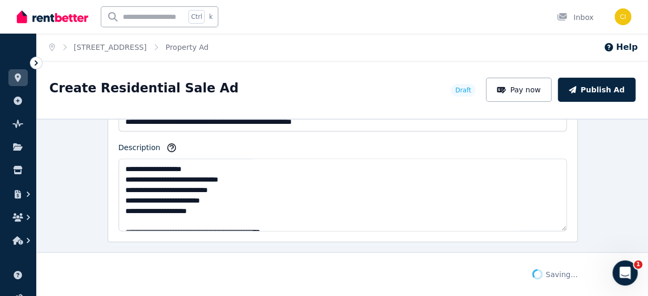
scroll to position [143, 0]
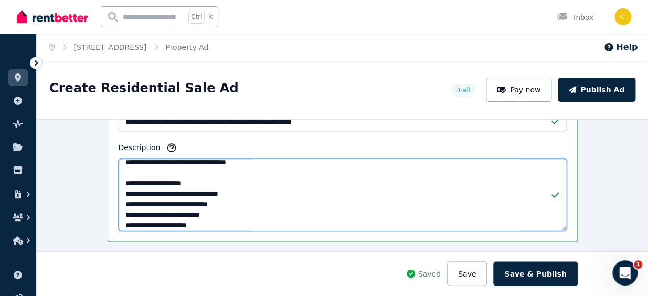
click at [256, 203] on textarea "Description" at bounding box center [343, 194] width 448 height 72
click at [250, 213] on textarea "Description" at bounding box center [343, 194] width 448 height 72
click at [295, 211] on textarea "Description" at bounding box center [343, 194] width 448 height 72
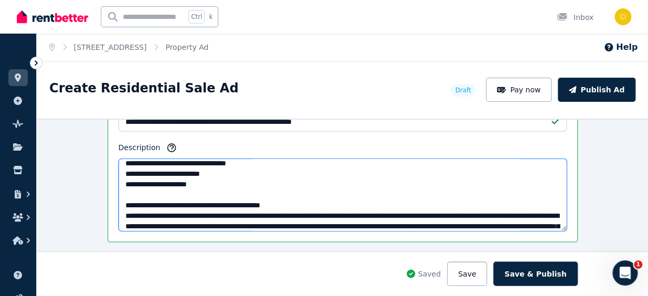
scroll to position [190, 0]
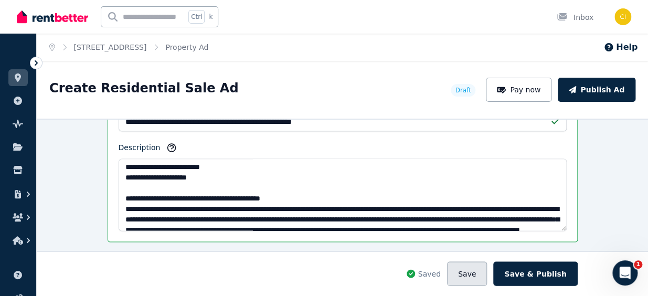
click at [477, 277] on button "Save" at bounding box center [467, 273] width 40 height 24
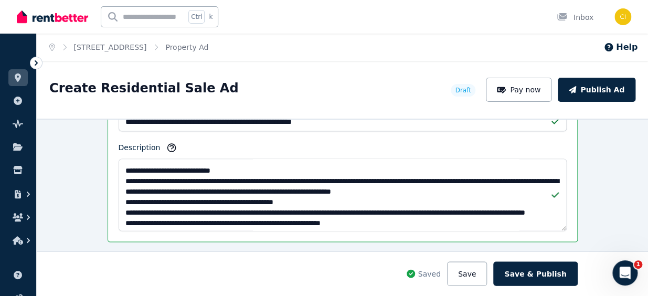
scroll to position [286, 0]
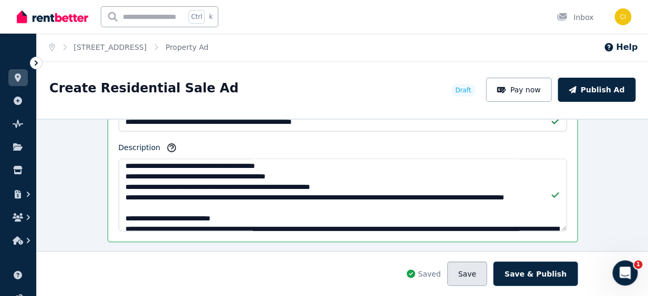
click at [472, 274] on button "Save" at bounding box center [467, 273] width 40 height 24
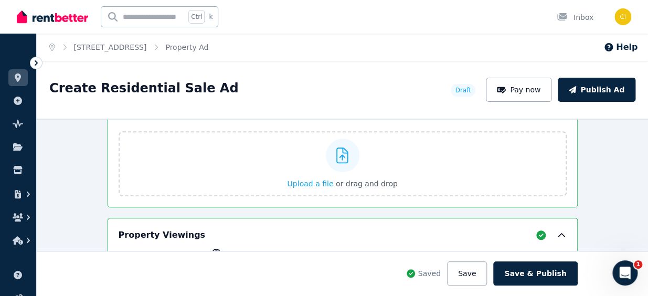
scroll to position [1668, 0]
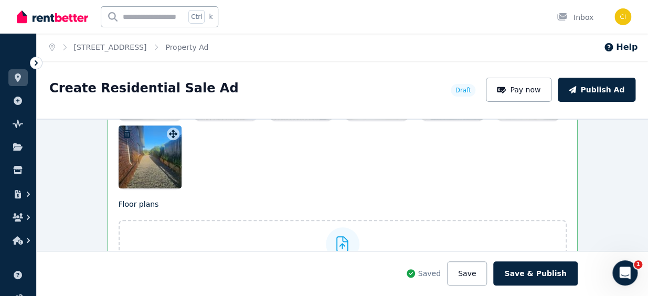
click at [149, 167] on div at bounding box center [150, 156] width 63 height 63
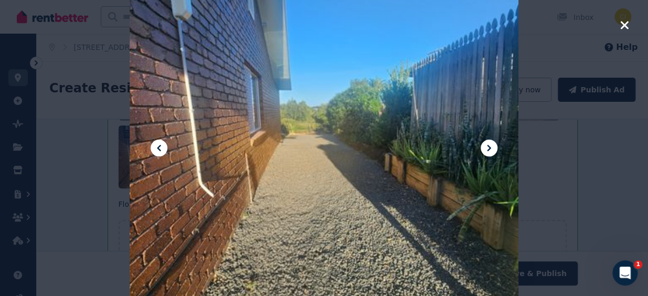
click at [629, 26] on div at bounding box center [324, 148] width 648 height 296
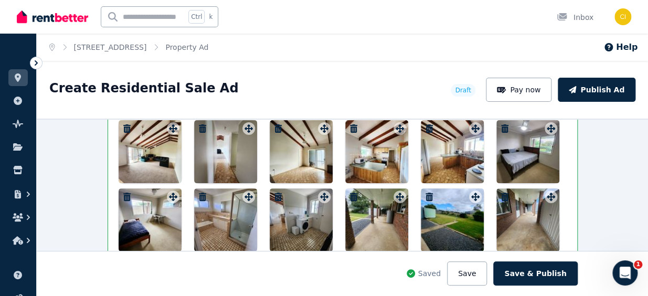
scroll to position [1526, 0]
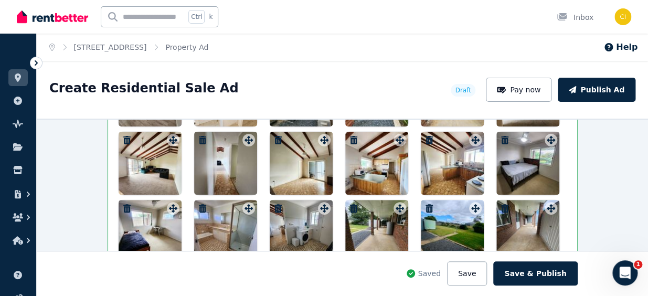
click at [445, 231] on div at bounding box center [452, 231] width 63 height 63
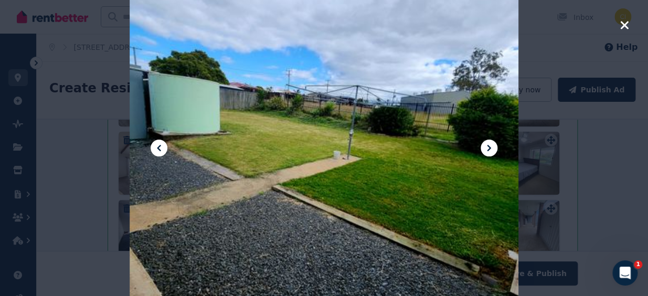
click at [621, 22] on icon "button" at bounding box center [624, 25] width 8 height 8
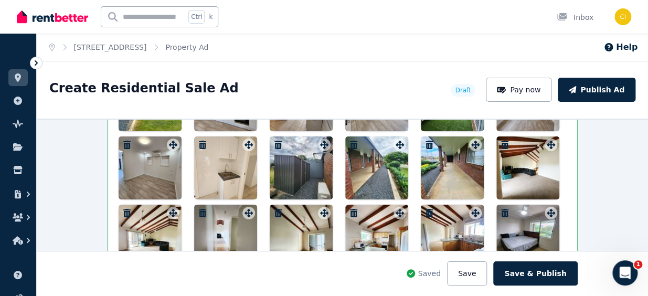
scroll to position [1383, 0]
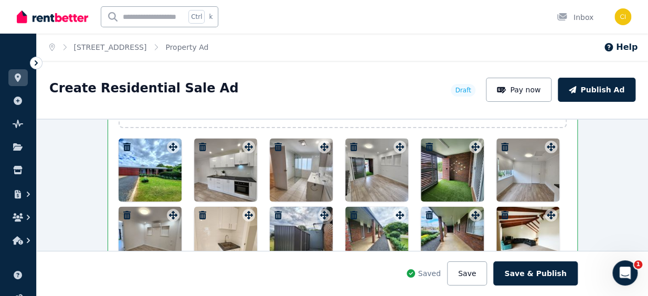
click at [141, 177] on div at bounding box center [150, 169] width 63 height 63
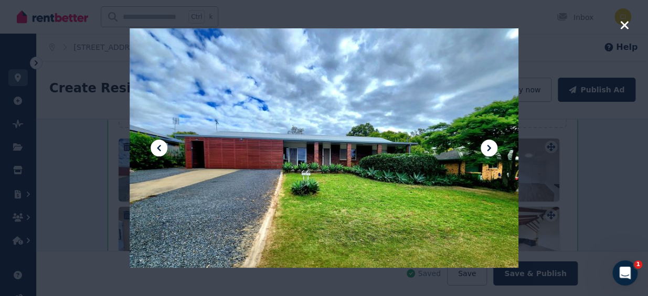
click at [484, 145] on icon at bounding box center [489, 148] width 13 height 13
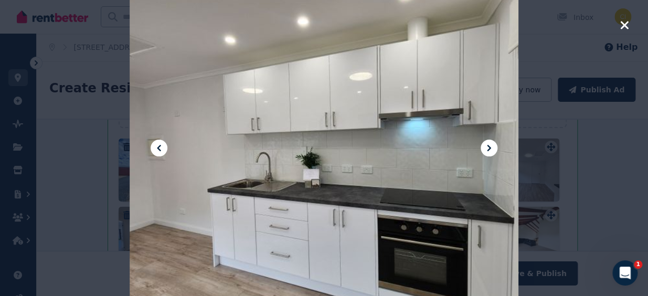
click at [484, 147] on icon at bounding box center [489, 148] width 13 height 13
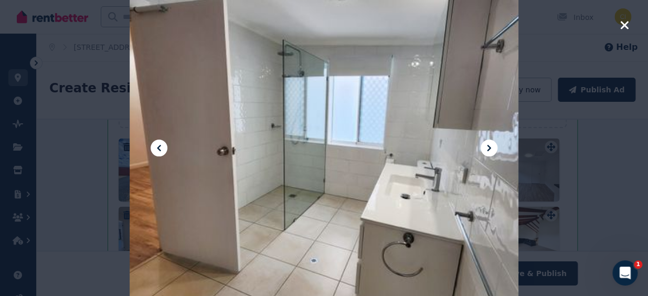
click at [484, 147] on icon at bounding box center [489, 148] width 13 height 13
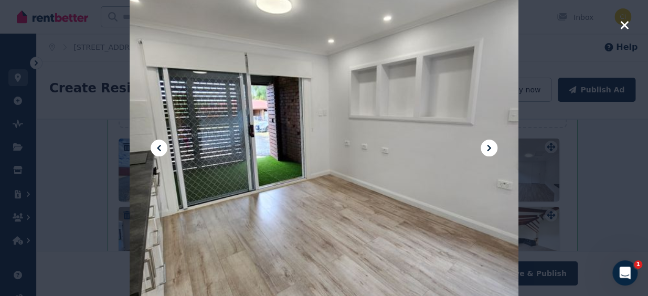
click at [486, 148] on icon at bounding box center [489, 148] width 13 height 13
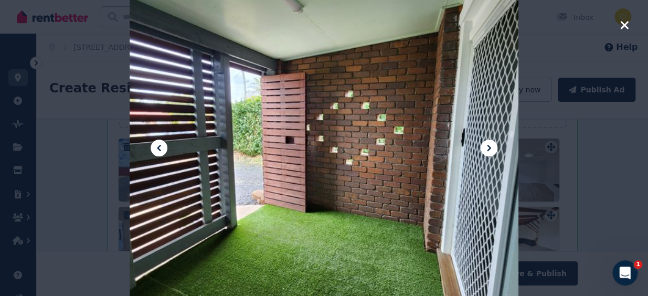
click at [486, 147] on icon at bounding box center [489, 148] width 13 height 13
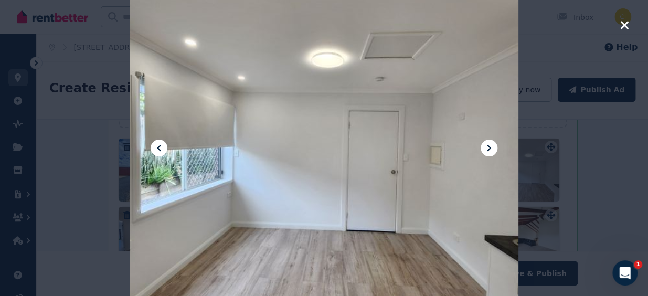
click at [486, 147] on icon at bounding box center [489, 148] width 13 height 13
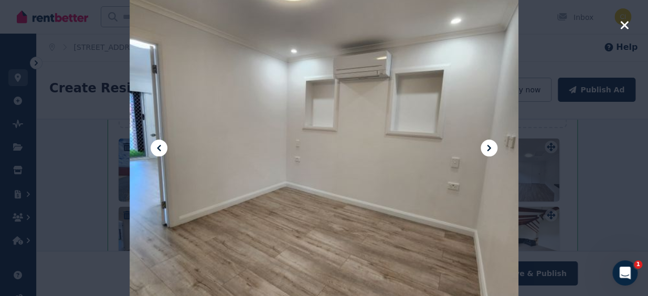
click at [486, 147] on icon at bounding box center [489, 148] width 13 height 13
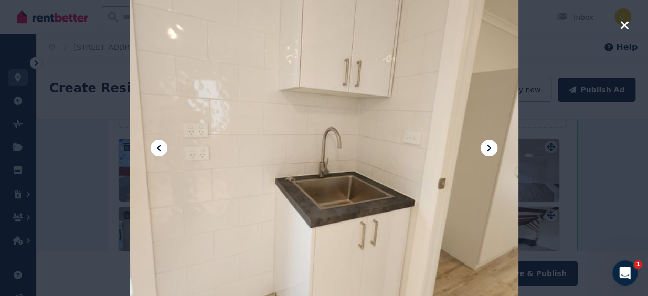
click at [486, 147] on icon at bounding box center [489, 148] width 13 height 13
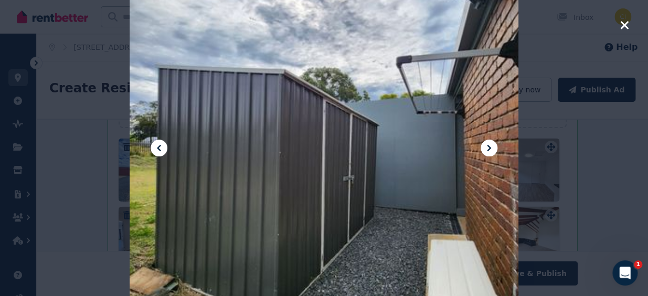
click at [486, 147] on icon at bounding box center [489, 148] width 13 height 13
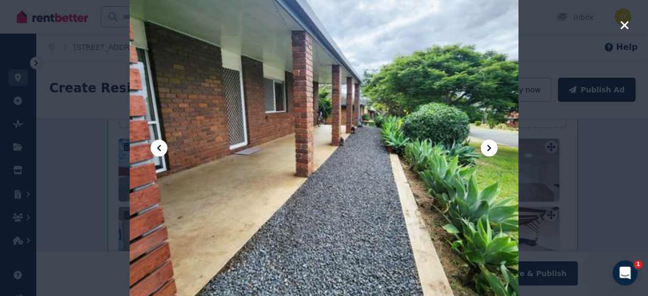
click at [485, 147] on icon at bounding box center [489, 148] width 13 height 13
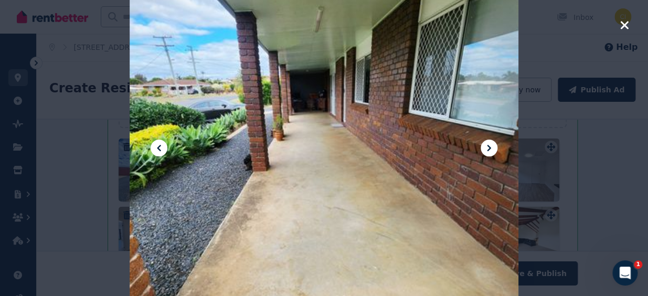
click at [485, 147] on icon at bounding box center [489, 148] width 13 height 13
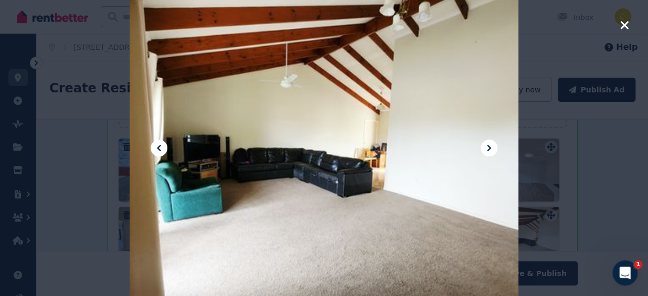
click at [485, 147] on icon at bounding box center [489, 148] width 13 height 13
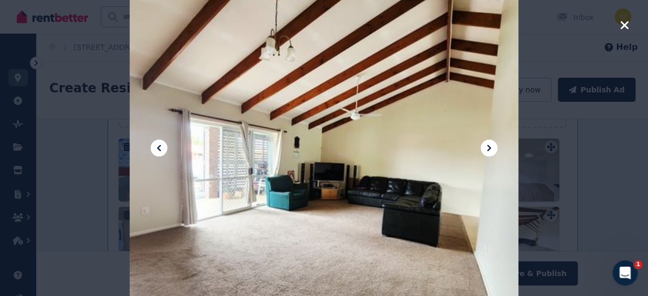
click at [485, 147] on icon at bounding box center [489, 148] width 13 height 13
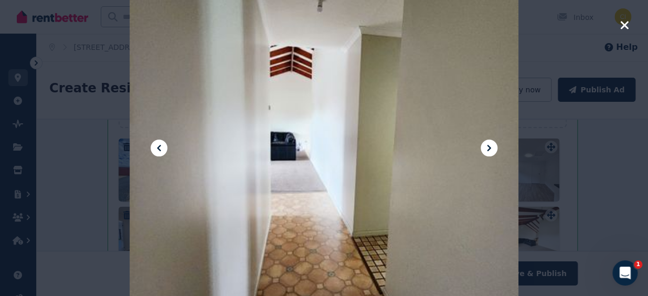
click at [485, 147] on icon at bounding box center [489, 148] width 13 height 13
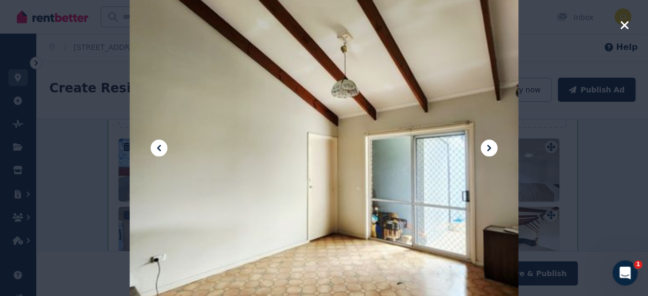
click at [485, 147] on icon at bounding box center [489, 148] width 13 height 13
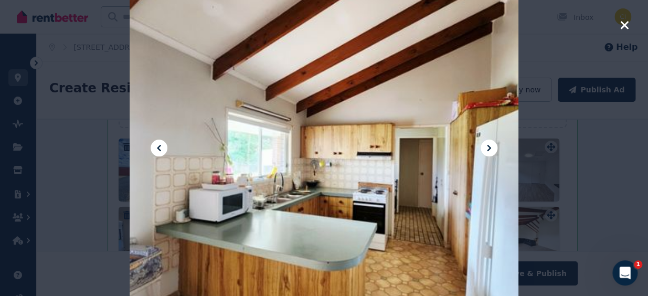
click at [485, 147] on icon at bounding box center [489, 148] width 13 height 13
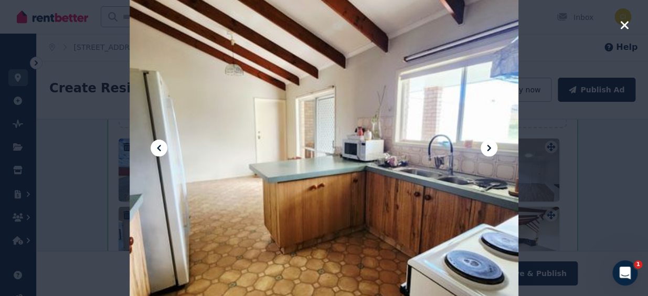
click at [485, 147] on icon at bounding box center [489, 148] width 13 height 13
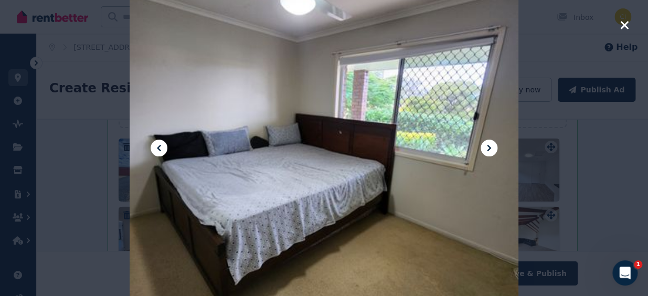
click at [485, 147] on icon at bounding box center [489, 148] width 13 height 13
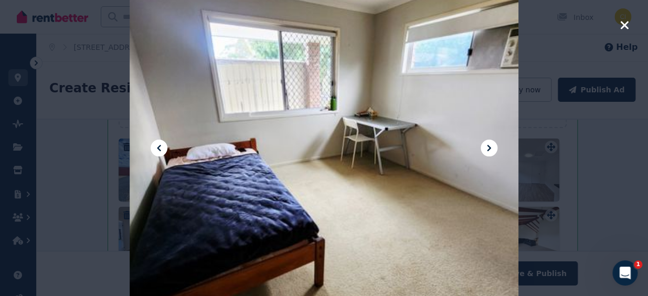
click at [486, 147] on icon at bounding box center [489, 148] width 13 height 13
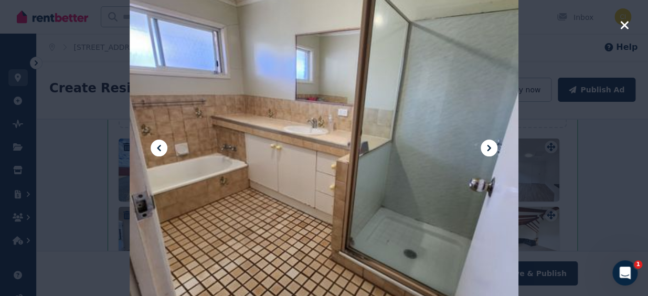
click at [488, 149] on icon at bounding box center [489, 148] width 4 height 6
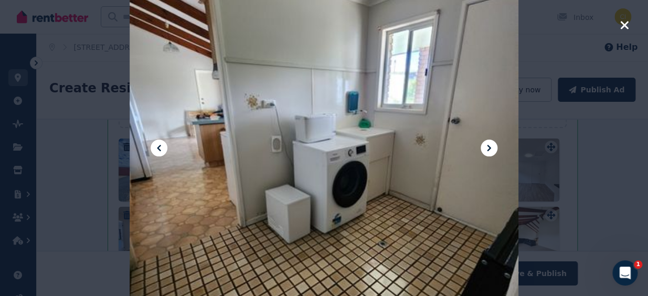
click at [488, 149] on icon at bounding box center [489, 148] width 4 height 6
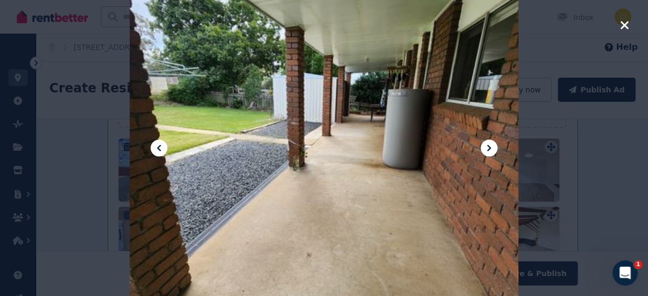
click at [488, 150] on icon at bounding box center [489, 148] width 4 height 6
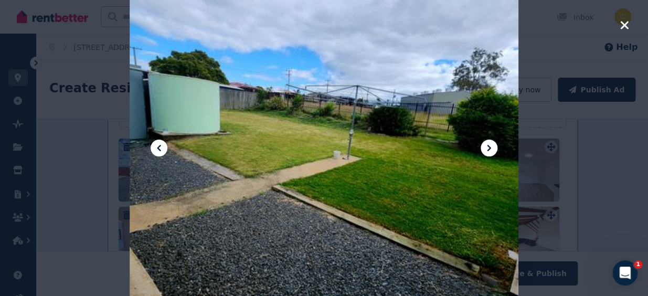
click at [488, 151] on icon at bounding box center [489, 148] width 13 height 13
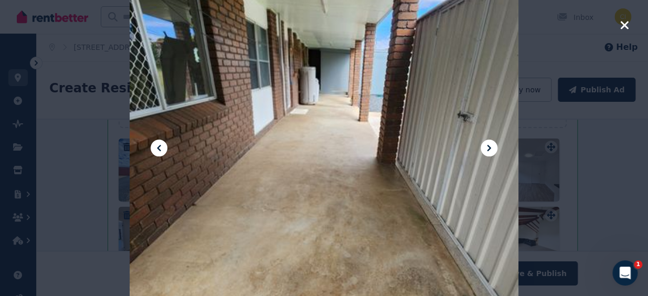
click at [486, 152] on icon at bounding box center [489, 148] width 13 height 13
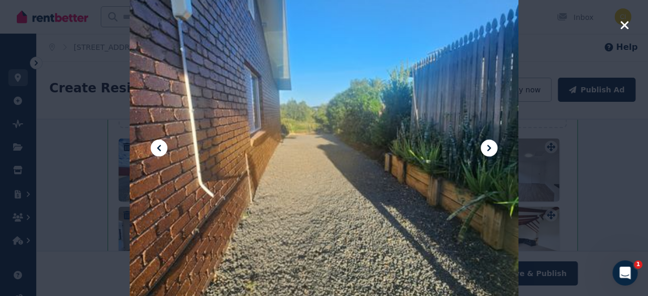
click at [486, 152] on icon at bounding box center [489, 148] width 13 height 13
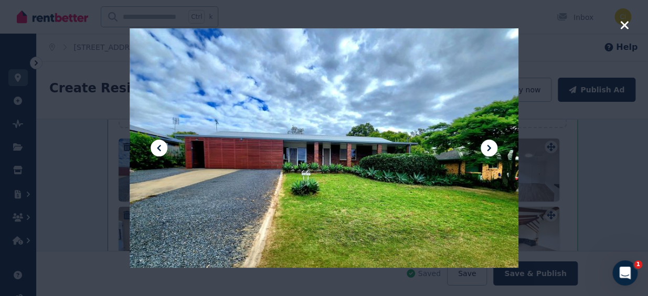
click at [627, 24] on icon "button" at bounding box center [623, 25] width 9 height 13
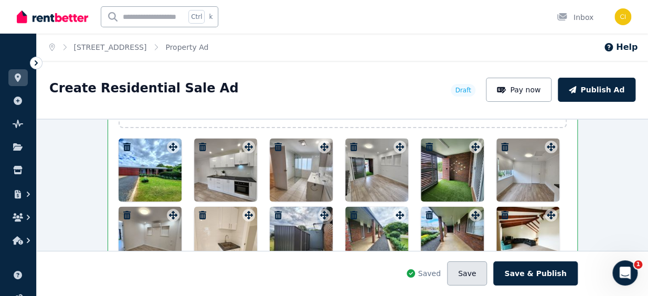
click at [477, 276] on button "Save" at bounding box center [467, 273] width 40 height 24
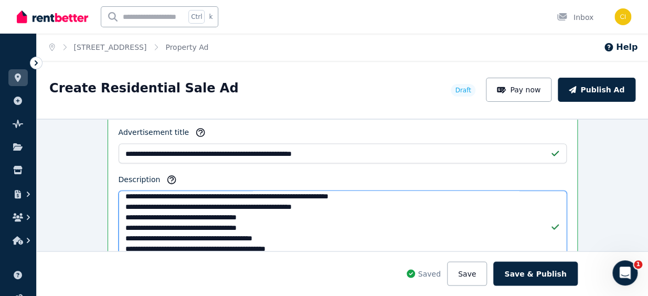
scroll to position [76, 0]
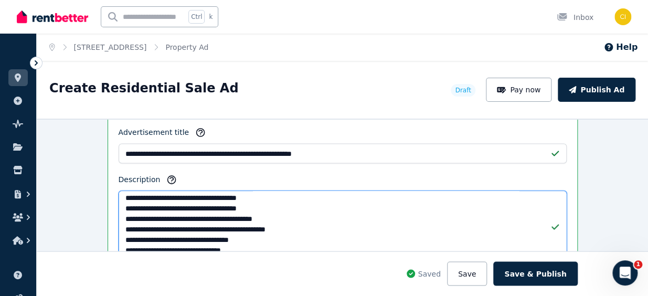
click at [225, 216] on textarea "Description" at bounding box center [343, 226] width 448 height 72
click at [225, 214] on textarea "Description" at bounding box center [343, 226] width 448 height 72
drag, startPoint x: 127, startPoint y: 215, endPoint x: 265, endPoint y: 217, distance: 138.5
click at [265, 217] on textarea "Description" at bounding box center [343, 226] width 448 height 72
click at [265, 216] on textarea "Description" at bounding box center [343, 226] width 448 height 72
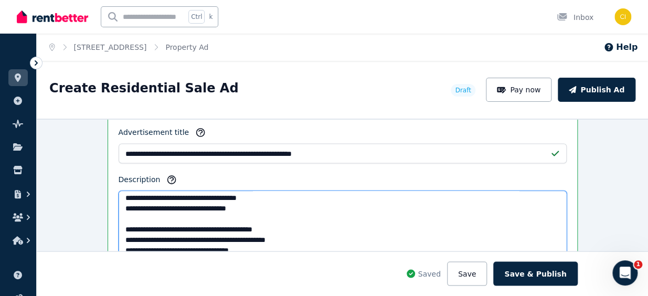
paste textarea "**********"
click at [120, 225] on textarea "Description" at bounding box center [343, 226] width 448 height 72
drag, startPoint x: 225, startPoint y: 225, endPoint x: 151, endPoint y: 231, distance: 74.2
click at [151, 231] on textarea "Description" at bounding box center [343, 226] width 448 height 72
drag, startPoint x: 213, startPoint y: 217, endPoint x: 262, endPoint y: 215, distance: 48.8
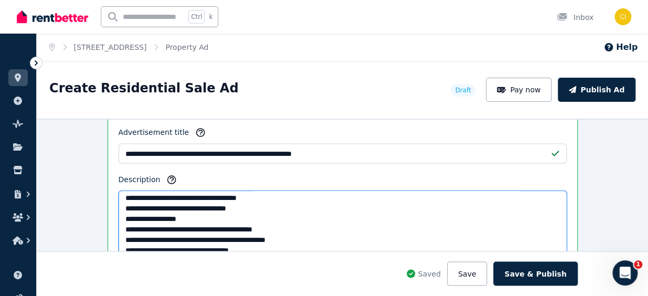
click at [262, 215] on textarea "Description" at bounding box center [343, 226] width 448 height 72
click at [264, 215] on textarea "Description" at bounding box center [343, 226] width 448 height 72
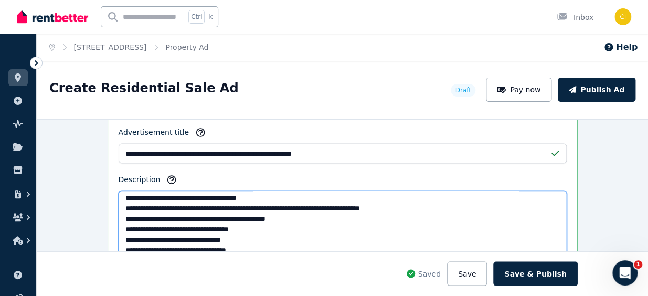
click at [218, 215] on textarea "Description" at bounding box center [343, 226] width 448 height 72
click at [380, 215] on textarea "Description" at bounding box center [343, 226] width 448 height 72
click at [387, 216] on textarea "Description" at bounding box center [343, 226] width 448 height 72
click at [349, 216] on textarea "Description" at bounding box center [343, 226] width 448 height 72
click at [362, 215] on textarea "Description" at bounding box center [343, 226] width 448 height 72
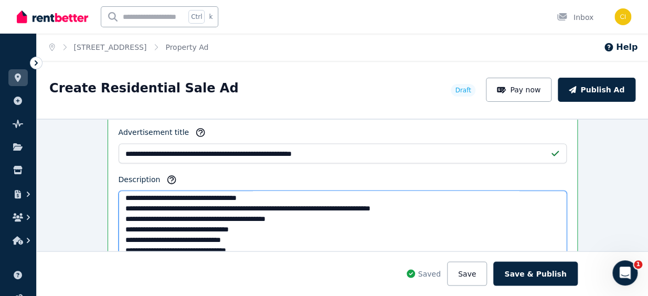
click at [393, 216] on textarea "Description" at bounding box center [343, 226] width 448 height 72
click at [402, 228] on textarea "Description" at bounding box center [343, 226] width 448 height 72
drag, startPoint x: 258, startPoint y: 202, endPoint x: 208, endPoint y: 207, distance: 50.6
click at [208, 207] on textarea "Description" at bounding box center [343, 226] width 448 height 72
click at [269, 206] on textarea "Description" at bounding box center [343, 226] width 448 height 72
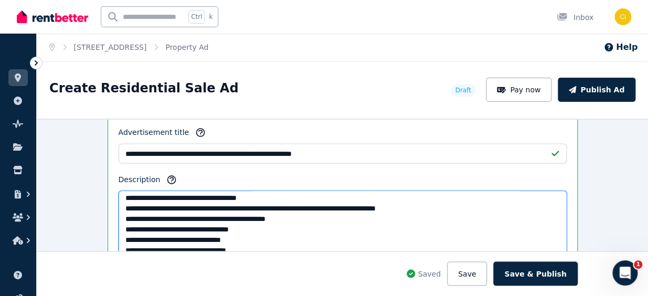
drag, startPoint x: 264, startPoint y: 206, endPoint x: 125, endPoint y: 207, distance: 139.0
click at [125, 207] on textarea "Description" at bounding box center [343, 226] width 448 height 72
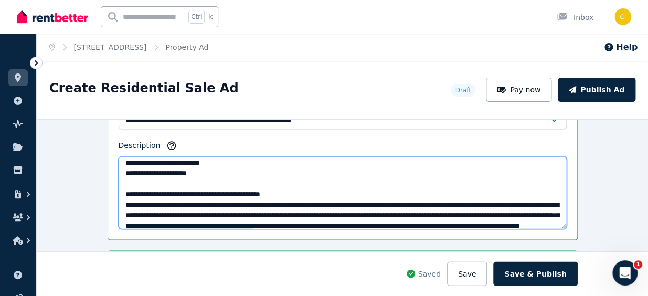
scroll to position [803, 0]
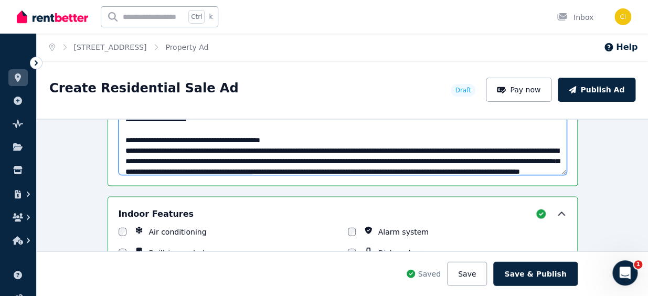
click at [240, 134] on textarea "Description" at bounding box center [343, 138] width 448 height 72
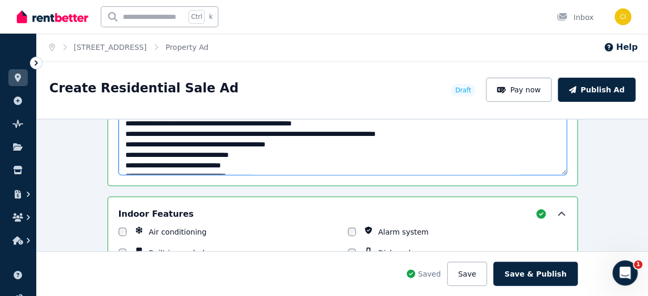
scroll to position [67, 0]
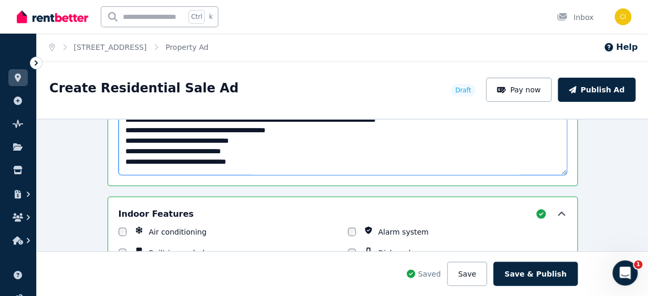
click at [294, 138] on textarea "Description" at bounding box center [343, 138] width 448 height 72
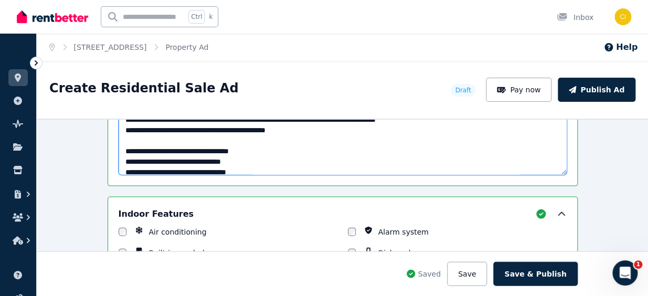
paste textarea "**********"
click at [120, 147] on textarea "Description" at bounding box center [343, 138] width 448 height 72
click at [295, 157] on textarea "Description" at bounding box center [343, 138] width 448 height 72
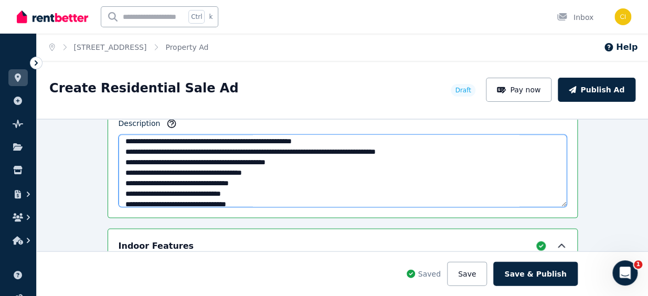
scroll to position [765, 0]
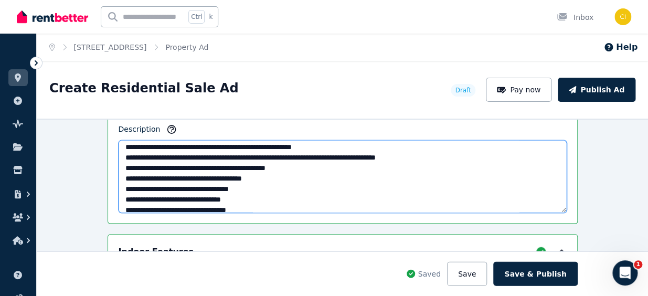
click at [210, 166] on textarea "Description" at bounding box center [343, 176] width 448 height 72
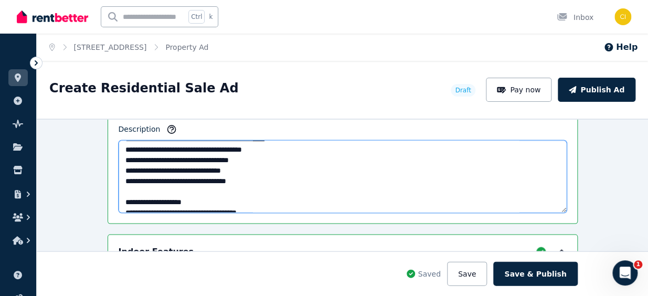
scroll to position [47, 0]
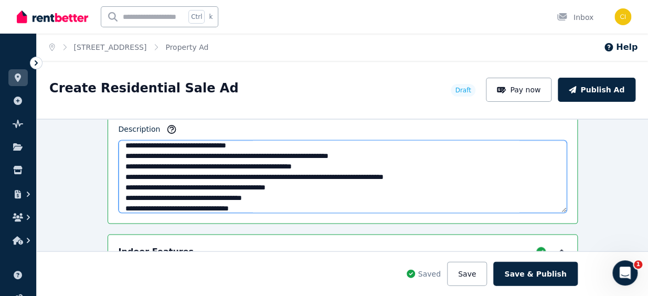
click at [278, 186] on textarea "Description" at bounding box center [343, 176] width 448 height 72
click at [132, 191] on textarea "Description" at bounding box center [343, 176] width 448 height 72
click at [276, 185] on textarea "Description" at bounding box center [343, 176] width 448 height 72
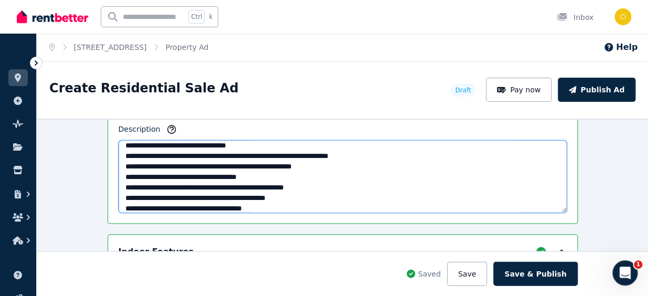
paste textarea "*"
click at [334, 203] on textarea "Description" at bounding box center [343, 176] width 448 height 72
click at [241, 184] on textarea "Description" at bounding box center [343, 176] width 448 height 72
click at [310, 184] on textarea "Description" at bounding box center [343, 176] width 448 height 72
click at [227, 183] on textarea "Description" at bounding box center [343, 176] width 448 height 72
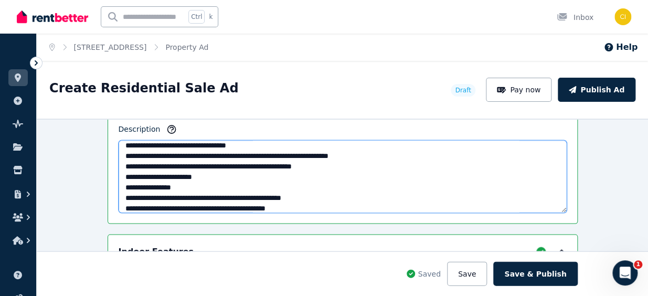
click at [131, 184] on textarea "Description" at bounding box center [343, 176] width 448 height 72
click at [128, 197] on textarea "Description" at bounding box center [343, 176] width 448 height 72
paste textarea "*"
click at [138, 195] on textarea "Description" at bounding box center [343, 176] width 448 height 72
click at [193, 196] on textarea "Description" at bounding box center [343, 176] width 448 height 72
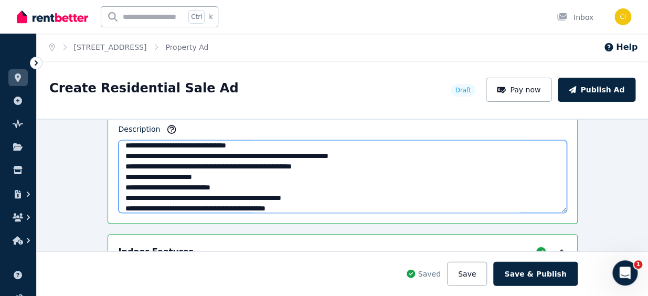
click at [189, 195] on textarea "Description" at bounding box center [343, 176] width 448 height 72
click at [136, 196] on textarea "Description" at bounding box center [343, 176] width 448 height 72
click at [239, 194] on textarea "Description" at bounding box center [343, 176] width 448 height 72
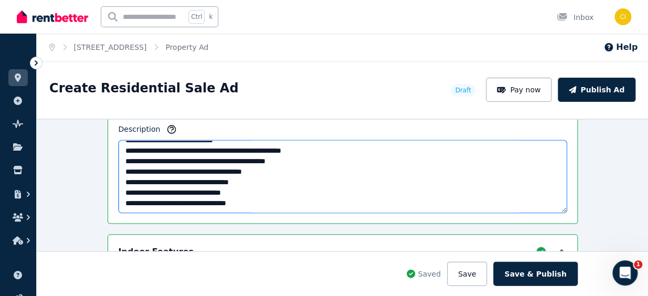
scroll to position [95, 0]
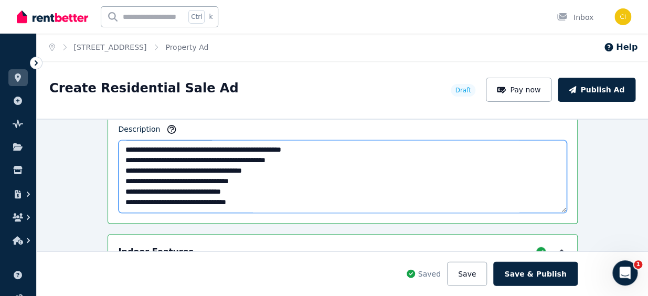
click at [137, 157] on textarea "Description" at bounding box center [343, 176] width 448 height 72
type textarea "**********"
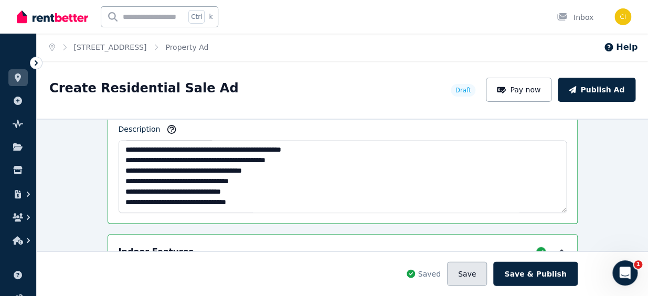
click at [476, 277] on button "Save" at bounding box center [467, 273] width 40 height 24
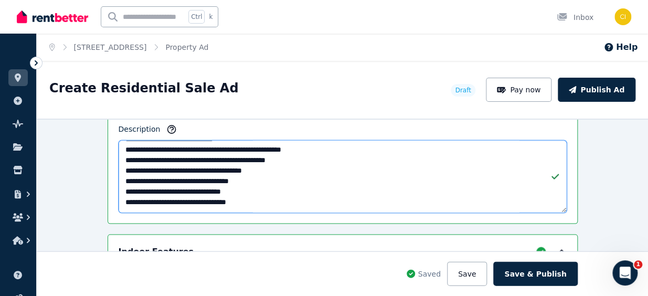
click at [344, 179] on textarea "Description" at bounding box center [343, 176] width 448 height 72
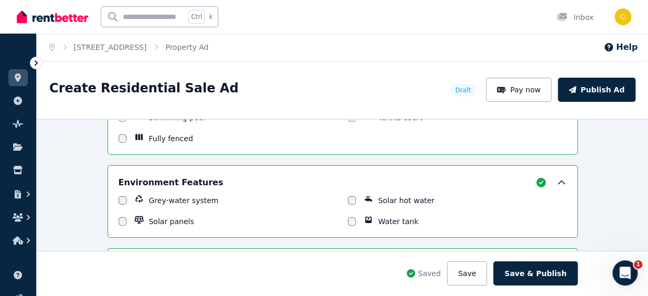
scroll to position [1337, 0]
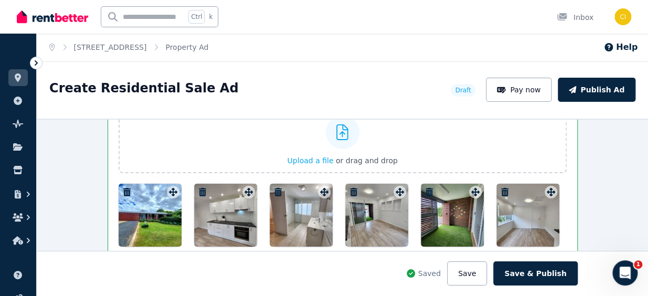
click at [153, 225] on div at bounding box center [150, 215] width 63 height 63
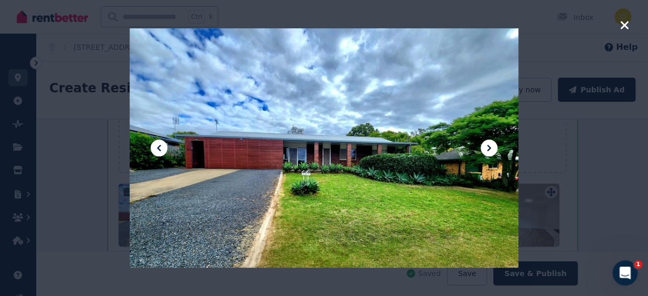
click at [486, 144] on icon at bounding box center [489, 148] width 13 height 13
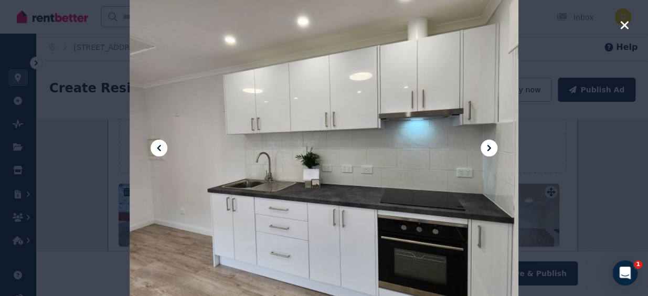
click at [486, 144] on icon at bounding box center [489, 148] width 13 height 13
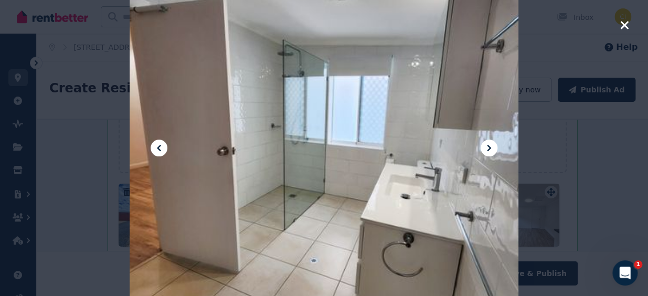
click at [486, 144] on icon at bounding box center [489, 148] width 13 height 13
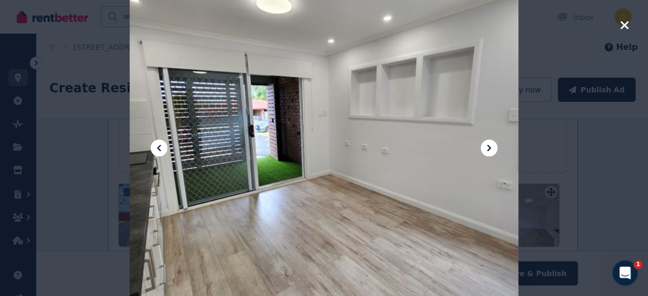
click at [486, 144] on icon at bounding box center [489, 148] width 13 height 13
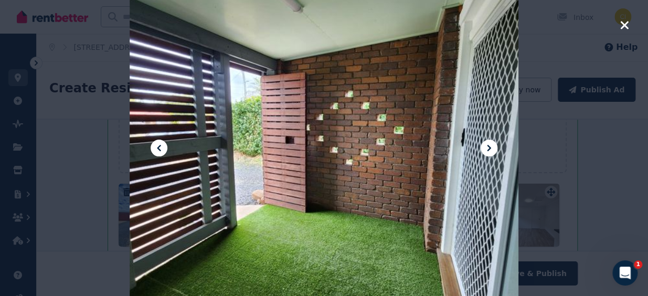
click at [486, 144] on icon at bounding box center [489, 148] width 13 height 13
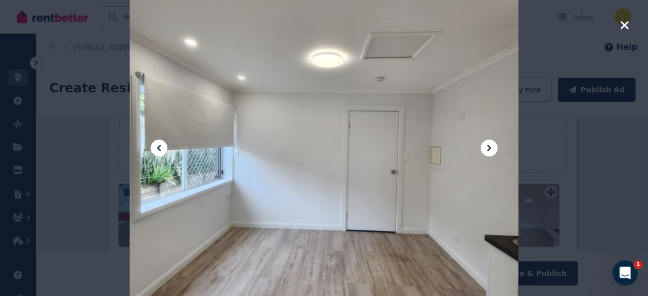
click at [486, 144] on icon at bounding box center [489, 148] width 13 height 13
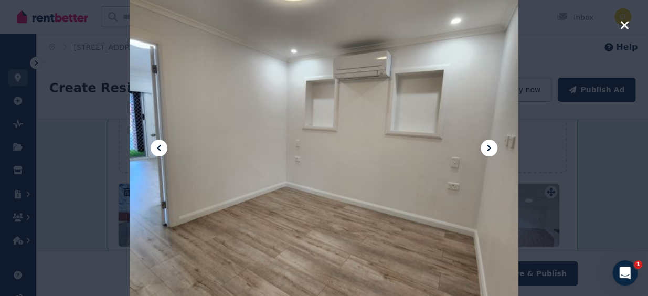
click at [486, 144] on icon at bounding box center [489, 148] width 13 height 13
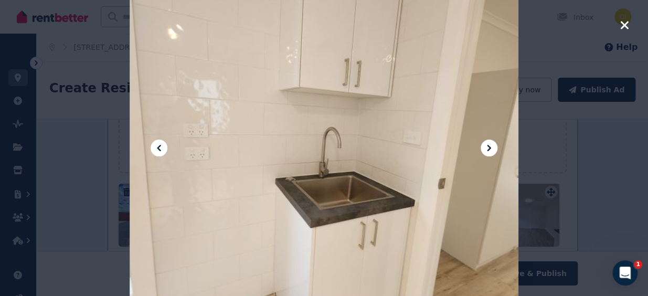
click at [486, 144] on icon at bounding box center [489, 148] width 13 height 13
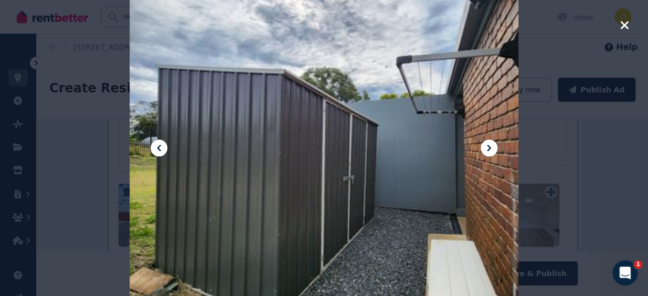
click at [486, 144] on icon at bounding box center [489, 148] width 13 height 13
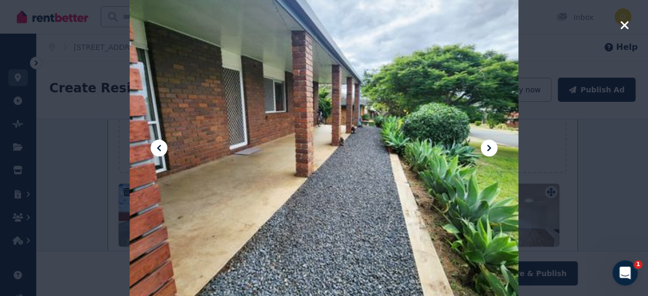
click at [486, 144] on icon at bounding box center [489, 148] width 13 height 13
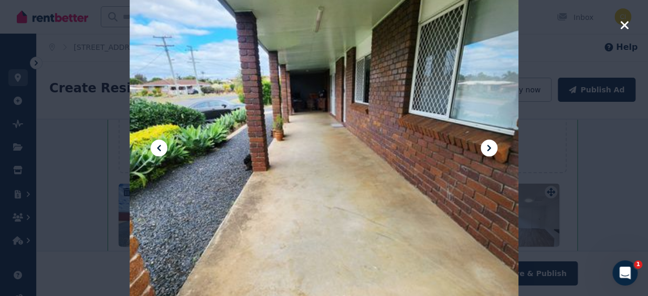
click at [486, 144] on icon at bounding box center [489, 148] width 13 height 13
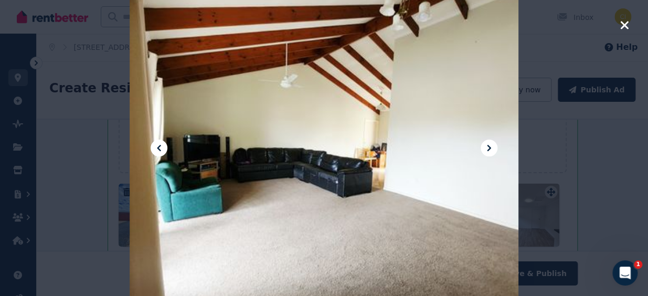
click at [486, 144] on icon at bounding box center [489, 148] width 13 height 13
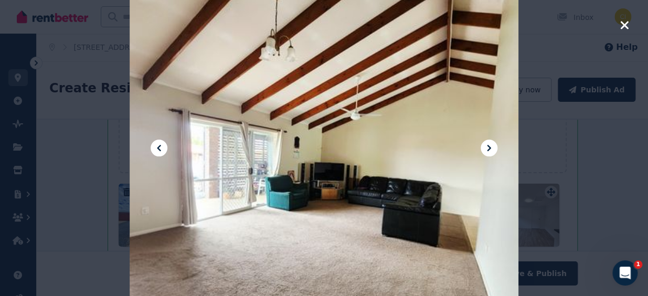
click at [486, 144] on icon at bounding box center [489, 148] width 13 height 13
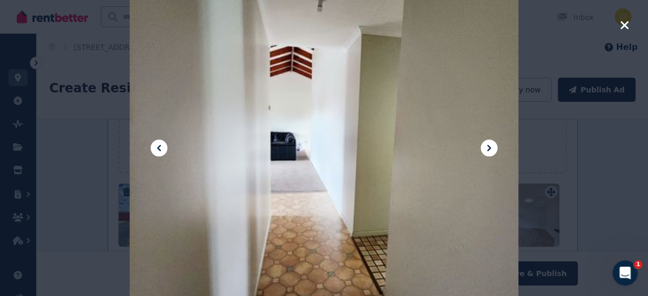
click at [487, 144] on icon at bounding box center [489, 148] width 13 height 13
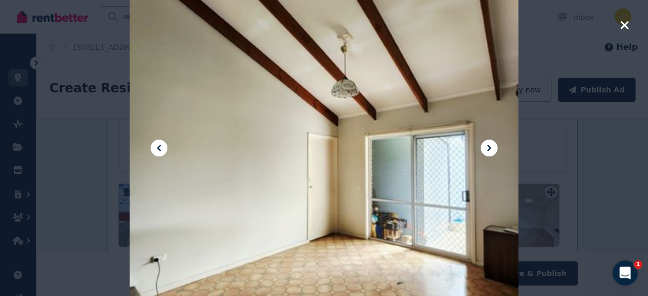
click at [489, 142] on icon at bounding box center [489, 148] width 13 height 13
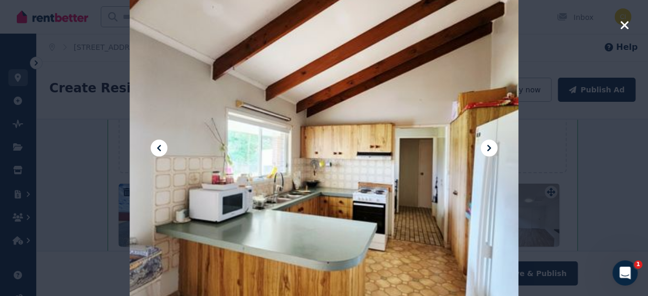
click at [489, 142] on icon at bounding box center [489, 148] width 13 height 13
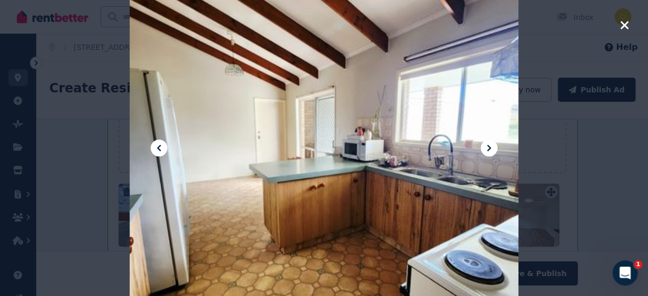
click at [489, 142] on icon at bounding box center [489, 148] width 13 height 13
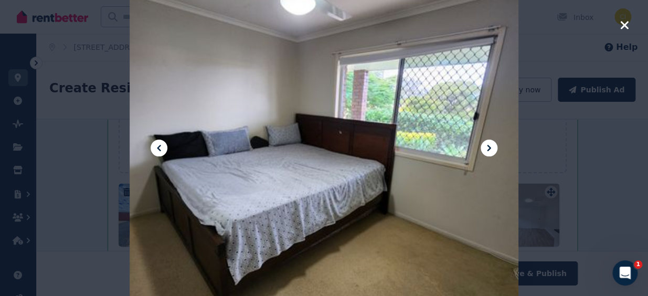
click at [489, 142] on icon at bounding box center [489, 148] width 13 height 13
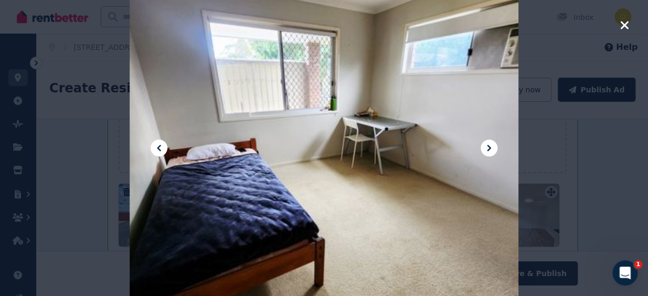
click at [489, 142] on icon at bounding box center [489, 148] width 13 height 13
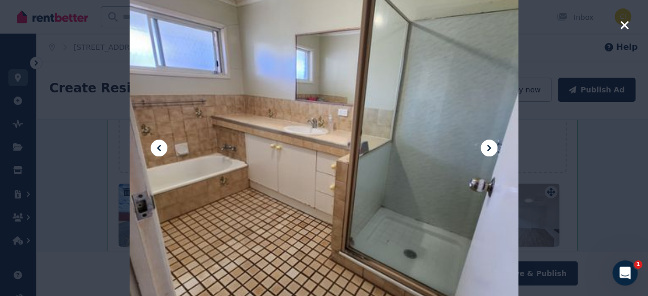
click at [489, 142] on icon at bounding box center [489, 148] width 13 height 13
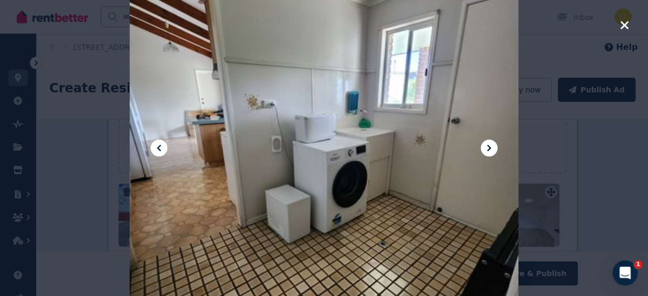
click at [489, 142] on icon at bounding box center [489, 148] width 13 height 13
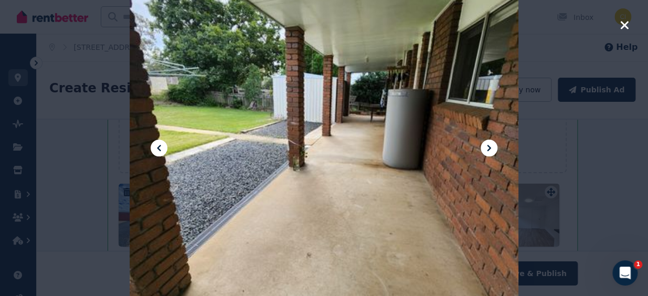
click at [489, 142] on icon at bounding box center [489, 148] width 13 height 13
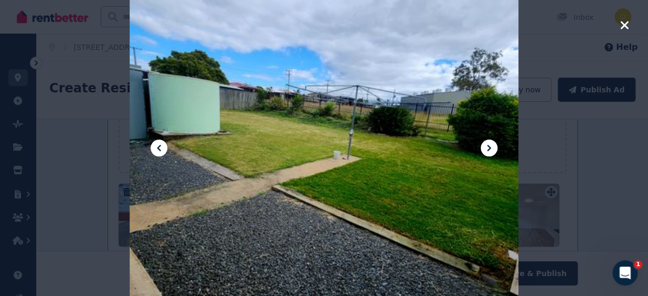
click at [489, 142] on icon at bounding box center [489, 148] width 13 height 13
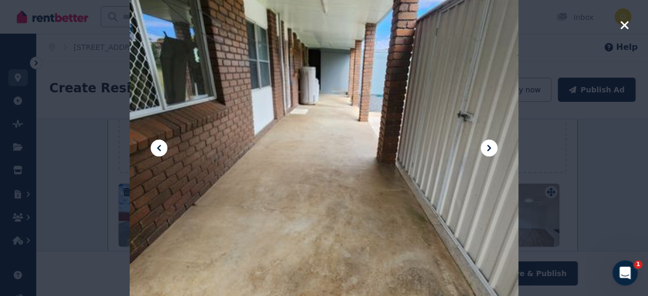
click at [489, 142] on icon at bounding box center [489, 148] width 13 height 13
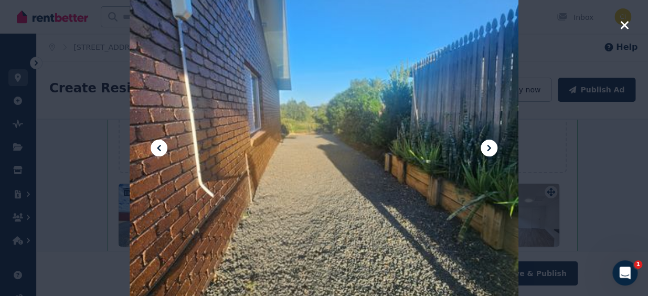
click at [489, 142] on icon at bounding box center [489, 148] width 13 height 13
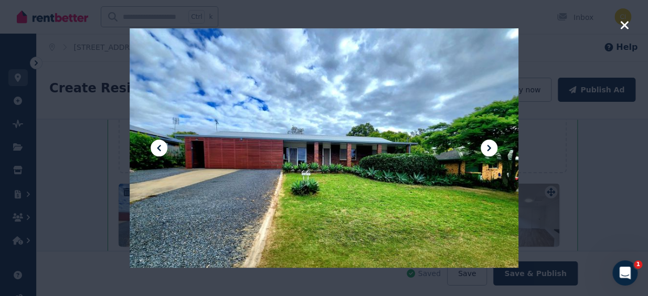
click at [160, 146] on icon at bounding box center [159, 148] width 13 height 13
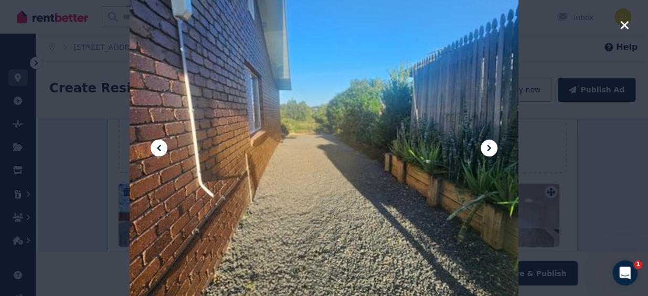
click at [160, 146] on icon at bounding box center [159, 148] width 13 height 13
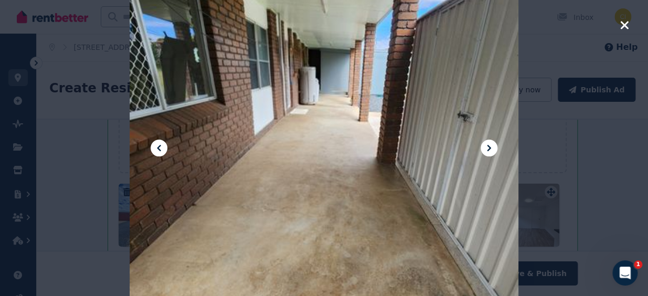
click at [160, 146] on icon at bounding box center [159, 148] width 13 height 13
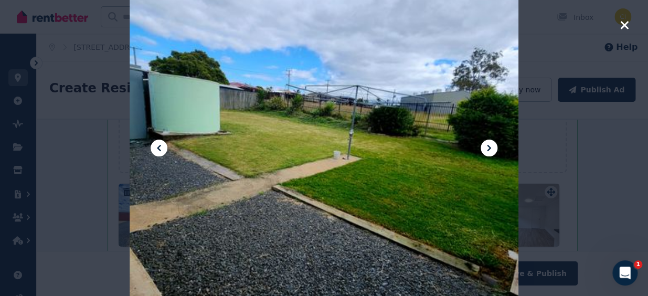
click at [160, 146] on icon at bounding box center [159, 148] width 13 height 13
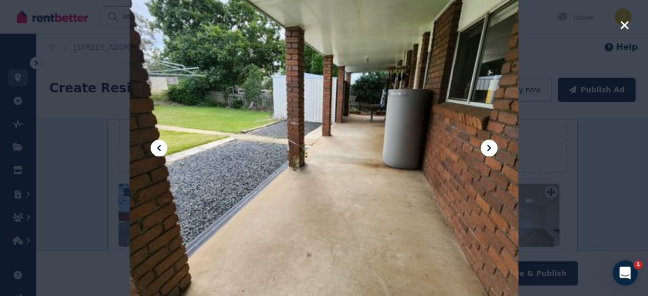
click at [160, 146] on icon at bounding box center [159, 148] width 13 height 13
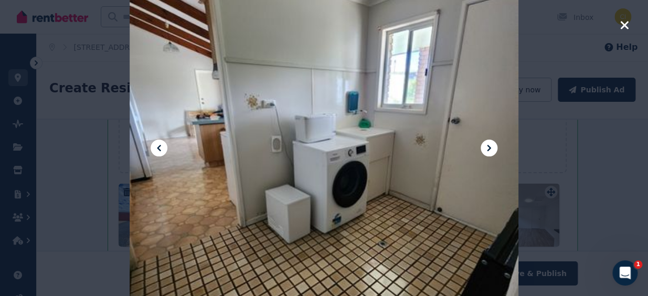
click at [160, 146] on icon at bounding box center [159, 148] width 13 height 13
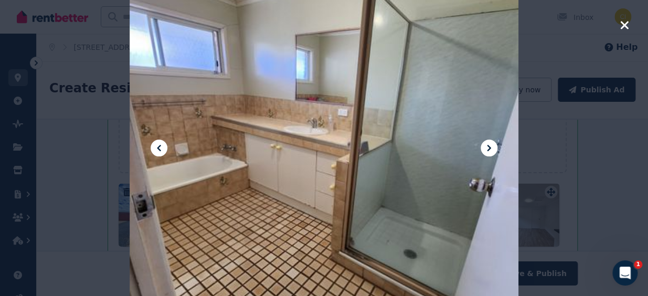
click at [162, 146] on icon at bounding box center [159, 148] width 13 height 13
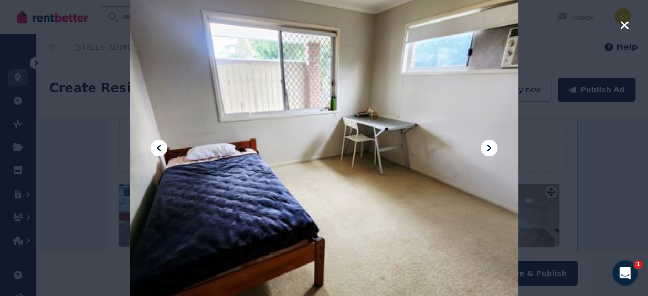
click at [162, 146] on icon at bounding box center [159, 148] width 13 height 13
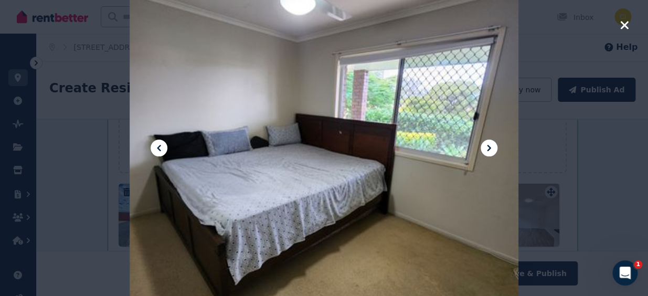
click at [162, 146] on icon at bounding box center [159, 148] width 13 height 13
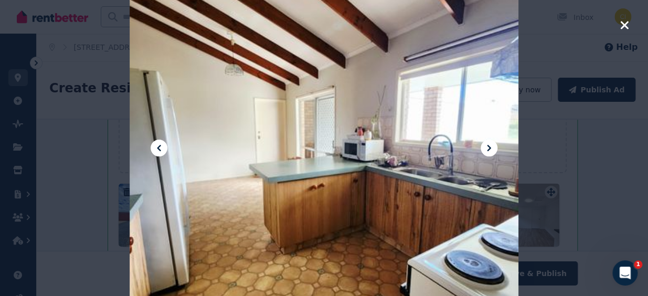
click at [162, 146] on icon at bounding box center [159, 148] width 13 height 13
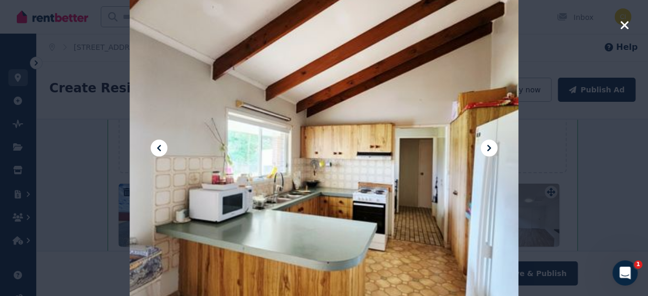
click at [163, 145] on icon at bounding box center [159, 148] width 13 height 13
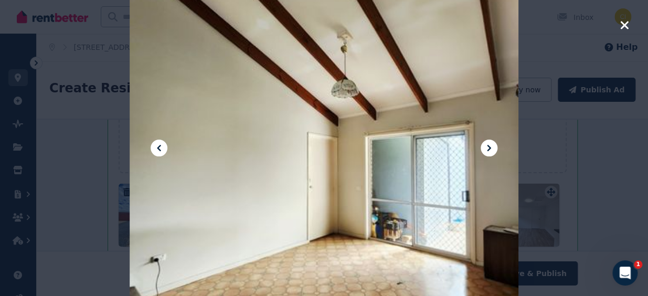
click at [163, 145] on icon at bounding box center [159, 148] width 13 height 13
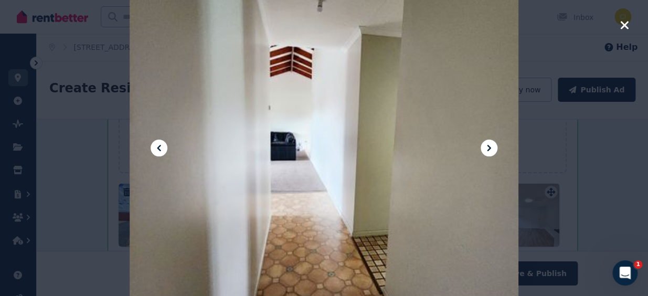
click at [619, 23] on icon "button" at bounding box center [623, 25] width 9 height 13
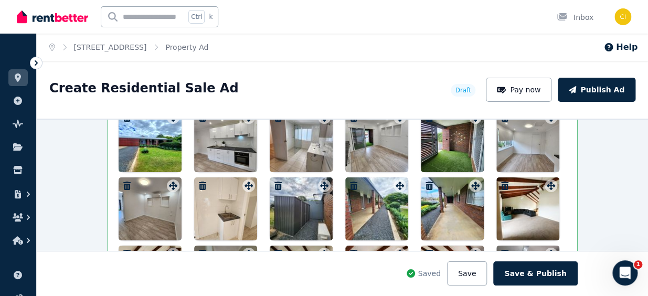
scroll to position [1385, 0]
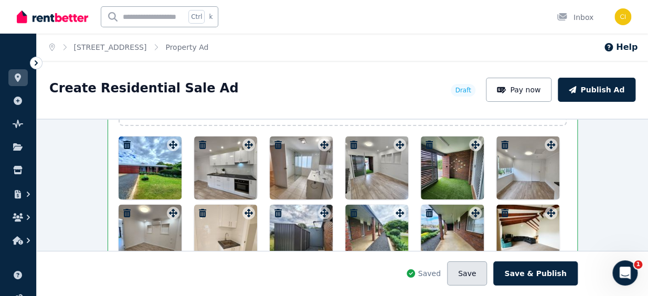
click at [472, 267] on button "Save" at bounding box center [467, 273] width 40 height 24
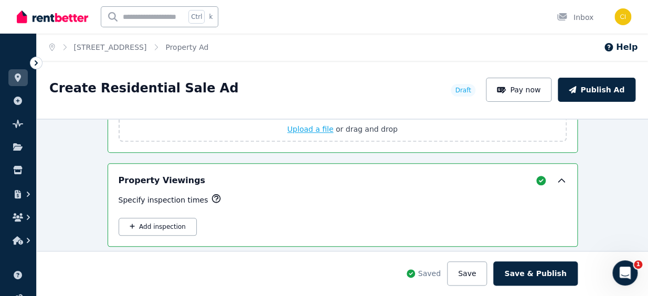
scroll to position [1764, 0]
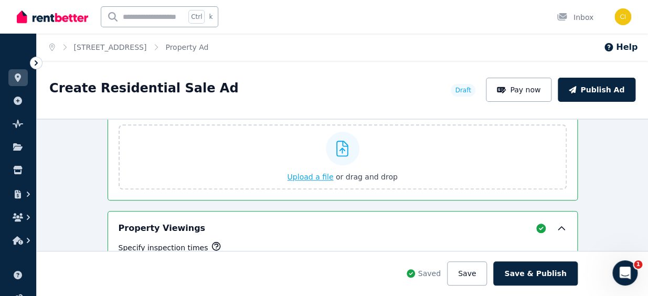
click at [323, 177] on span "Upload a file" at bounding box center [310, 177] width 46 height 8
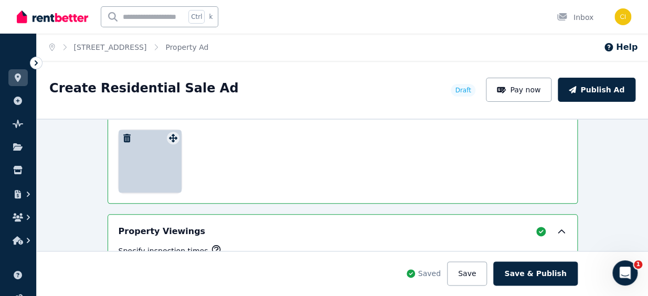
scroll to position [1835, 0]
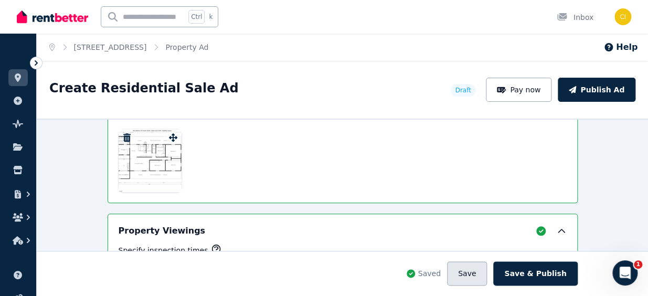
click at [473, 274] on button "Save" at bounding box center [467, 273] width 40 height 24
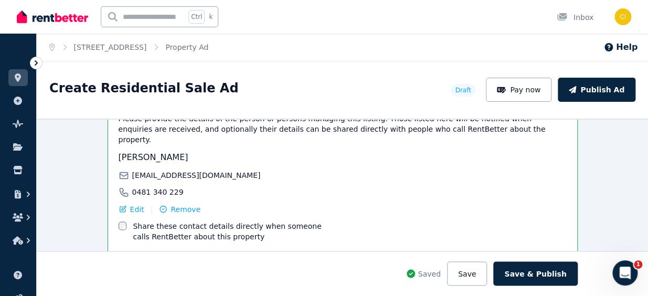
scroll to position [2047, 0]
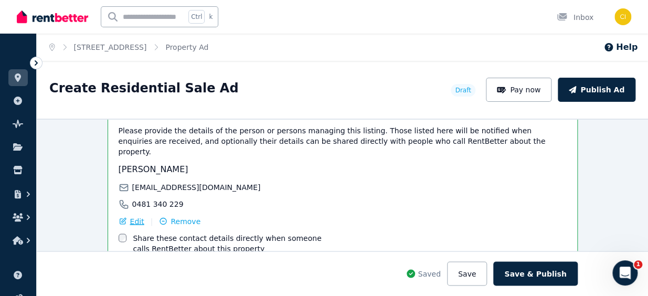
click at [135, 216] on span "Edit" at bounding box center [137, 221] width 14 height 10
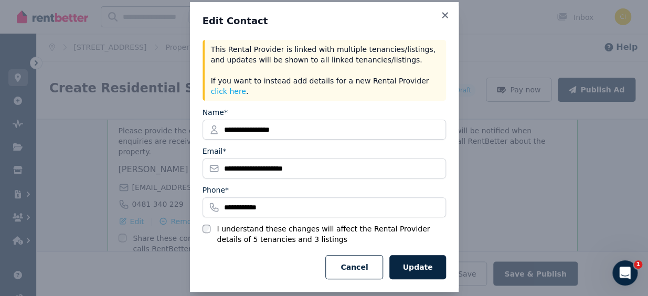
scroll to position [16, 0]
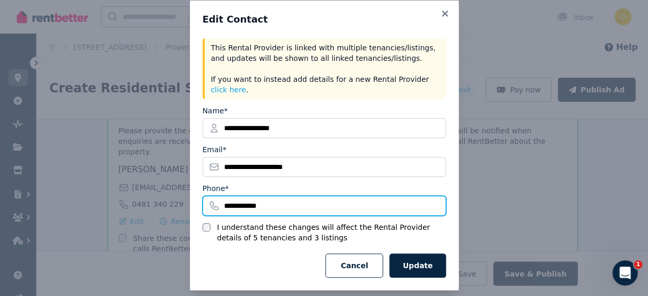
drag, startPoint x: 273, startPoint y: 195, endPoint x: 212, endPoint y: 196, distance: 60.3
click at [210, 198] on input "**********" at bounding box center [323, 206] width 243 height 20
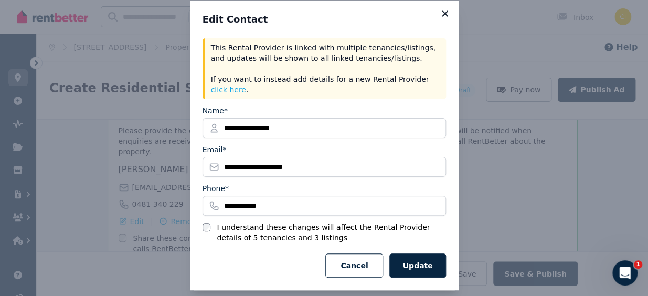
click at [445, 15] on icon at bounding box center [445, 13] width 10 height 9
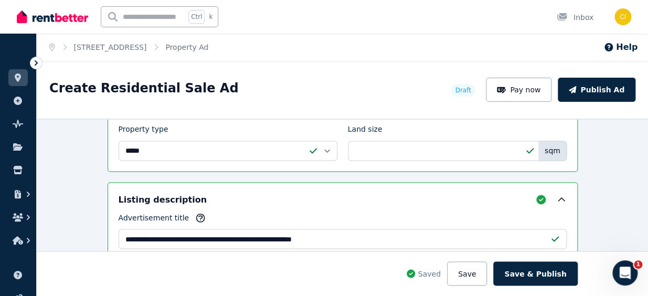
scroll to position [667, 0]
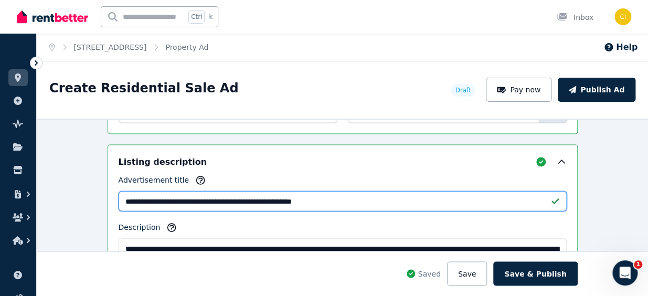
drag, startPoint x: 327, startPoint y: 200, endPoint x: 294, endPoint y: 197, distance: 33.2
click at [294, 197] on input "**********" at bounding box center [343, 201] width 448 height 20
click at [330, 197] on input "**********" at bounding box center [343, 201] width 448 height 20
drag, startPoint x: 329, startPoint y: 199, endPoint x: 298, endPoint y: 204, distance: 31.3
click at [293, 202] on input "**********" at bounding box center [343, 201] width 448 height 20
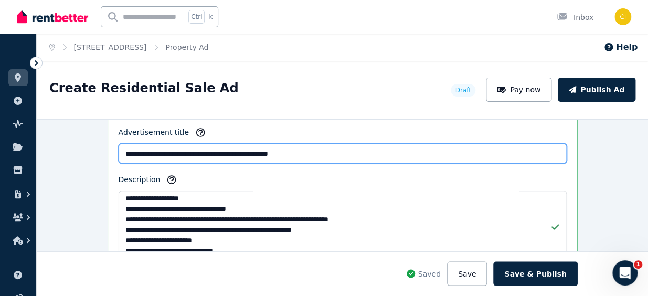
scroll to position [47, 0]
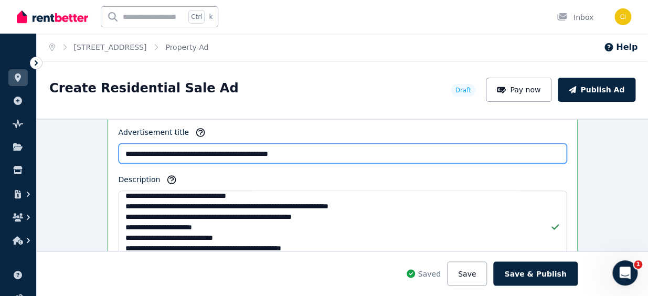
type input "**********"
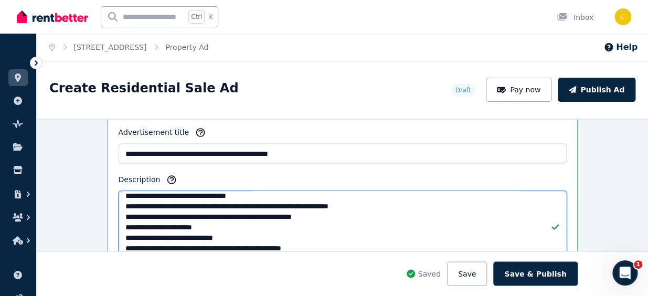
click at [140, 242] on textarea "Description" at bounding box center [343, 226] width 448 height 72
click at [213, 233] on textarea "Description" at bounding box center [343, 226] width 448 height 72
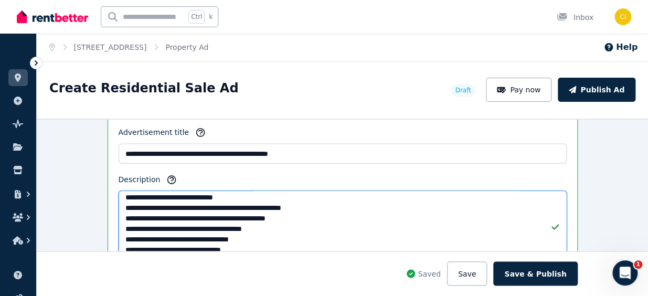
scroll to position [95, 0]
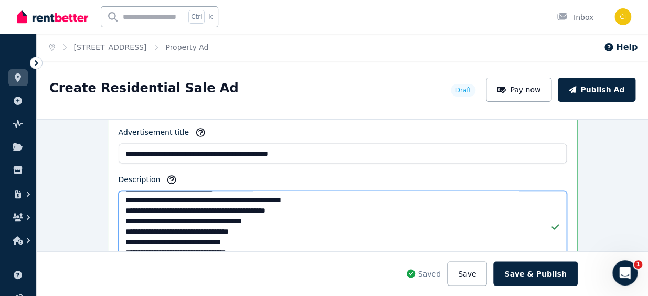
click at [205, 206] on textarea "Description" at bounding box center [343, 226] width 448 height 72
drag, startPoint x: 358, startPoint y: 209, endPoint x: 261, endPoint y: 210, distance: 97.0
click at [261, 210] on textarea "Description" at bounding box center [343, 226] width 448 height 72
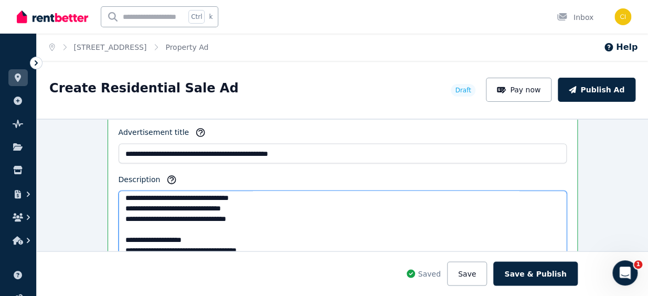
scroll to position [133, 0]
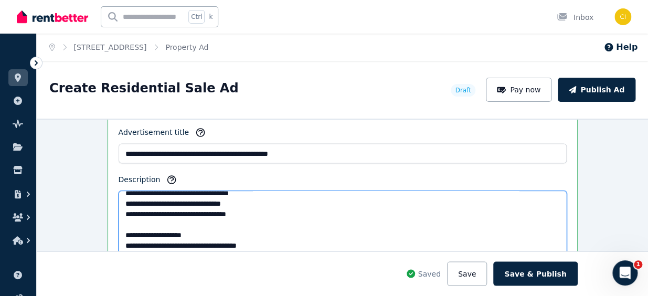
click at [223, 199] on textarea "Description" at bounding box center [343, 226] width 448 height 72
click at [292, 206] on textarea "Description" at bounding box center [343, 226] width 448 height 72
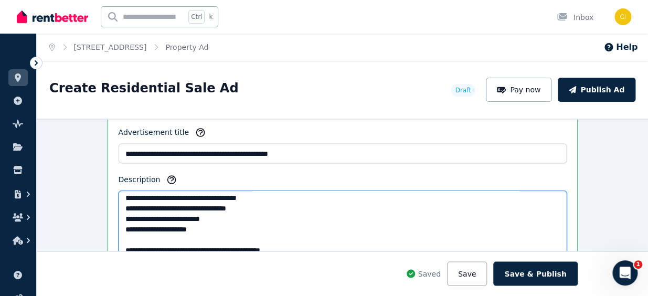
click at [254, 207] on textarea "Description" at bounding box center [343, 226] width 448 height 72
click at [243, 215] on textarea "Description" at bounding box center [343, 226] width 448 height 72
click at [281, 237] on textarea "Description" at bounding box center [343, 226] width 448 height 72
click at [216, 225] on textarea "Description" at bounding box center [343, 226] width 448 height 72
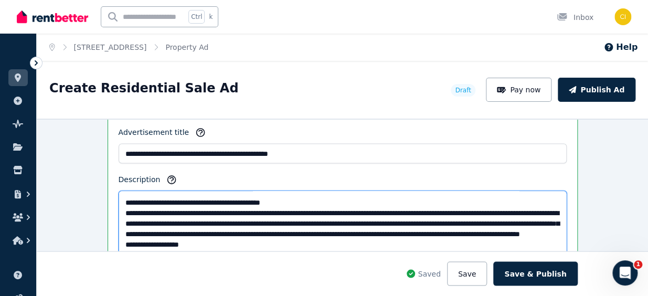
scroll to position [248, 0]
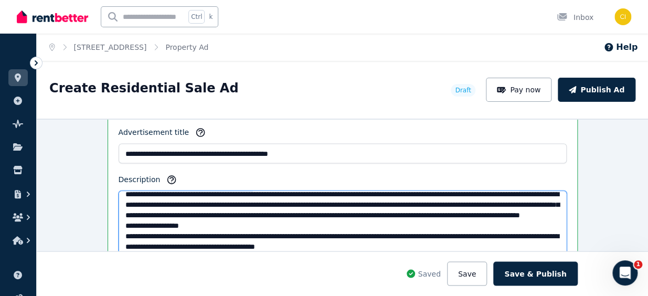
click at [255, 211] on textarea "Description" at bounding box center [343, 226] width 448 height 72
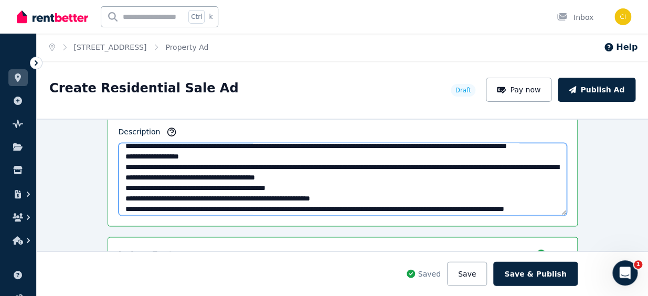
scroll to position [295, 0]
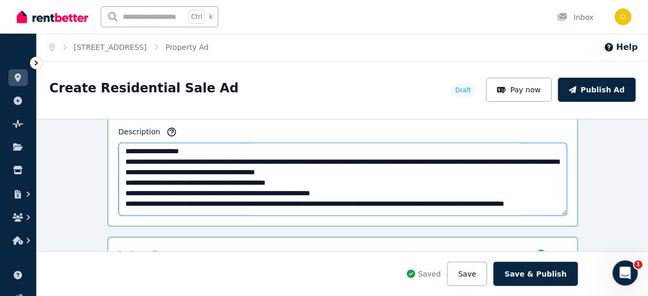
click at [293, 158] on textarea "Description" at bounding box center [343, 179] width 448 height 72
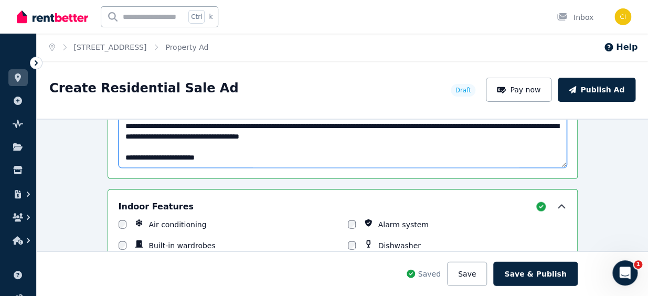
scroll to position [763, 0]
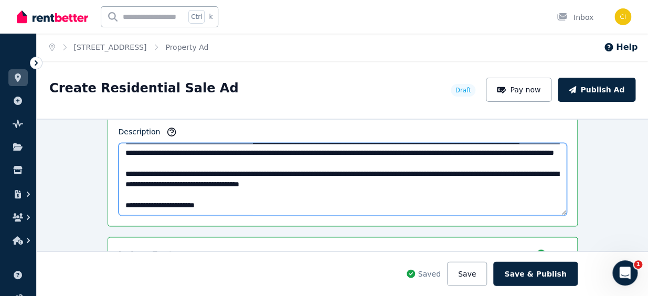
click at [211, 204] on textarea "Description" at bounding box center [343, 179] width 448 height 72
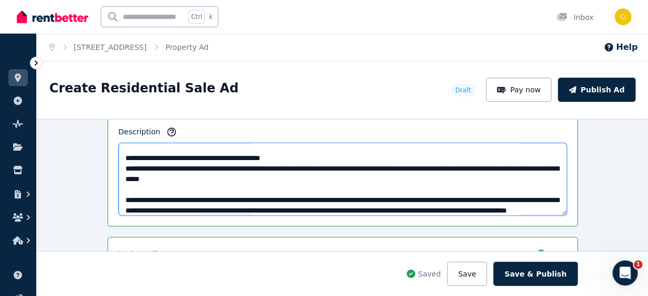
scroll to position [238, 0]
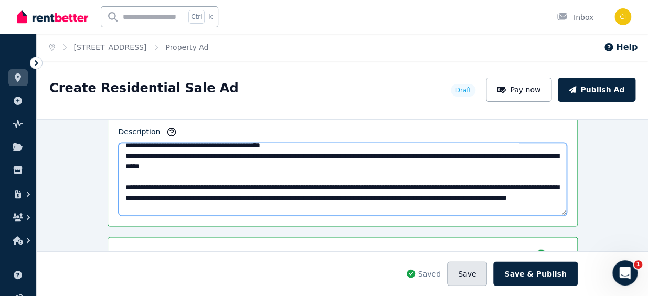
type textarea "**********"
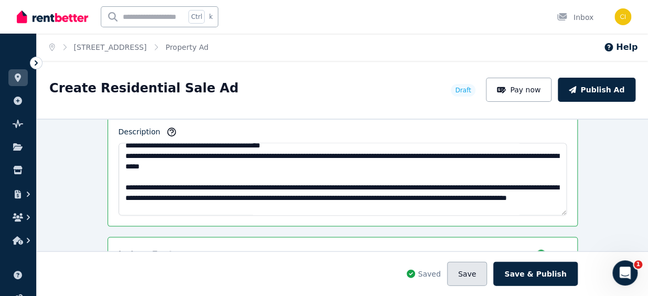
click at [463, 276] on button "Save" at bounding box center [467, 273] width 40 height 24
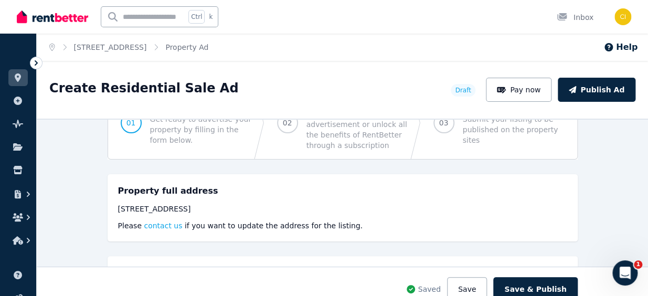
scroll to position [95, 0]
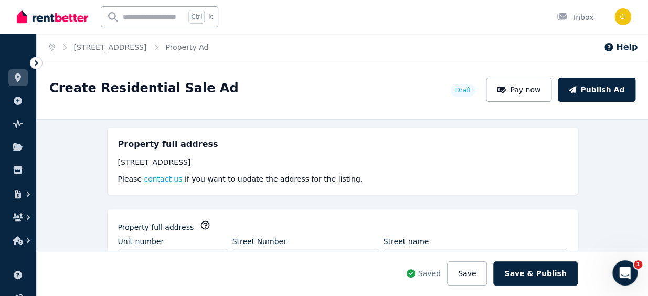
click at [144, 165] on div "[STREET_ADDRESS]" at bounding box center [342, 162] width 449 height 10
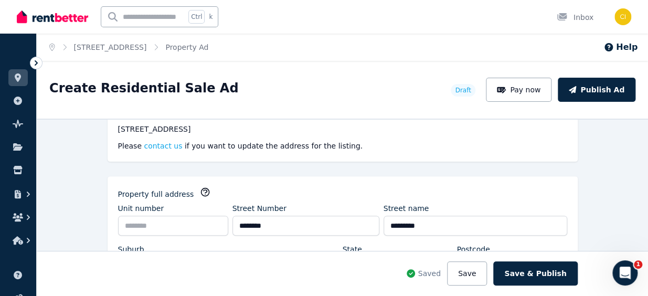
scroll to position [143, 0]
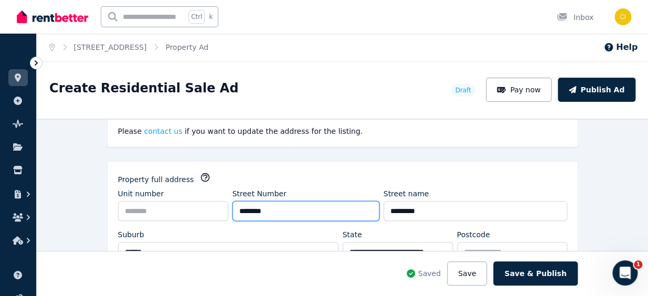
click at [270, 210] on input "********" at bounding box center [305, 211] width 147 height 20
type input "**"
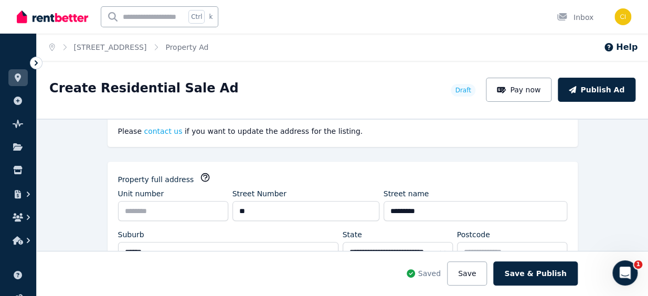
click at [435, 175] on div "Property full address" at bounding box center [342, 179] width 449 height 14
click at [470, 268] on button "Save" at bounding box center [467, 273] width 40 height 24
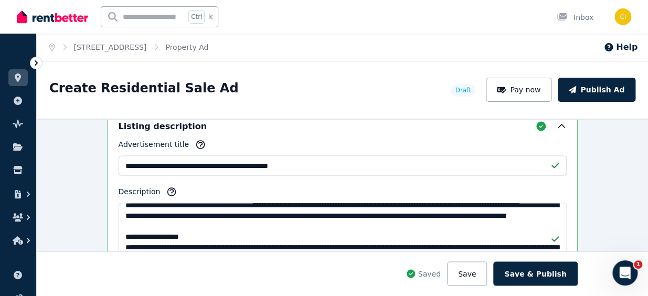
scroll to position [667, 0]
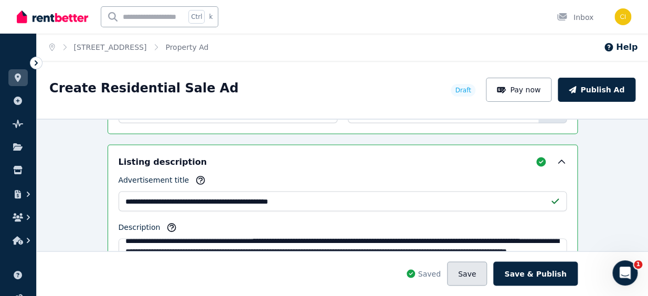
click at [469, 269] on button "Save" at bounding box center [467, 273] width 40 height 24
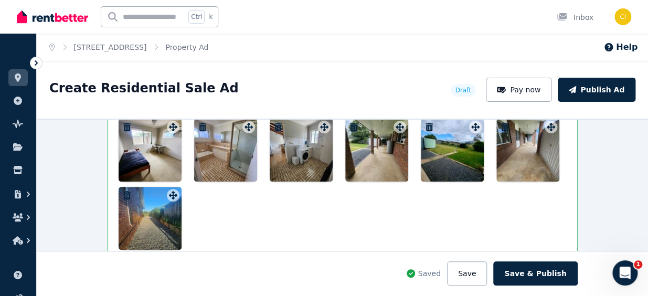
scroll to position [1621, 0]
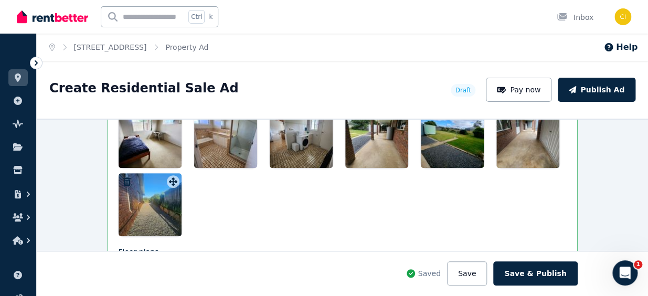
click at [157, 210] on div at bounding box center [150, 204] width 63 height 63
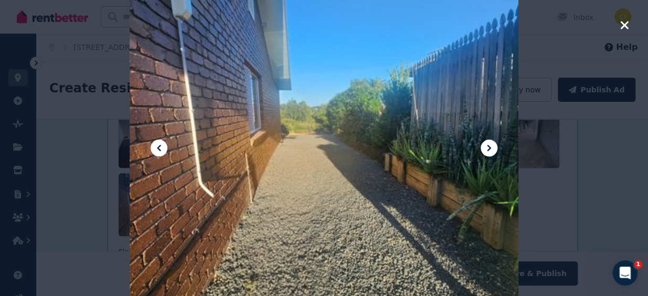
click at [628, 24] on icon "button" at bounding box center [623, 25] width 9 height 13
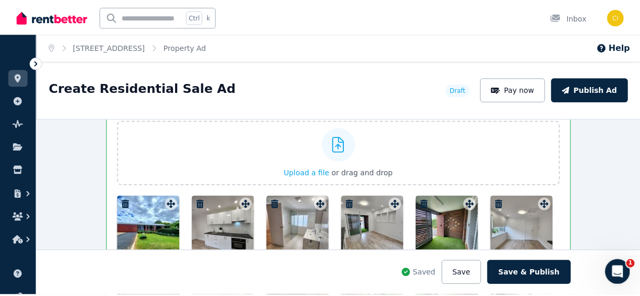
scroll to position [1239, 0]
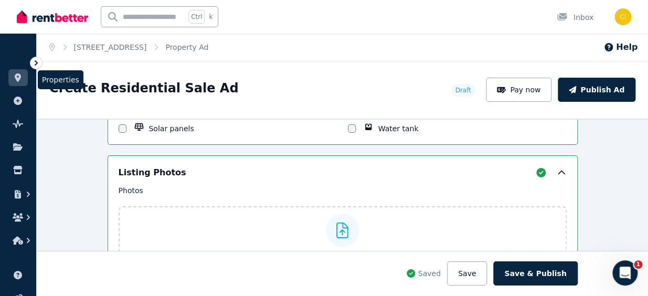
click at [20, 78] on icon at bounding box center [18, 77] width 6 height 8
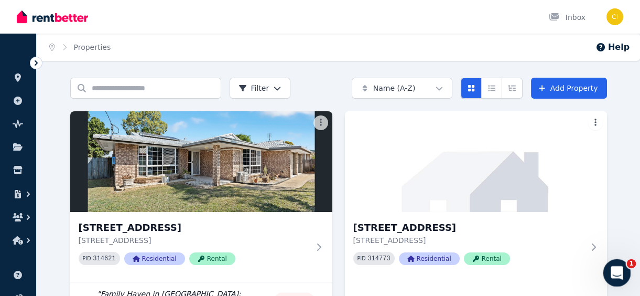
click at [610, 267] on icon "Open Intercom Messenger" at bounding box center [615, 271] width 17 height 17
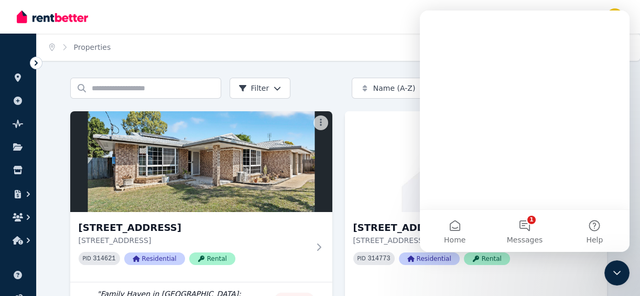
click at [524, 227] on div "Intercom messenger" at bounding box center [525, 130] width 210 height 241
